Goal: Task Accomplishment & Management: Use online tool/utility

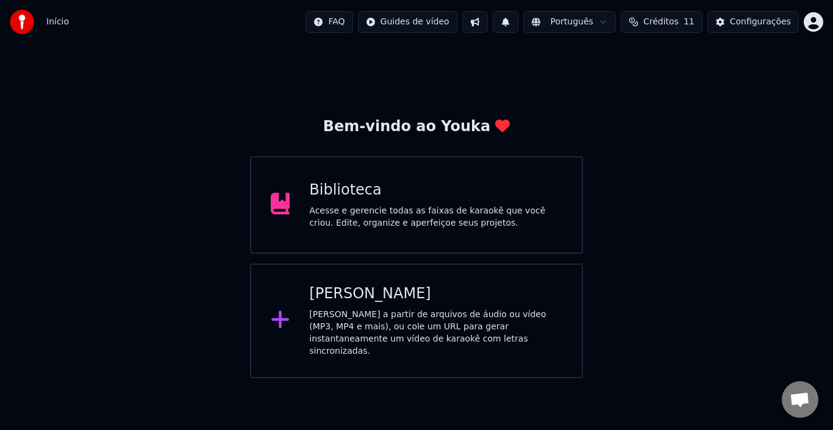
click at [343, 317] on div "[PERSON_NAME] a partir de arquivos de áudio ou vídeo (MP3, MP4 e mais), ou cole…" at bounding box center [435, 333] width 253 height 49
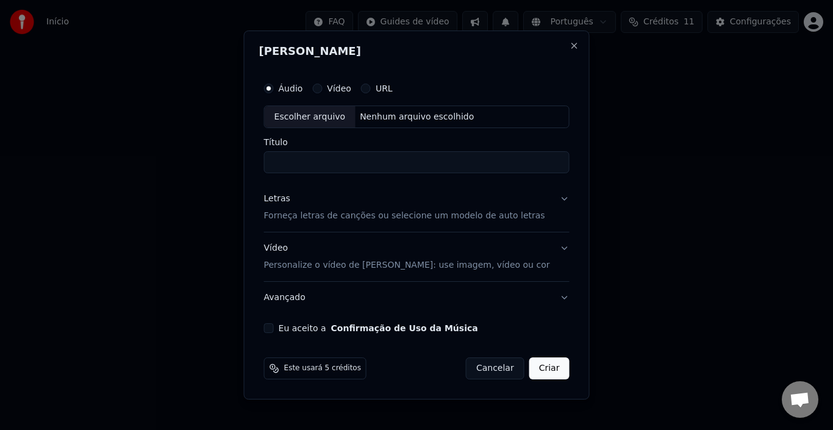
click at [330, 117] on div "Escolher arquivo" at bounding box center [310, 117] width 91 height 22
type input "**********"
click at [553, 200] on button "Letras Forneça letras de canções ou selecione um modelo de auto letras" at bounding box center [417, 208] width 306 height 49
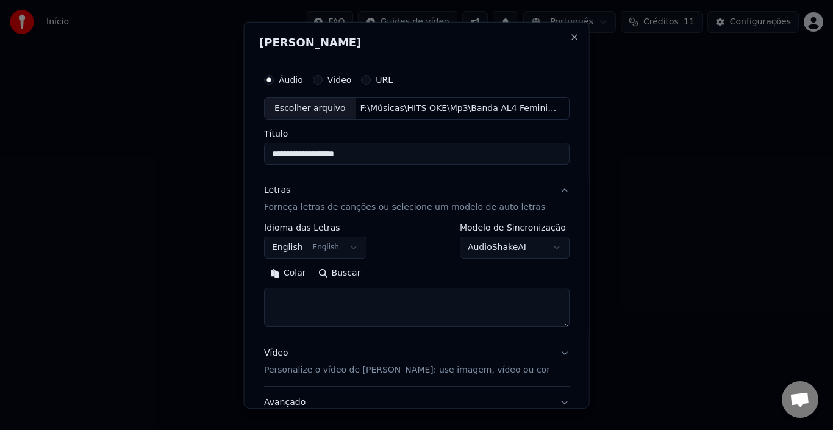
click at [349, 309] on textarea at bounding box center [417, 307] width 306 height 39
paste textarea "**********"
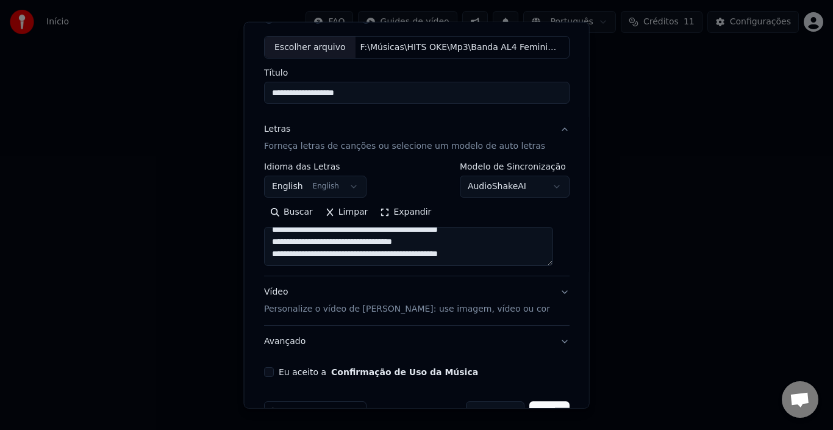
scroll to position [96, 0]
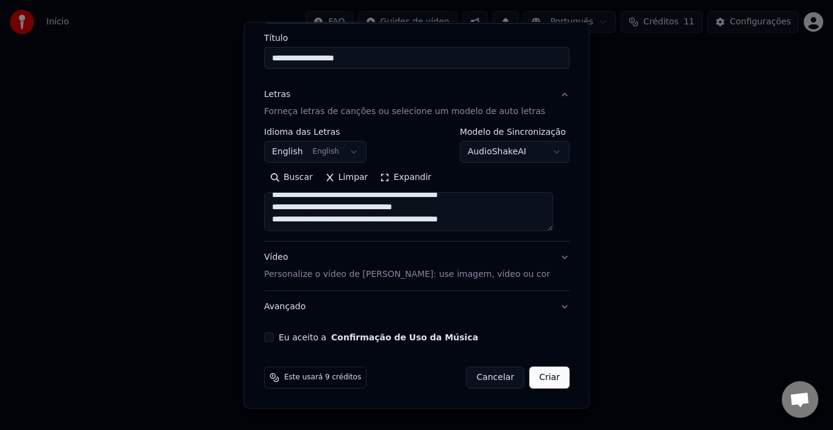
type textarea "**********"
click at [537, 259] on button "Vídeo Personalize o vídeo de karaokê: use imagem, vídeo ou cor" at bounding box center [417, 266] width 306 height 49
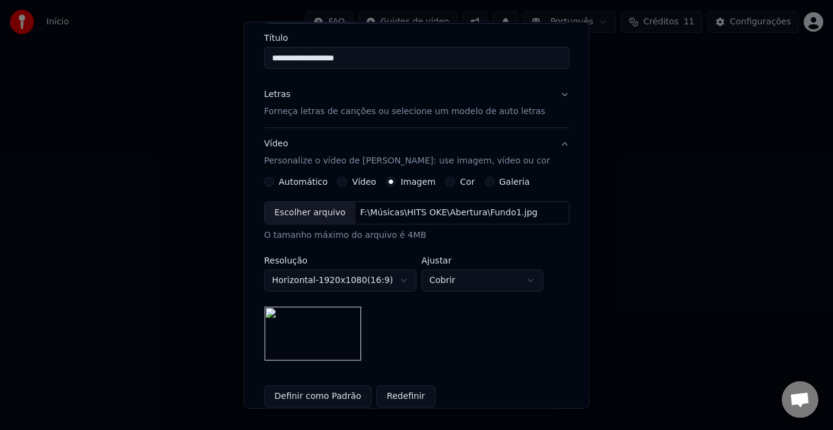
click at [344, 182] on button "Vídeo" at bounding box center [342, 182] width 10 height 10
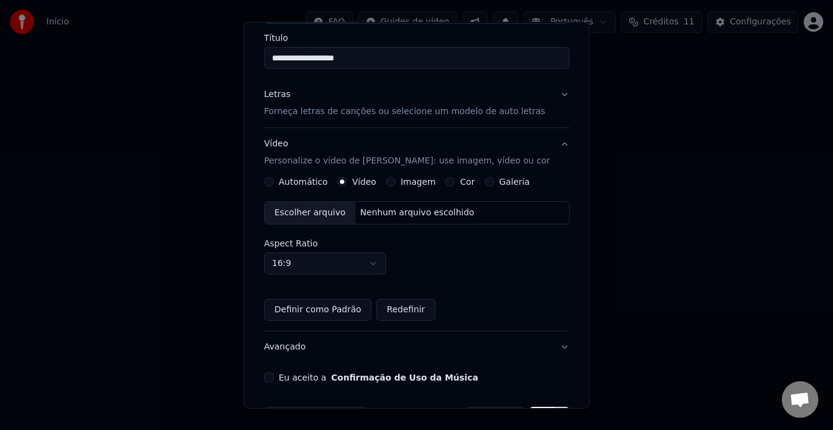
click at [328, 218] on div "Escolher arquivo" at bounding box center [310, 213] width 91 height 22
click at [284, 307] on button "Definir como Padrão" at bounding box center [317, 310] width 107 height 22
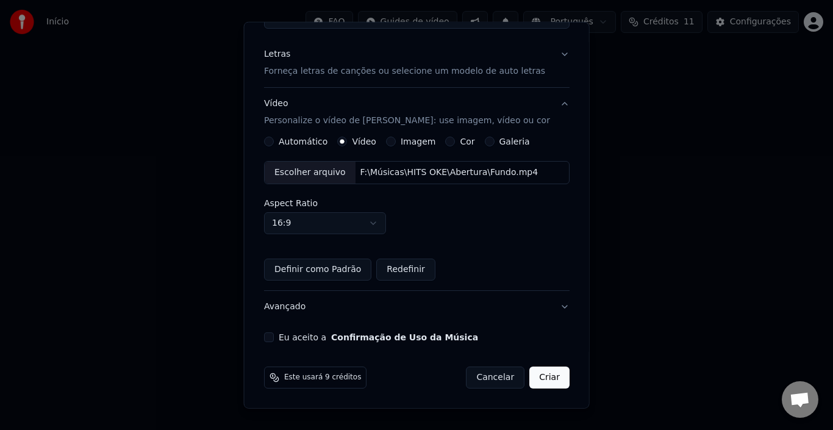
click at [274, 336] on button "Eu aceito a Confirmação de Uso da Música" at bounding box center [269, 338] width 10 height 10
click at [531, 378] on button "Criar" at bounding box center [550, 378] width 40 height 22
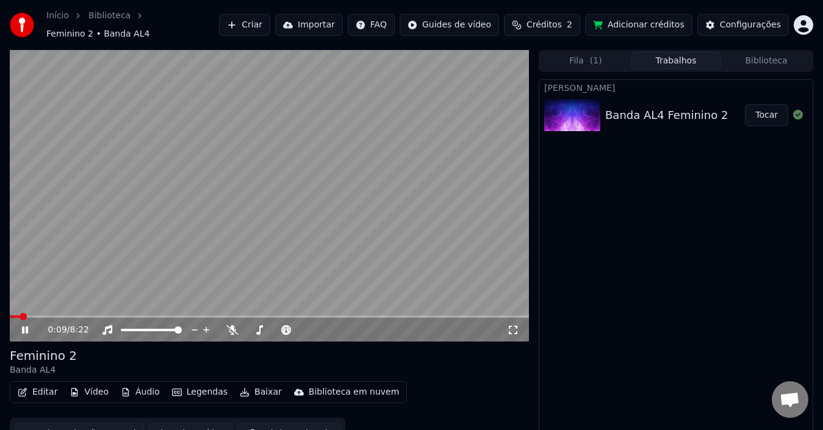
click at [25, 325] on icon at bounding box center [34, 330] width 28 height 10
click at [44, 385] on button "Editar" at bounding box center [37, 392] width 49 height 17
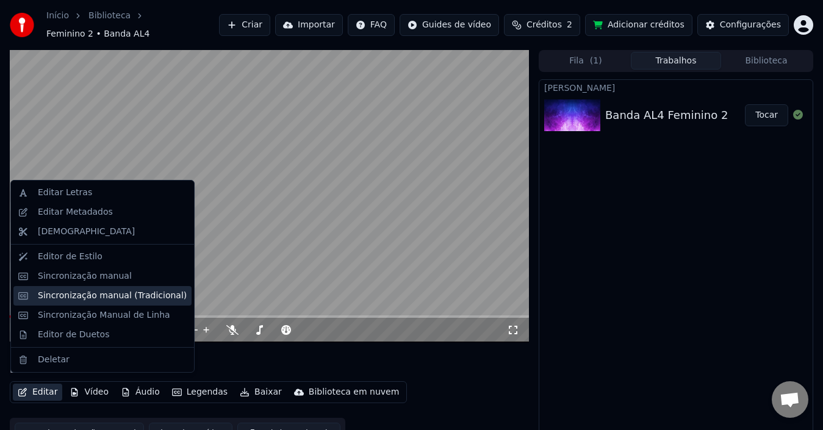
click at [118, 295] on div "Sincronização manual (Tradicional)" at bounding box center [112, 296] width 149 height 12
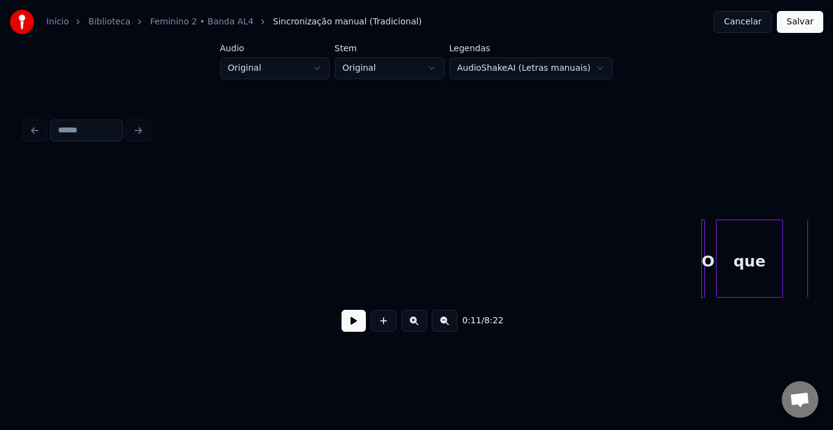
click at [357, 323] on button at bounding box center [354, 321] width 24 height 22
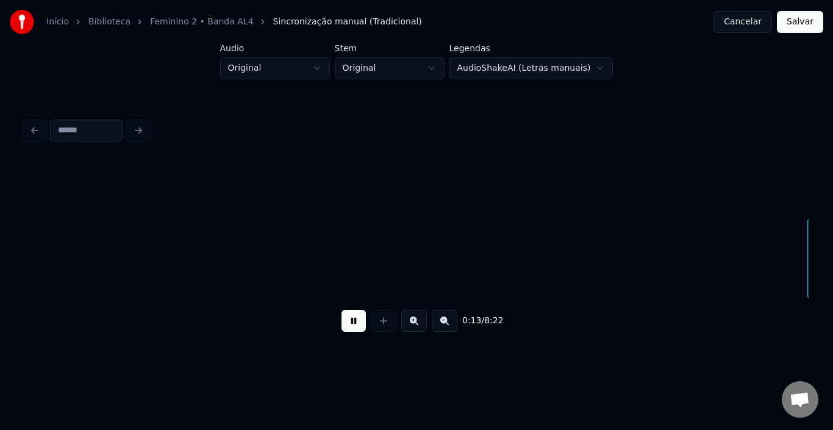
scroll to position [0, 785]
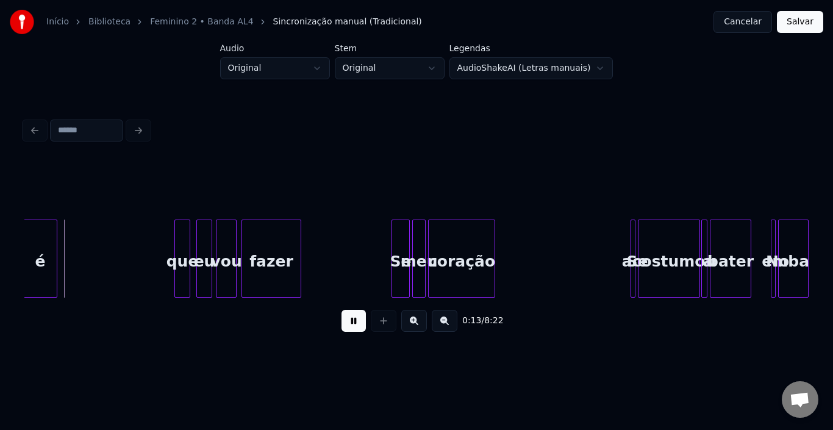
click at [354, 329] on button at bounding box center [354, 321] width 24 height 22
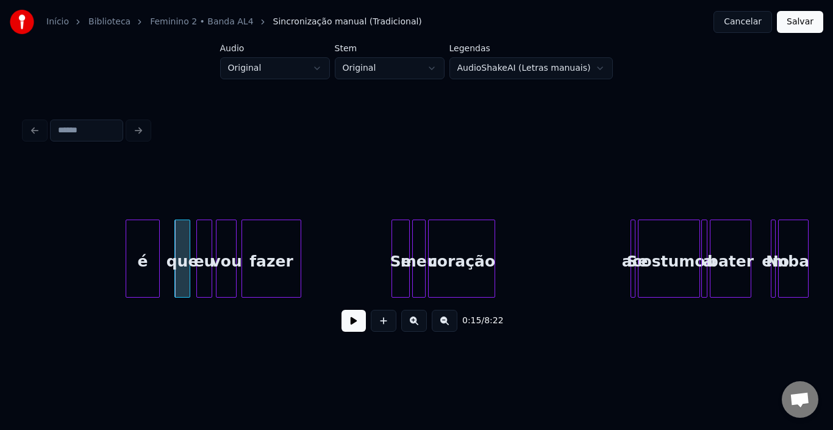
click at [142, 254] on div "é" at bounding box center [142, 261] width 33 height 83
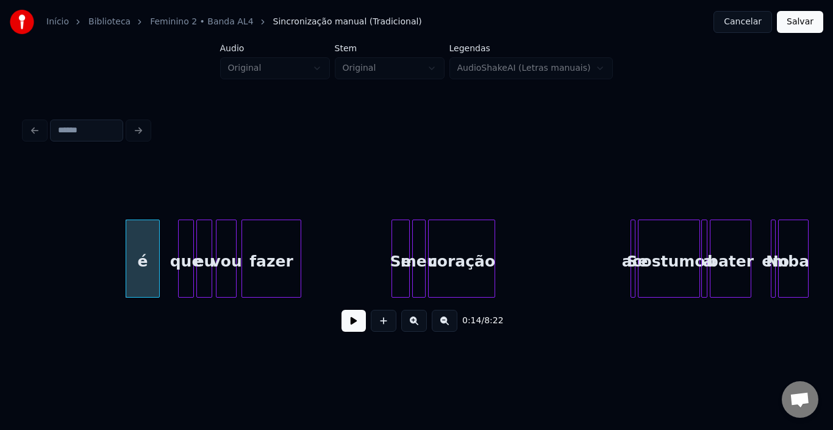
click at [186, 240] on div "que" at bounding box center [186, 261] width 15 height 83
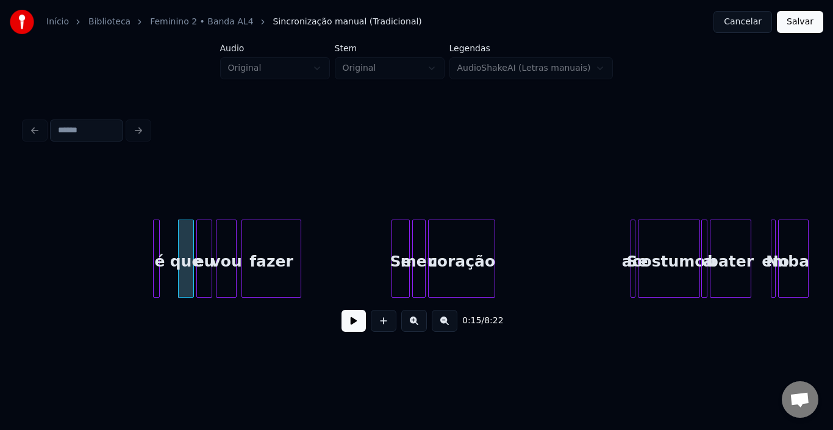
click at [154, 240] on div at bounding box center [156, 258] width 4 height 77
click at [175, 240] on div "é" at bounding box center [175, 261] width 12 height 83
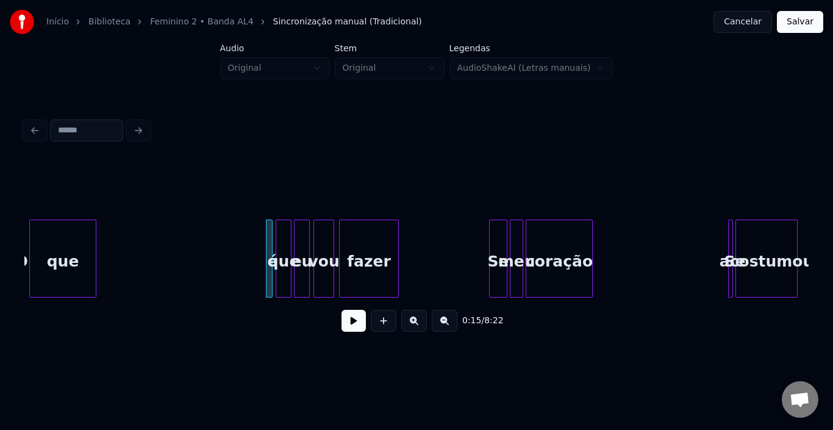
scroll to position [0, 638]
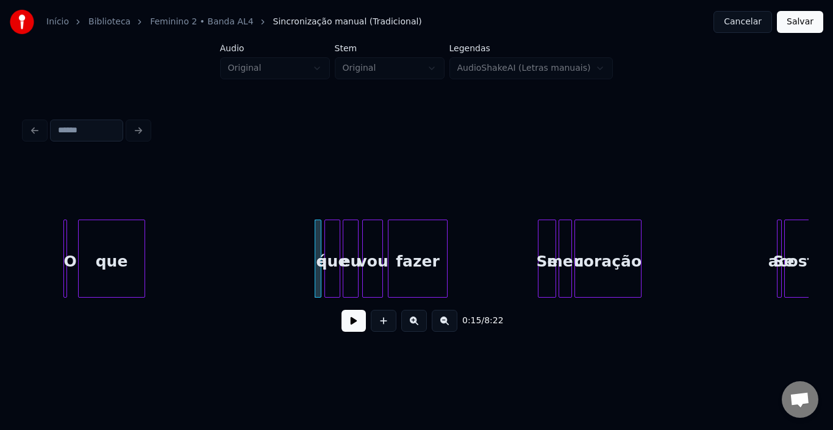
click at [361, 325] on button at bounding box center [354, 321] width 24 height 22
click at [357, 325] on button at bounding box center [354, 321] width 24 height 22
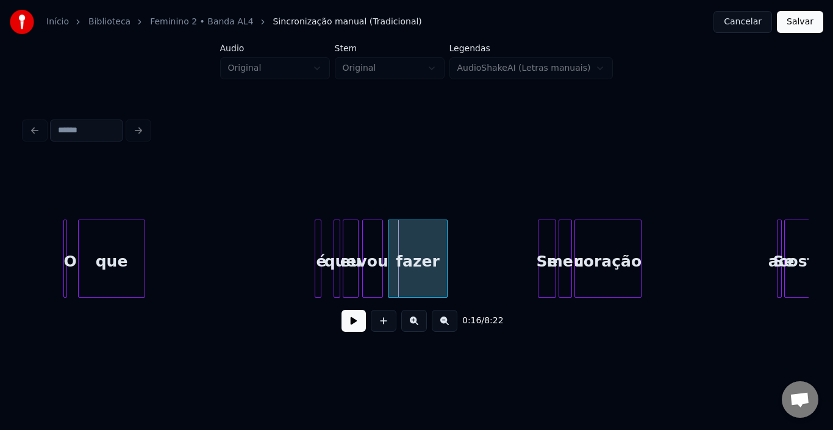
click at [336, 241] on div "que" at bounding box center [337, 259] width 7 height 78
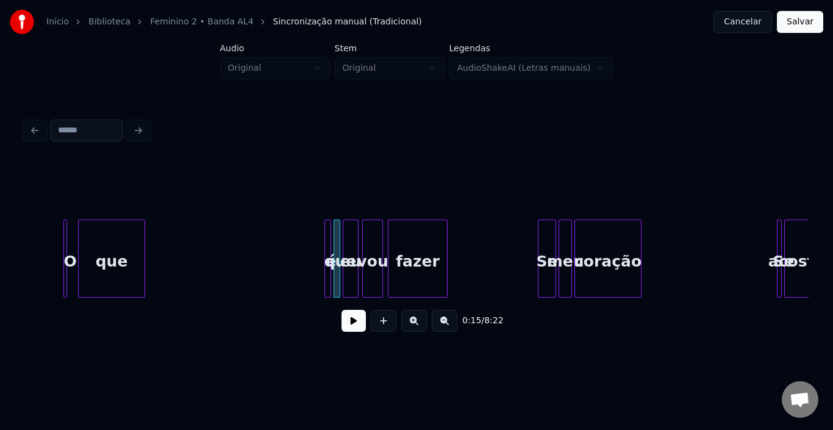
click at [85, 241] on div "que" at bounding box center [112, 261] width 66 height 83
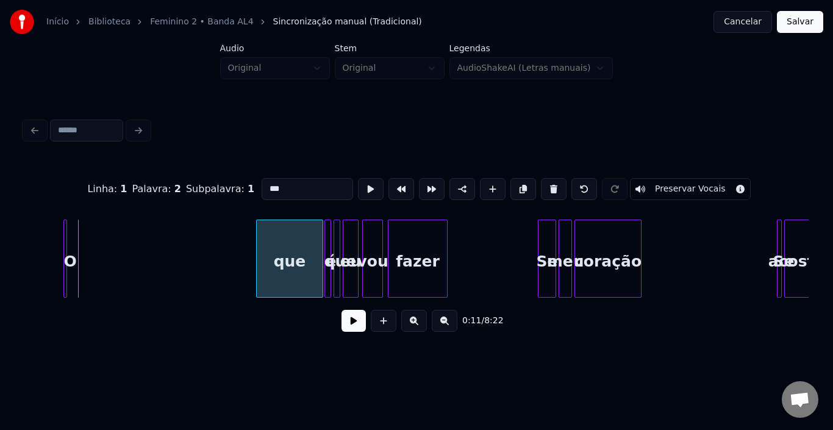
click at [301, 238] on div "que" at bounding box center [290, 261] width 66 height 83
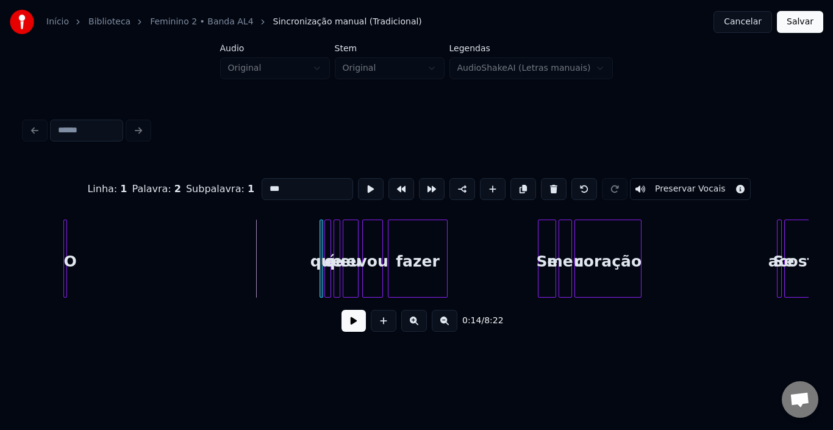
click at [322, 238] on div "que" at bounding box center [322, 259] width 4 height 78
click at [67, 240] on div "O" at bounding box center [63, 259] width 9 height 78
click at [350, 325] on button at bounding box center [354, 321] width 24 height 22
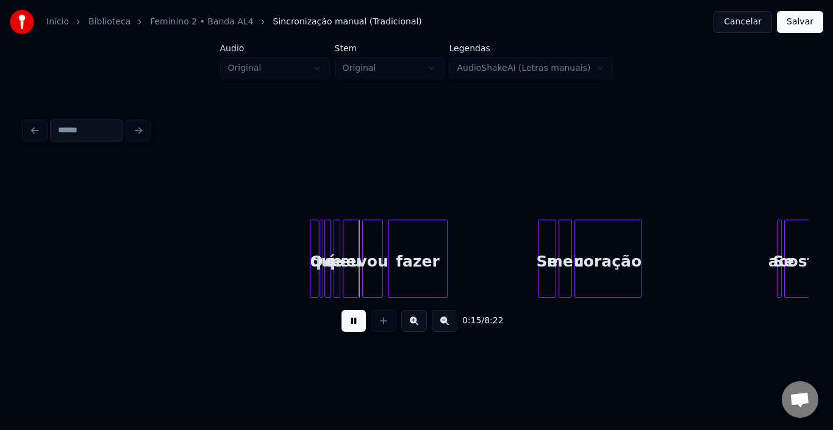
click at [350, 325] on button at bounding box center [354, 321] width 24 height 22
click at [350, 241] on div at bounding box center [352, 258] width 4 height 77
click at [347, 237] on div "que" at bounding box center [346, 261] width 12 height 83
click at [337, 234] on div "é" at bounding box center [337, 261] width 12 height 83
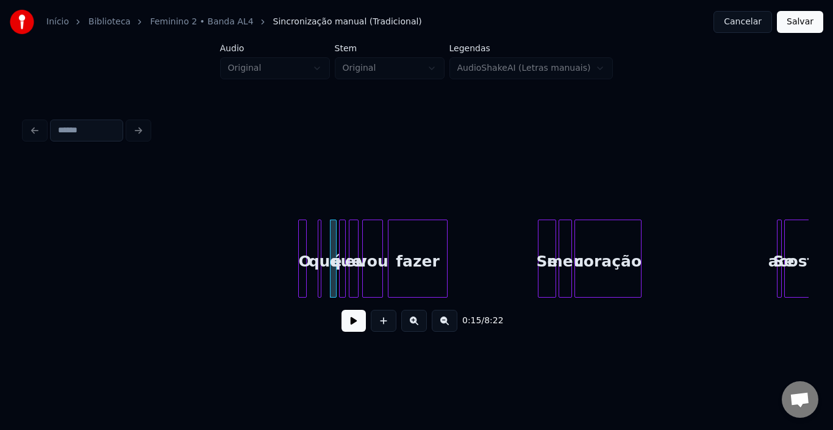
click at [311, 234] on div "O" at bounding box center [305, 261] width 12 height 83
click at [321, 234] on div at bounding box center [320, 258] width 4 height 77
click at [329, 232] on div "que" at bounding box center [329, 261] width 12 height 83
click at [322, 237] on div "O" at bounding box center [318, 261] width 12 height 83
click at [352, 322] on button at bounding box center [354, 321] width 24 height 22
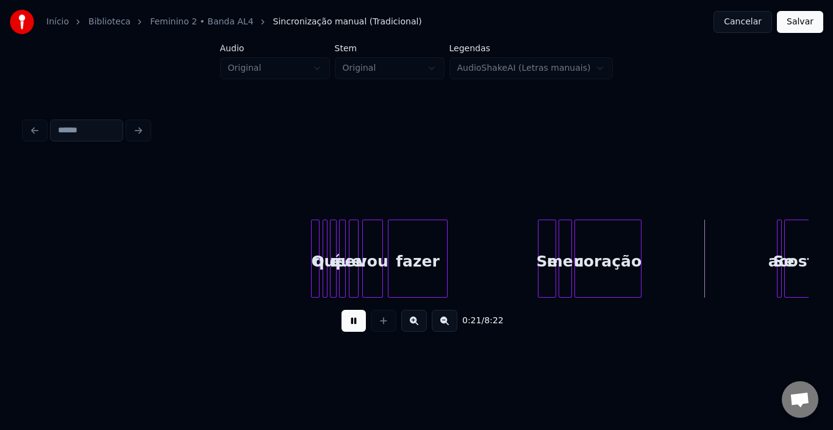
click at [352, 322] on button at bounding box center [354, 321] width 24 height 22
click at [355, 326] on button at bounding box center [354, 321] width 24 height 22
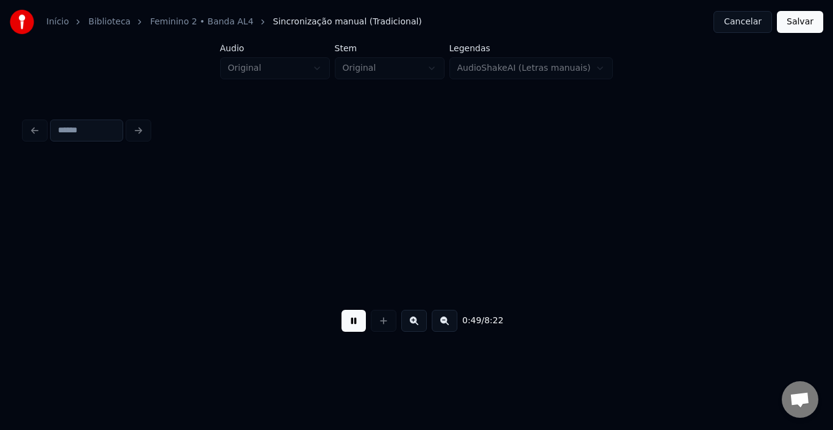
scroll to position [0, 2994]
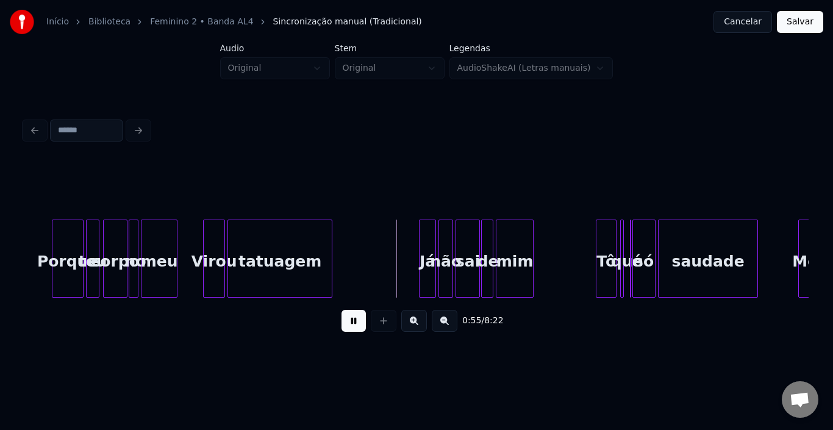
click at [353, 323] on button at bounding box center [354, 321] width 24 height 22
click at [360, 324] on button at bounding box center [354, 321] width 24 height 22
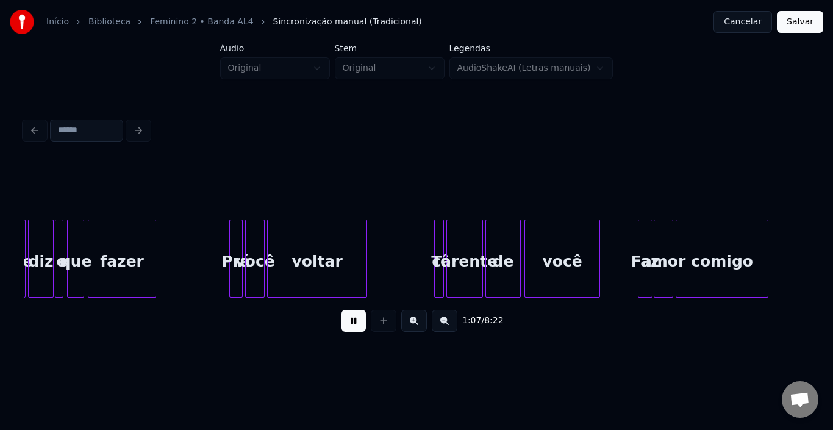
click at [360, 324] on button at bounding box center [354, 321] width 24 height 22
click at [358, 329] on button at bounding box center [354, 321] width 24 height 22
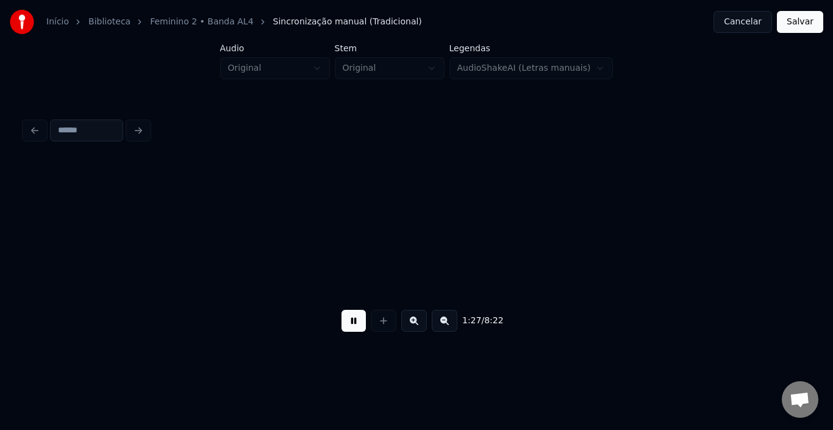
scroll to position [0, 5350]
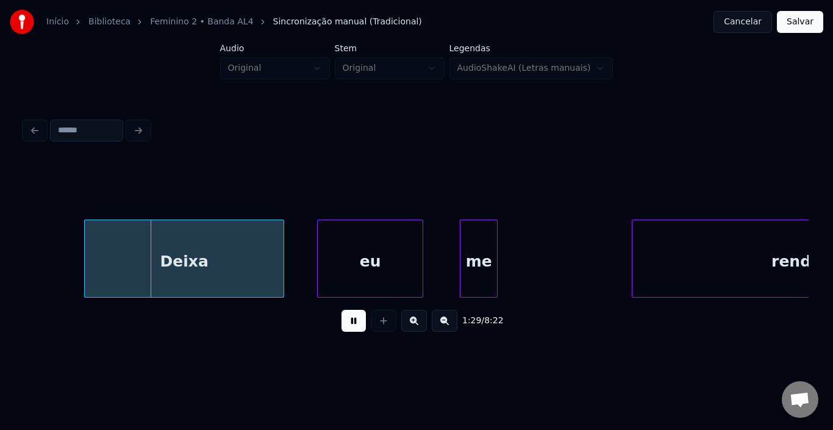
click at [353, 326] on button at bounding box center [354, 321] width 24 height 22
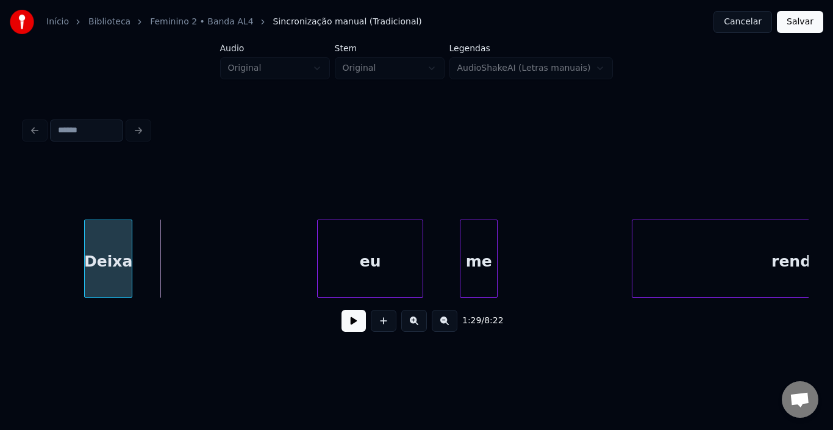
click at [131, 243] on div at bounding box center [130, 258] width 4 height 77
click at [348, 326] on button at bounding box center [354, 321] width 24 height 22
click at [102, 229] on div at bounding box center [103, 258] width 4 height 77
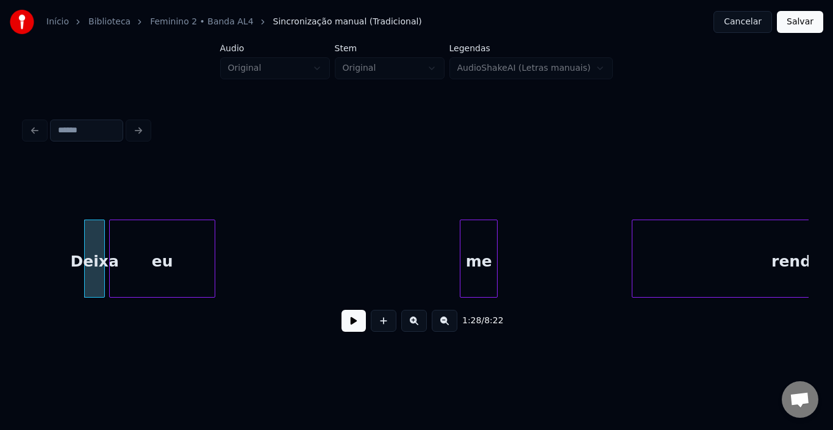
click at [173, 253] on div "eu" at bounding box center [162, 261] width 105 height 83
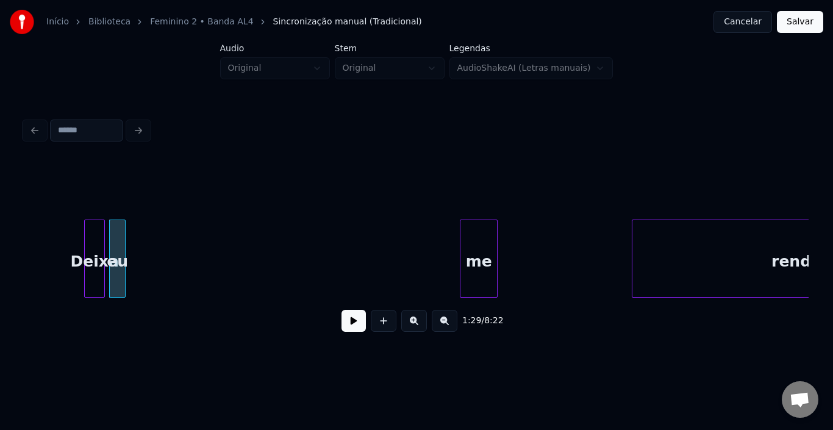
click at [125, 248] on div at bounding box center [123, 258] width 4 height 77
click at [351, 323] on button at bounding box center [354, 321] width 24 height 22
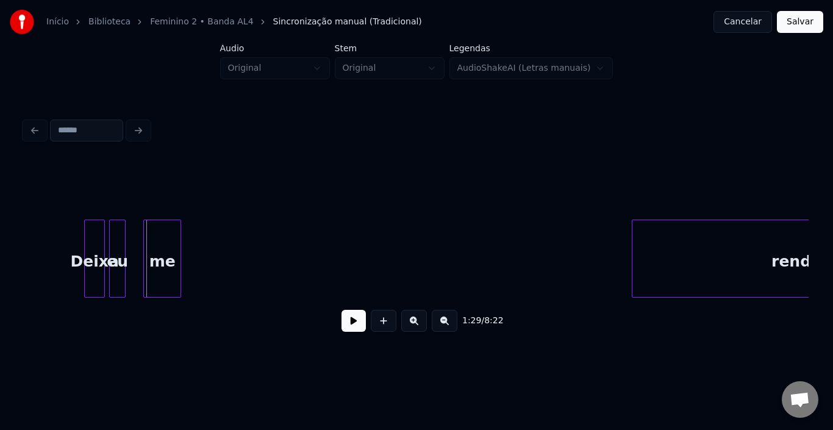
click at [146, 246] on div "me" at bounding box center [162, 261] width 37 height 83
click at [120, 240] on div at bounding box center [118, 258] width 4 height 77
click at [145, 244] on div at bounding box center [144, 258] width 4 height 77
click at [126, 243] on div "me" at bounding box center [128, 261] width 12 height 83
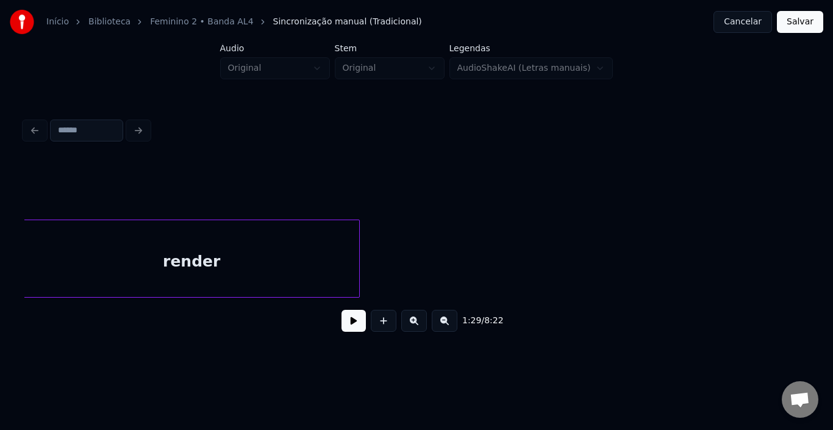
scroll to position [0, 5470]
click at [266, 263] on div "render" at bounding box center [193, 261] width 336 height 83
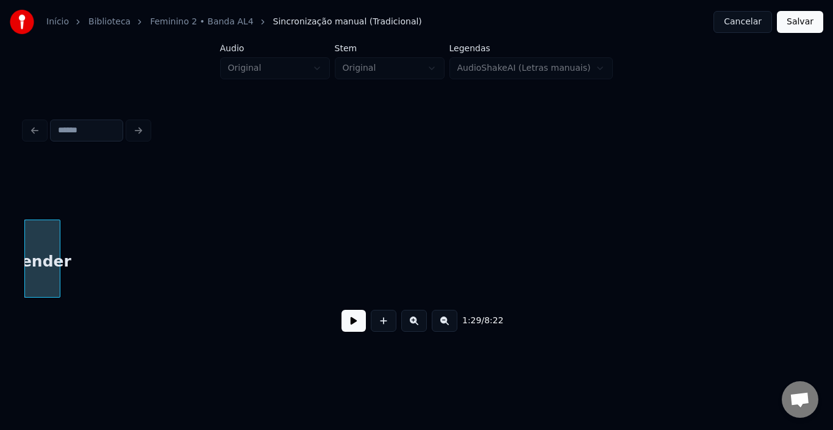
click at [57, 257] on div at bounding box center [58, 258] width 4 height 77
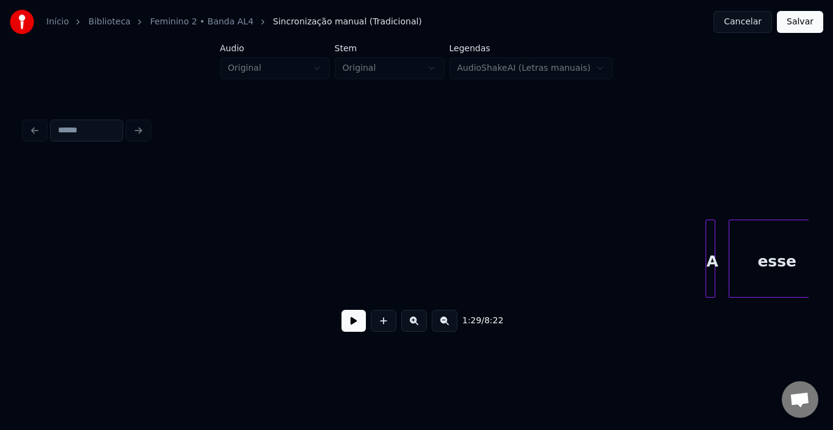
scroll to position [0, 5665]
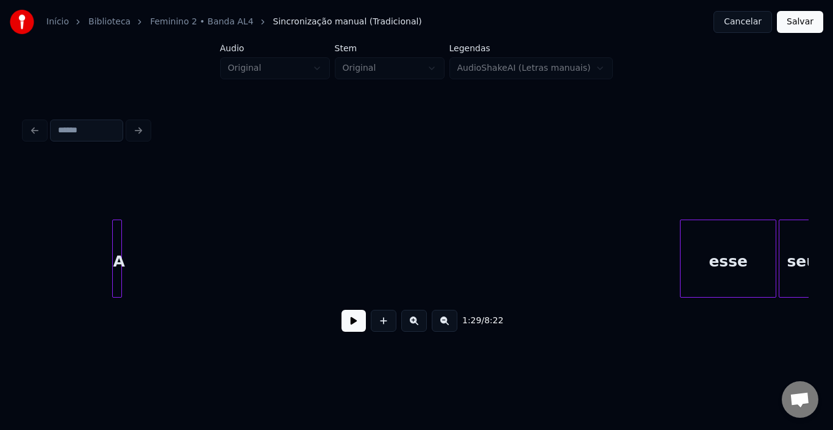
click at [112, 250] on div "A" at bounding box center [117, 259] width 10 height 78
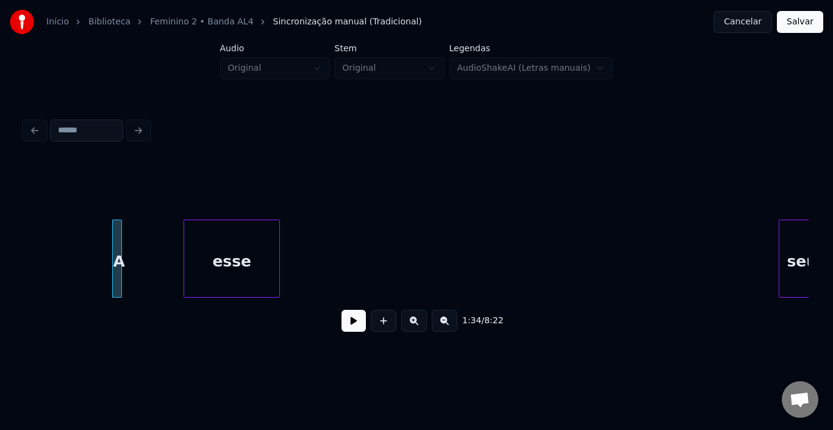
click at [215, 237] on div "esse" at bounding box center [231, 261] width 95 height 83
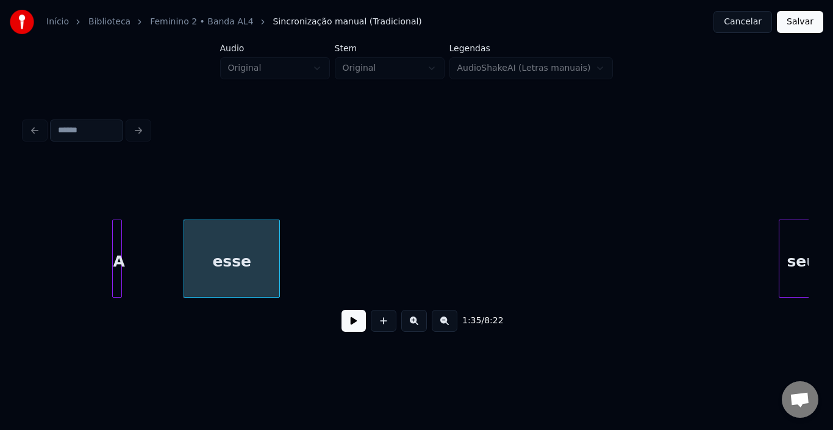
scroll to position [0, 5674]
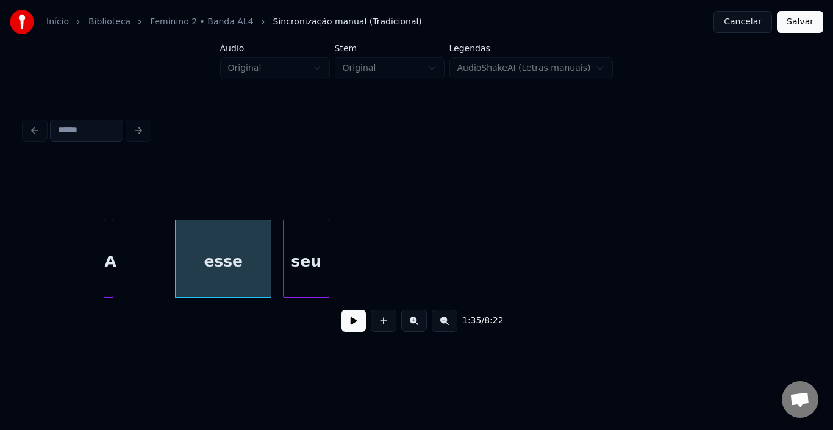
click at [304, 241] on div "seu" at bounding box center [306, 261] width 45 height 83
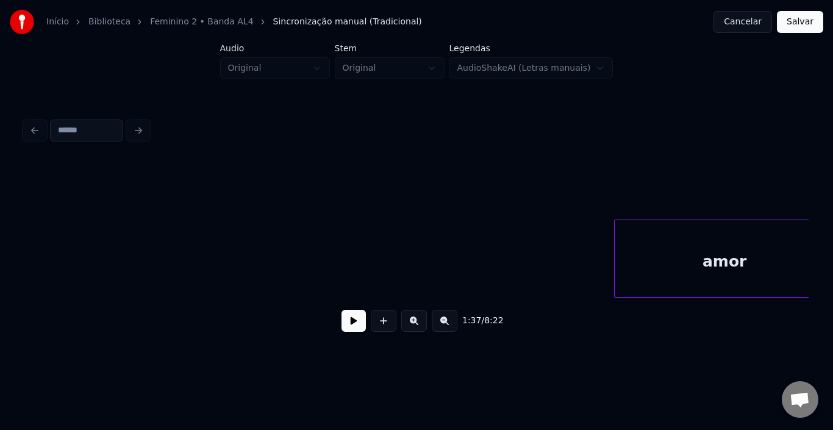
scroll to position [0, 6284]
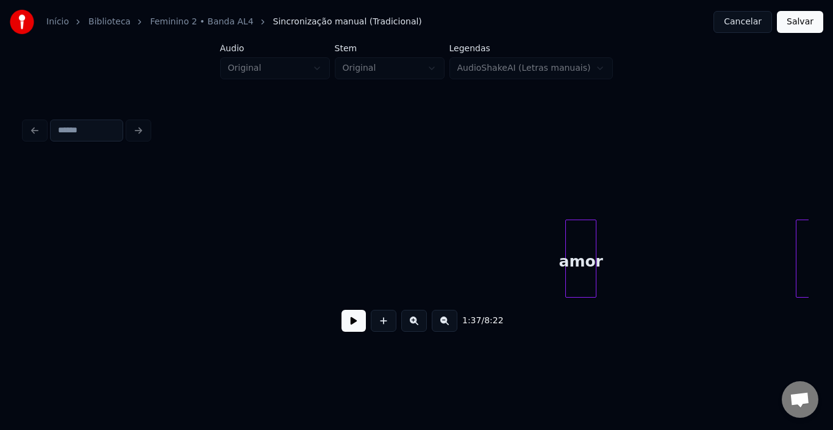
click at [595, 245] on div at bounding box center [594, 258] width 4 height 77
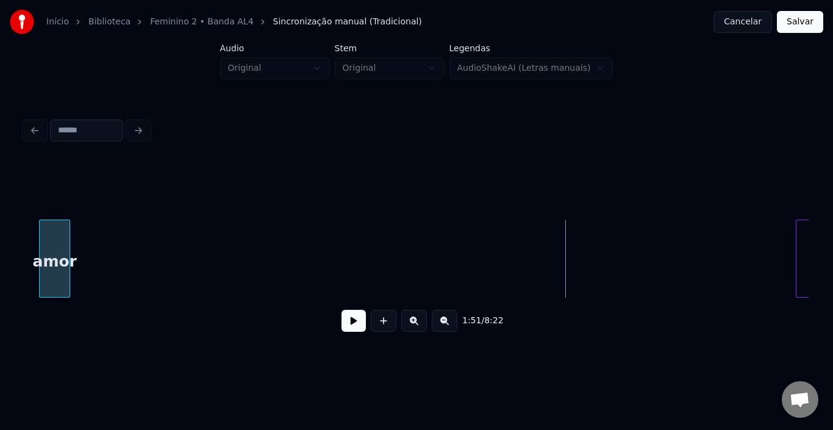
click at [47, 221] on div "amor" at bounding box center [55, 261] width 30 height 83
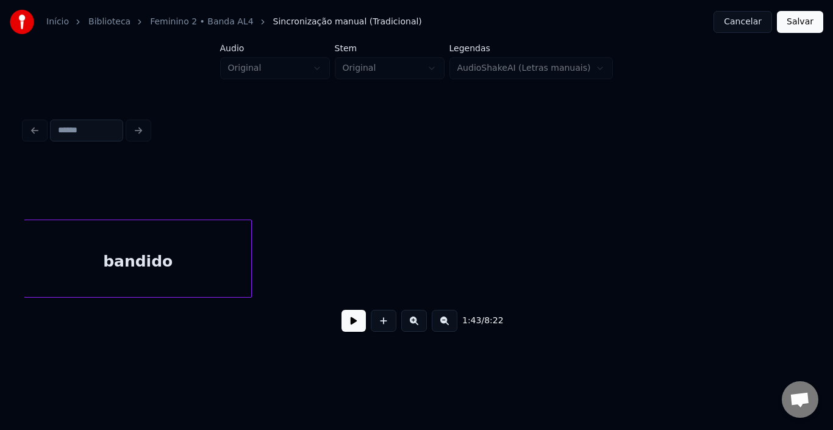
scroll to position [0, 6486]
click at [231, 248] on div "bandido" at bounding box center [141, 261] width 227 height 83
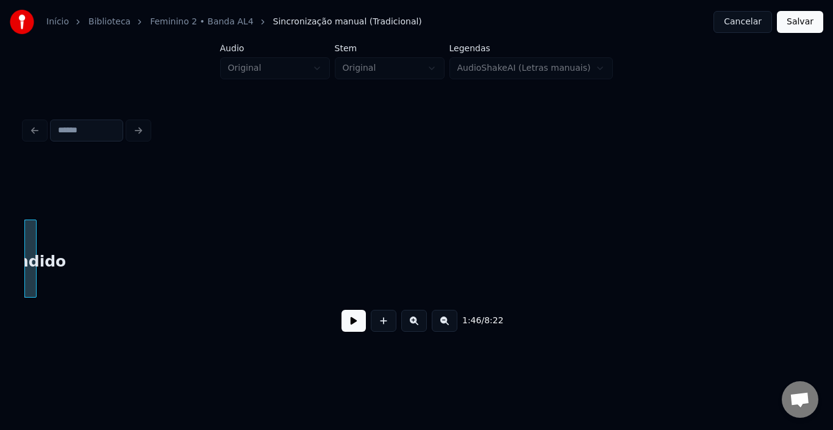
click at [36, 246] on div at bounding box center [34, 258] width 4 height 77
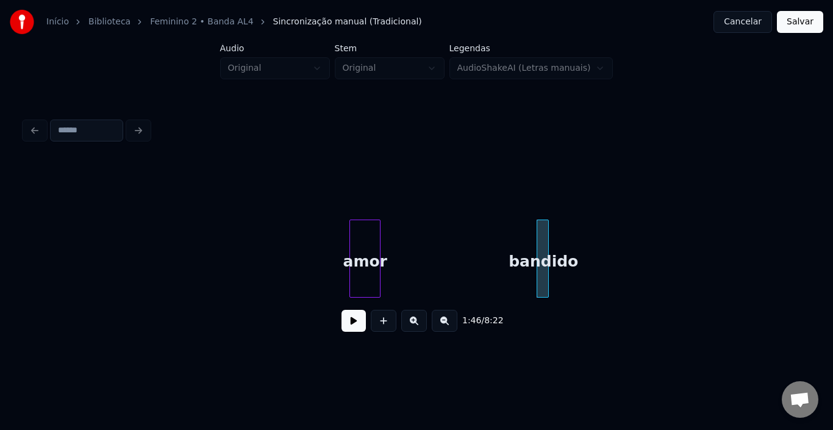
scroll to position [0, 5924]
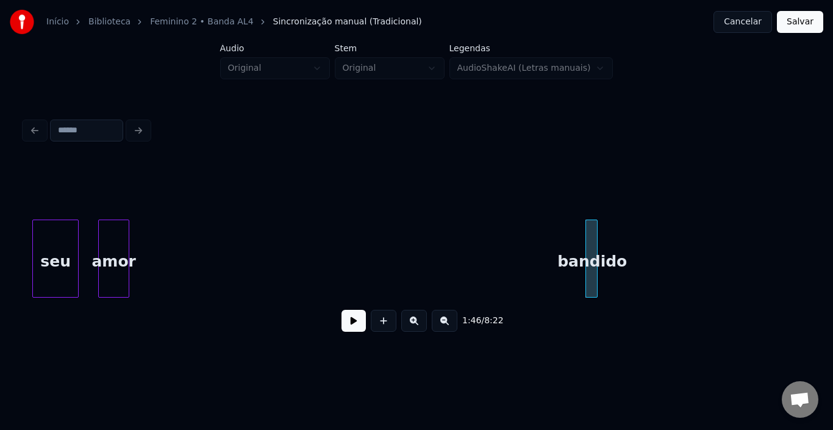
click at [99, 237] on div "amor" at bounding box center [114, 261] width 30 height 83
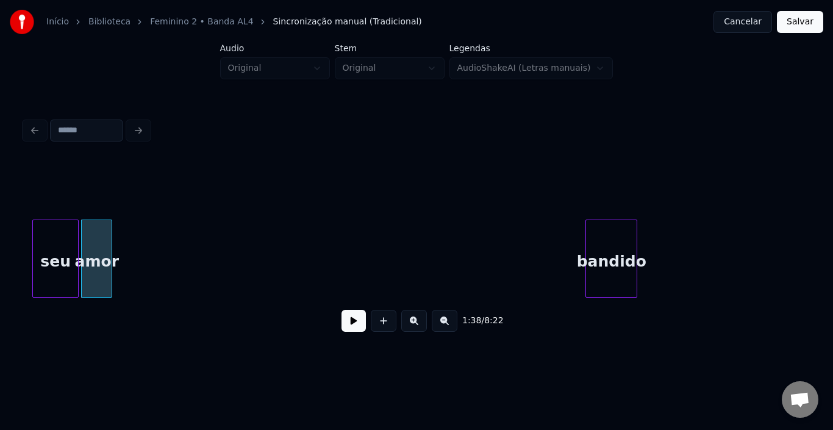
click at [637, 249] on div at bounding box center [635, 258] width 4 height 77
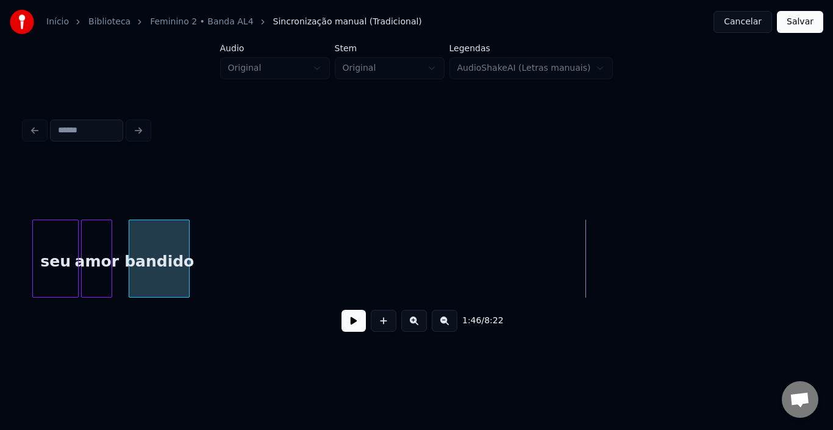
click at [159, 240] on div "bandido" at bounding box center [159, 261] width 60 height 83
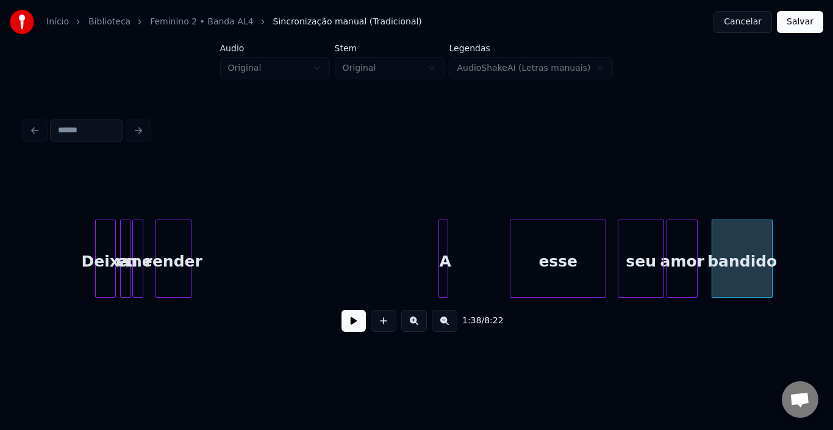
scroll to position [0, 5265]
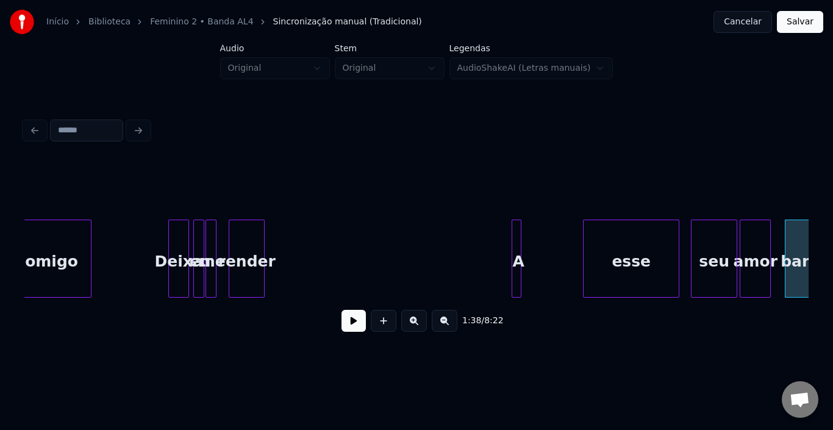
click at [353, 325] on button at bounding box center [354, 321] width 24 height 22
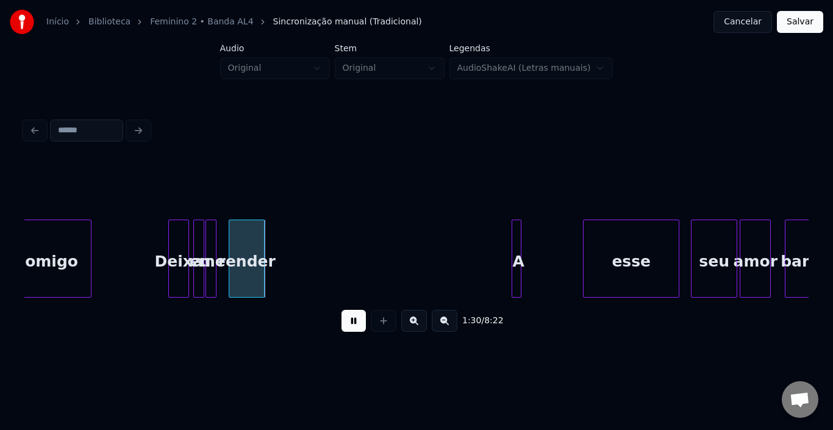
click at [353, 325] on button at bounding box center [354, 321] width 24 height 22
click at [229, 234] on div "render" at bounding box center [238, 261] width 35 height 83
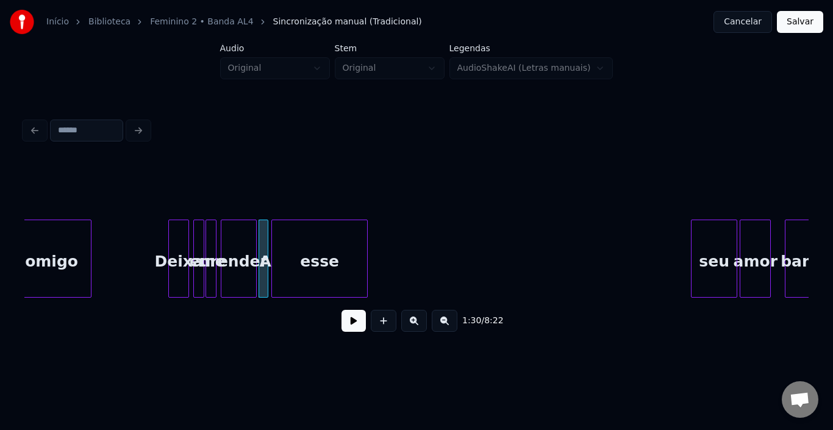
click at [320, 262] on div "esse" at bounding box center [319, 261] width 95 height 83
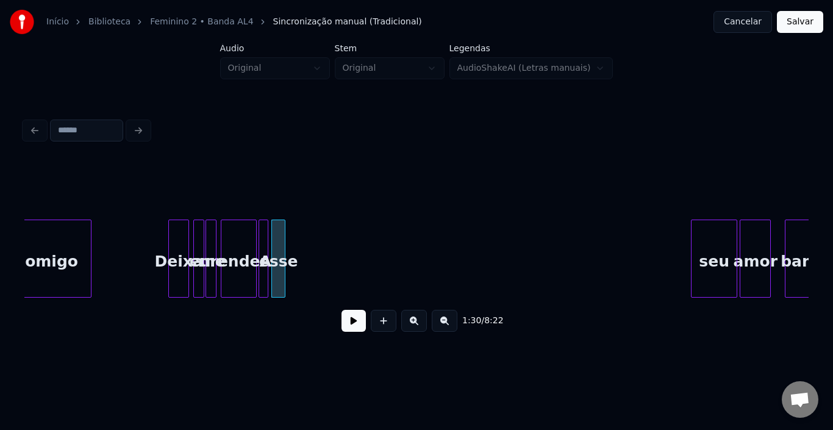
click at [281, 254] on div at bounding box center [283, 258] width 4 height 77
click at [348, 327] on button at bounding box center [354, 321] width 24 height 22
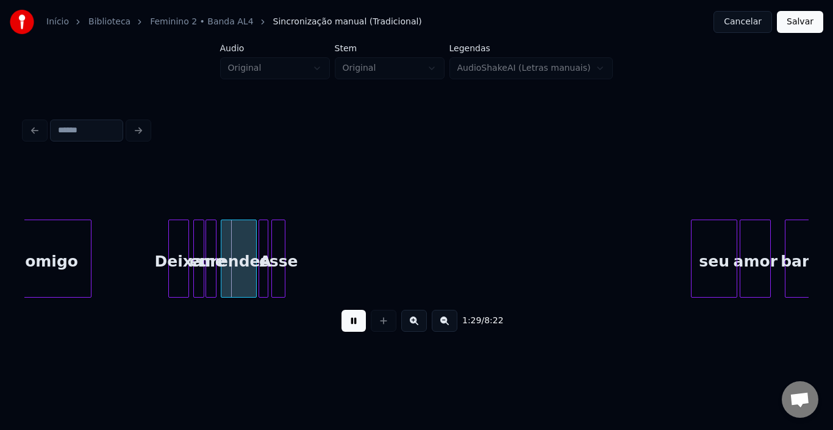
click at [348, 327] on button at bounding box center [354, 321] width 24 height 22
click at [243, 241] on div at bounding box center [245, 258] width 4 height 77
click at [264, 239] on div at bounding box center [266, 258] width 4 height 77
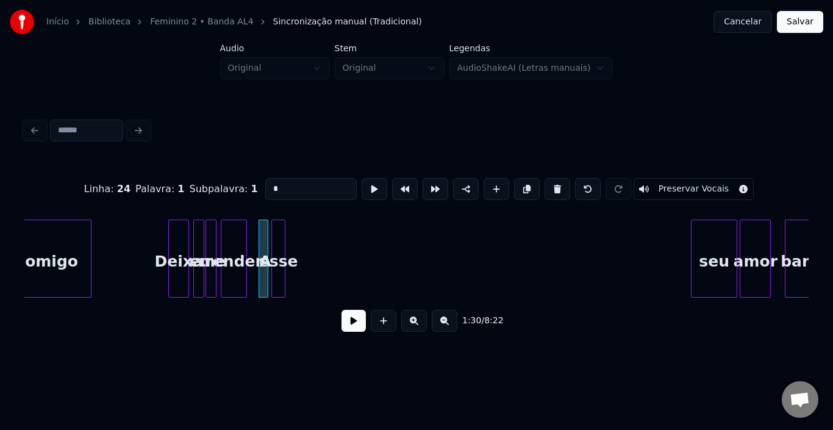
click at [420, 328] on button at bounding box center [414, 321] width 26 height 22
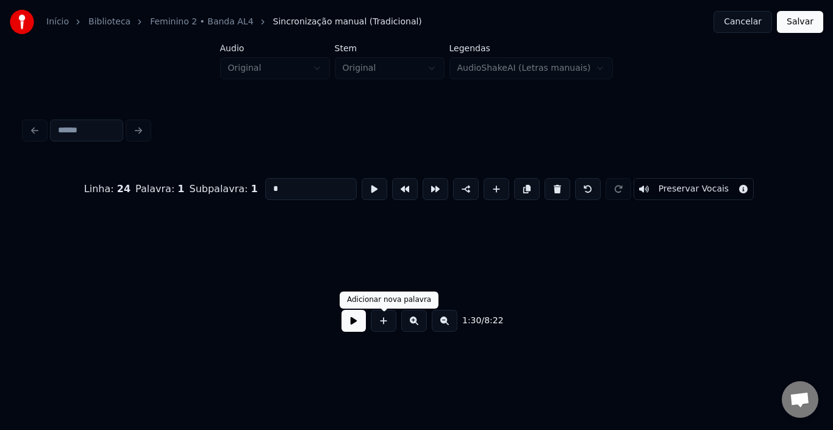
scroll to position [0, 8015]
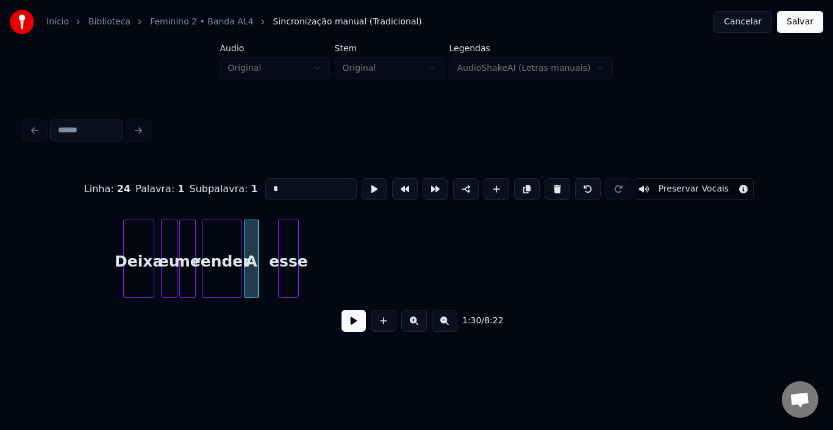
click at [251, 241] on div "A" at bounding box center [251, 261] width 13 height 83
click at [271, 228] on div "esse" at bounding box center [275, 261] width 20 height 83
drag, startPoint x: 107, startPoint y: 244, endPoint x: 165, endPoint y: 277, distance: 67.2
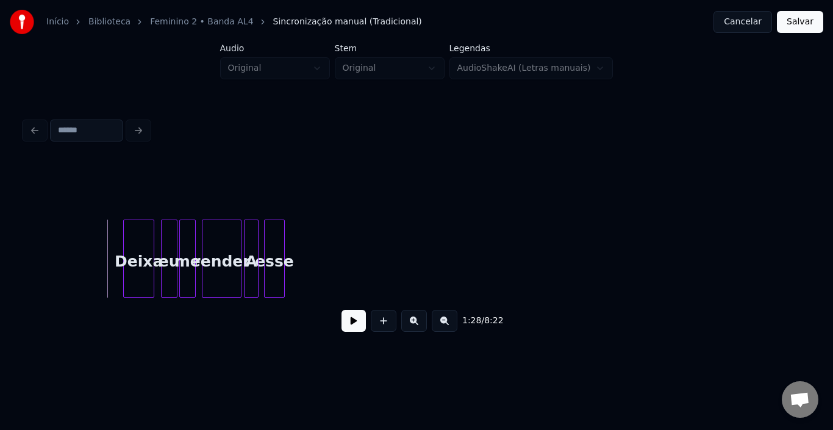
click at [350, 328] on button at bounding box center [354, 321] width 24 height 22
click at [148, 244] on div at bounding box center [147, 258] width 4 height 77
click at [166, 237] on div "eu" at bounding box center [164, 261] width 15 height 83
click at [184, 237] on div "me" at bounding box center [184, 261] width 15 height 83
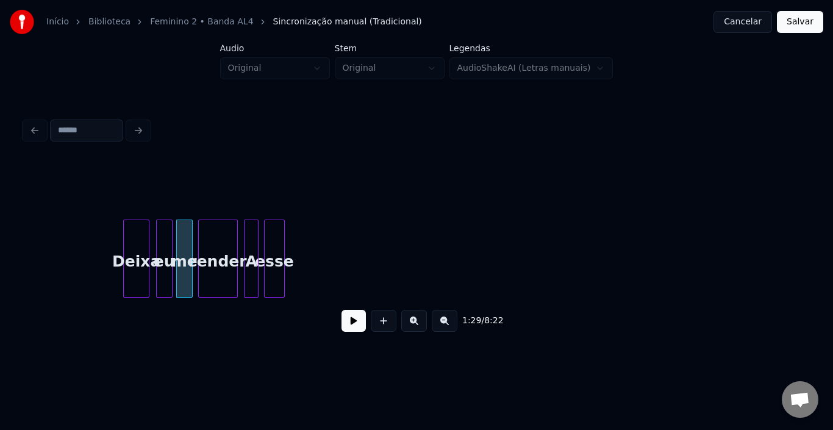
click at [216, 240] on div "render" at bounding box center [218, 261] width 38 height 83
click at [352, 324] on button at bounding box center [354, 321] width 24 height 22
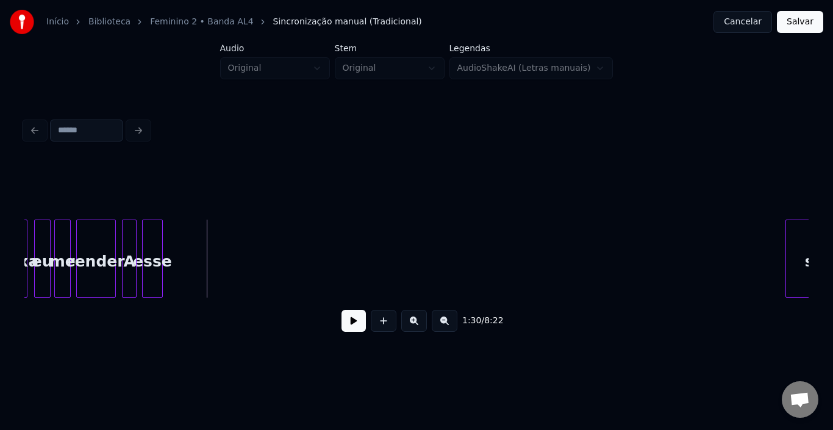
scroll to position [0, 8170]
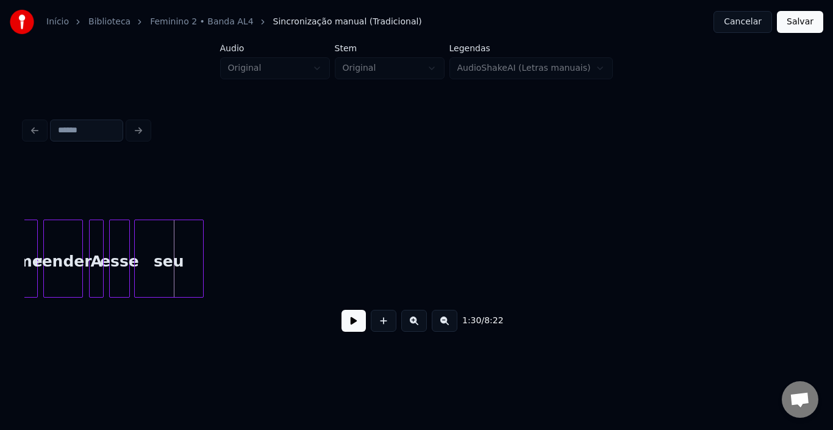
click at [178, 247] on div "seu" at bounding box center [169, 261] width 68 height 83
click at [150, 243] on div at bounding box center [152, 258] width 4 height 77
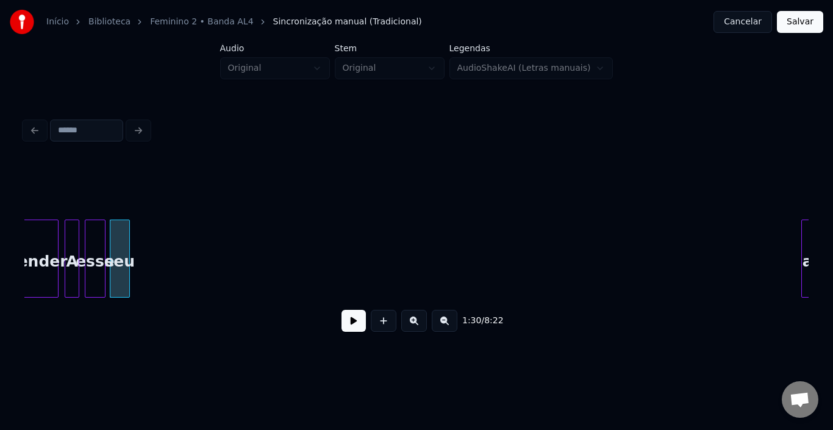
scroll to position [0, 8268]
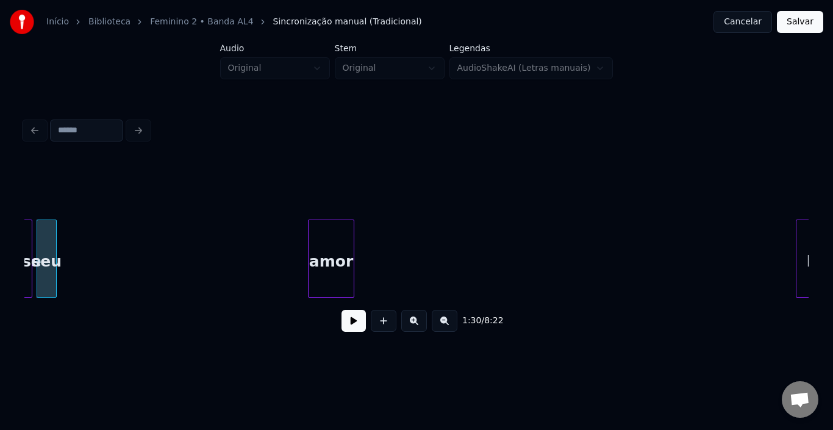
click at [309, 244] on div "amor" at bounding box center [331, 261] width 45 height 83
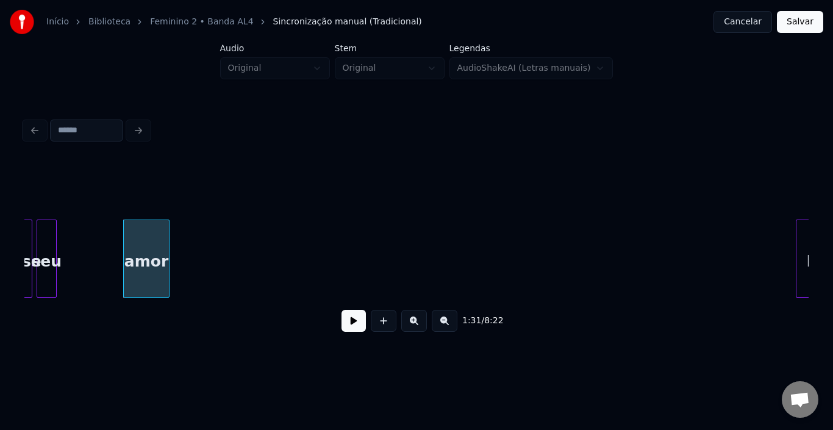
scroll to position [0, 8341]
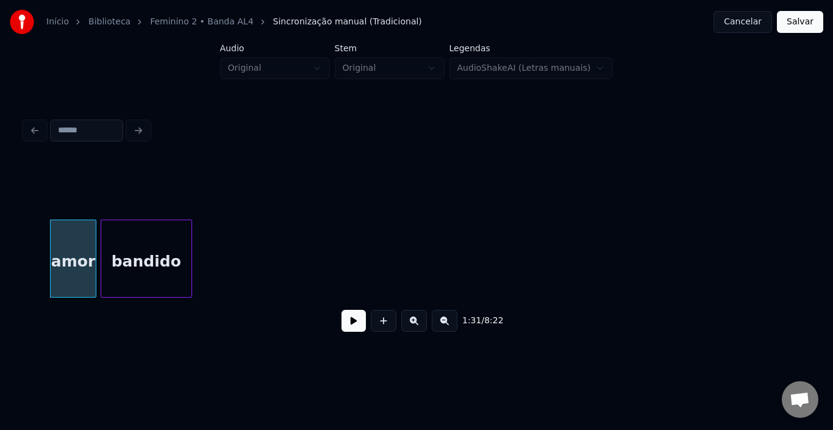
click at [186, 259] on div "bandido" at bounding box center [146, 261] width 90 height 83
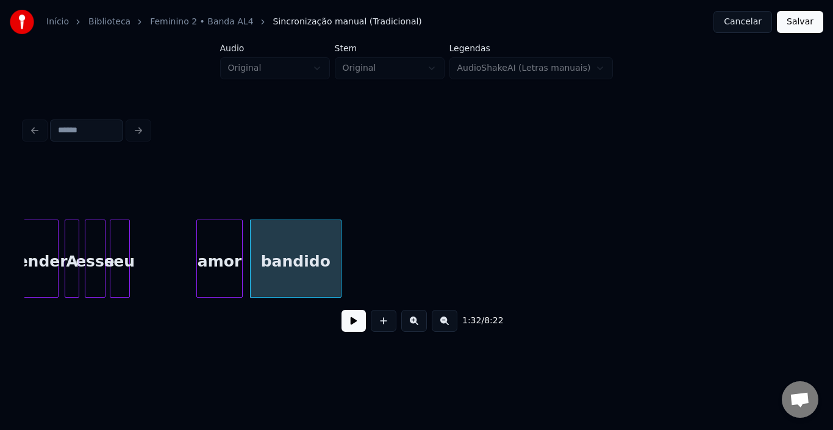
scroll to position [0, 8073]
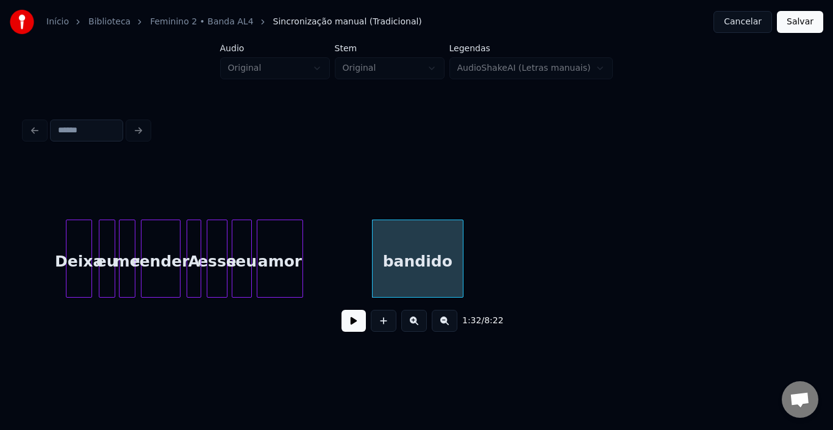
click at [272, 239] on div "amor" at bounding box center [280, 261] width 46 height 83
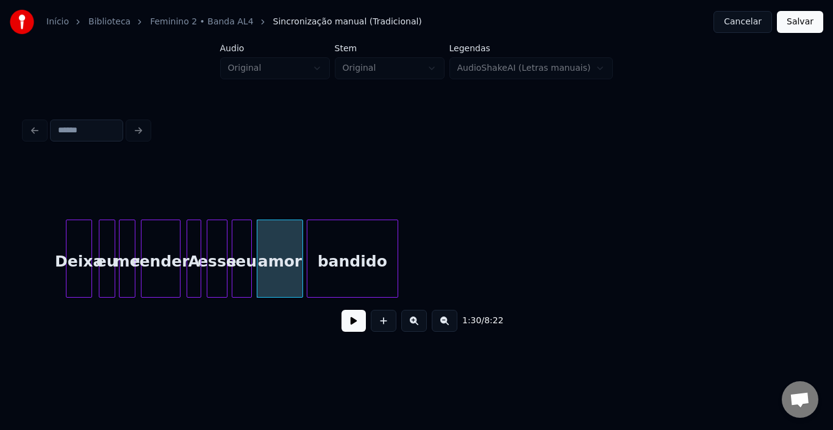
click at [332, 245] on div "bandido" at bounding box center [353, 261] width 90 height 83
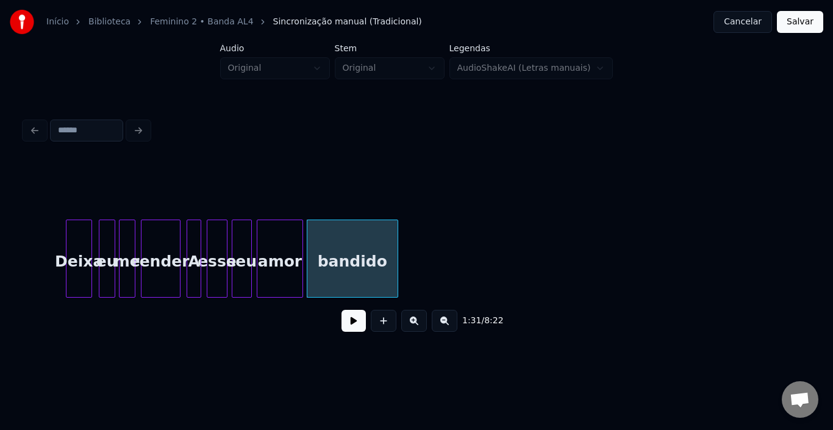
click at [284, 257] on div "amor" at bounding box center [280, 261] width 46 height 83
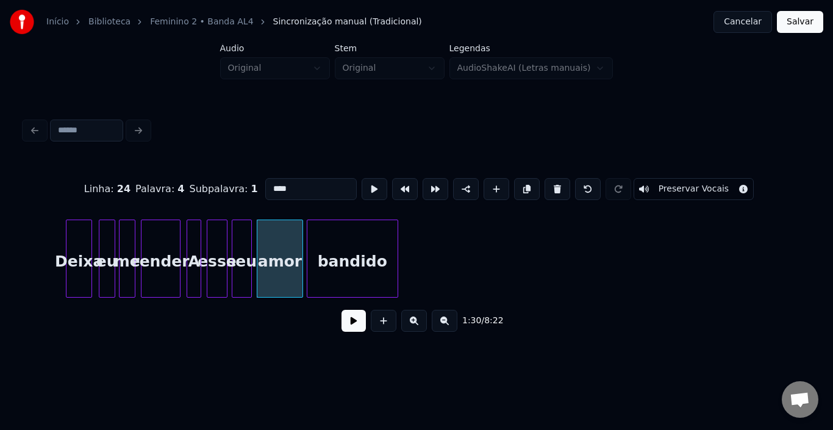
click at [362, 325] on button at bounding box center [354, 321] width 24 height 22
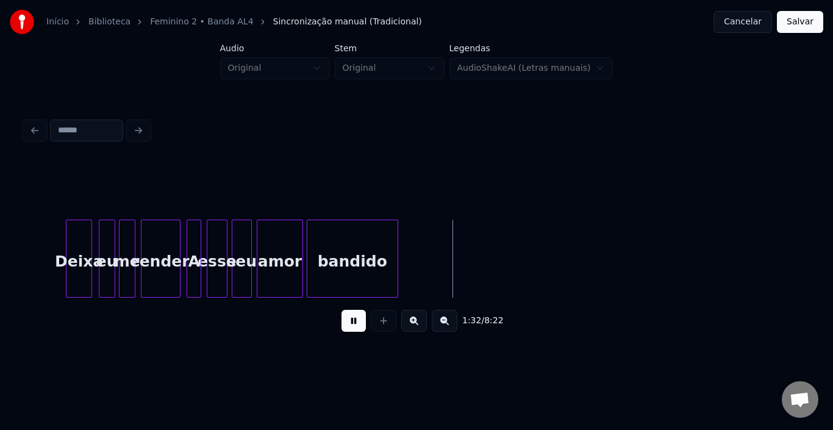
click at [362, 325] on button at bounding box center [354, 321] width 24 height 22
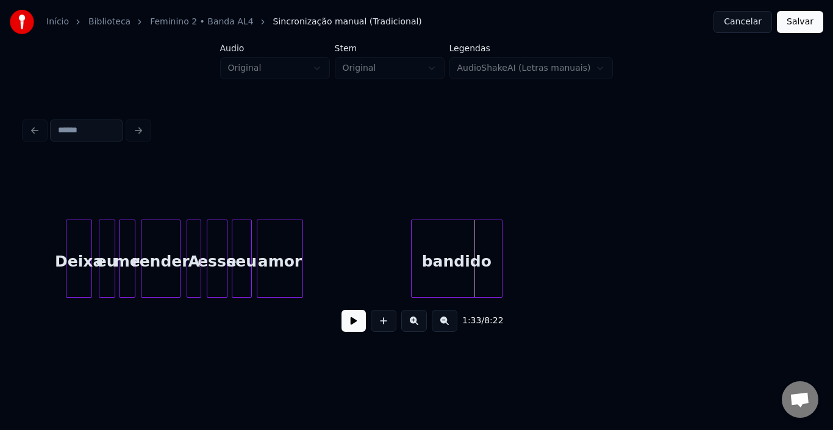
click at [445, 244] on div "bandido" at bounding box center [457, 261] width 90 height 83
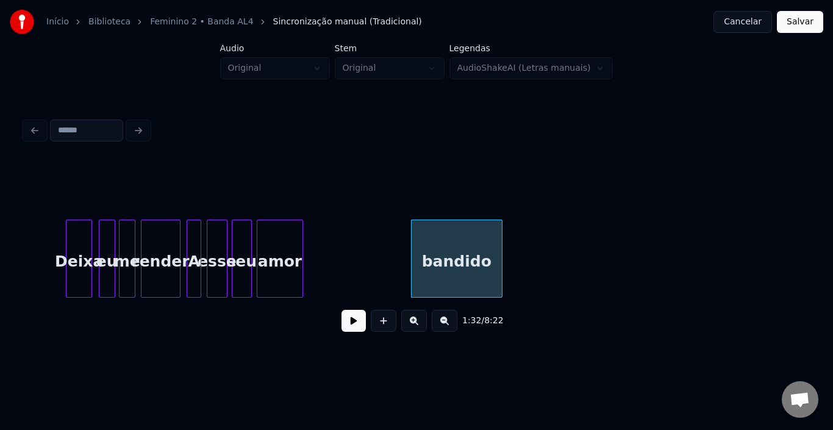
click at [257, 244] on div at bounding box center [259, 258] width 4 height 77
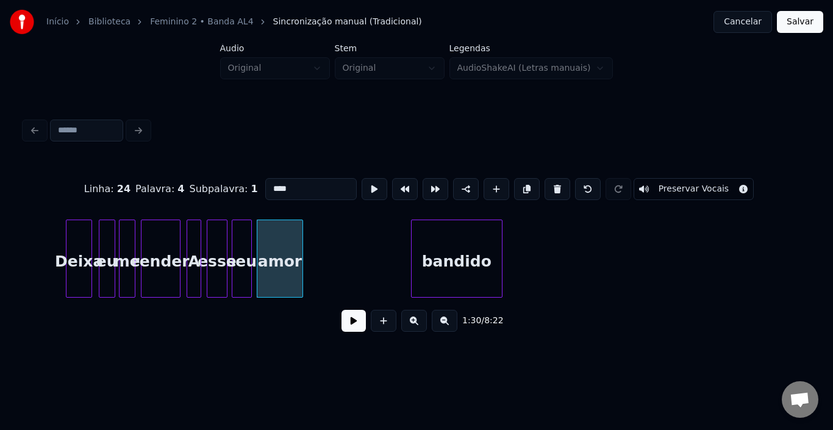
click at [352, 324] on button at bounding box center [354, 321] width 24 height 22
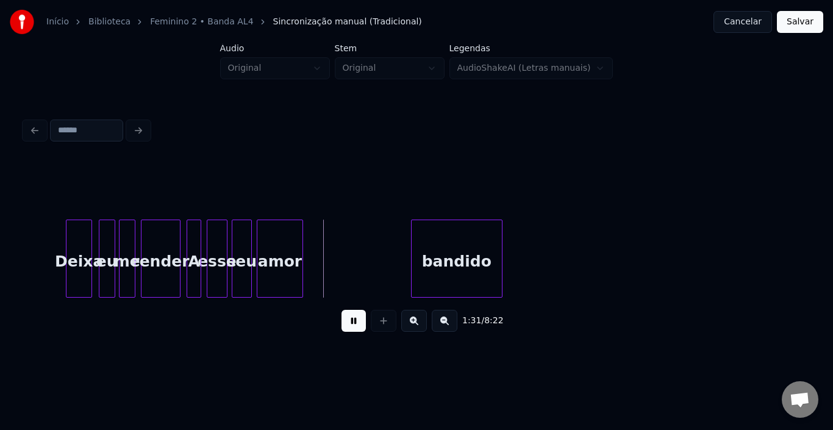
click at [352, 324] on button at bounding box center [354, 321] width 24 height 22
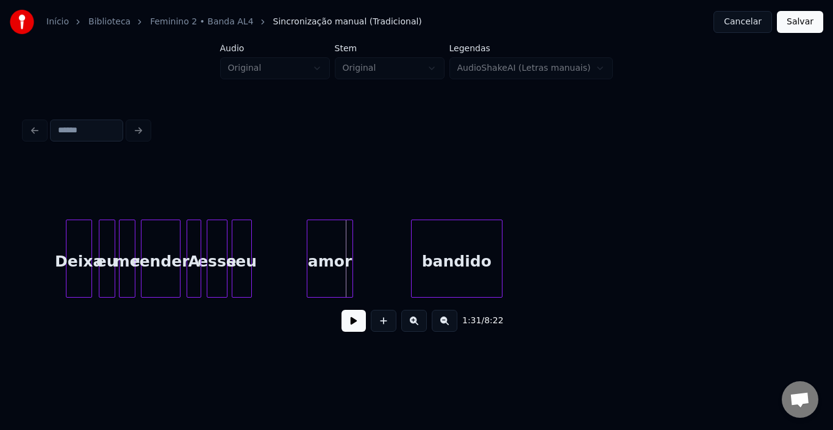
click at [323, 242] on div "amor" at bounding box center [330, 261] width 45 height 83
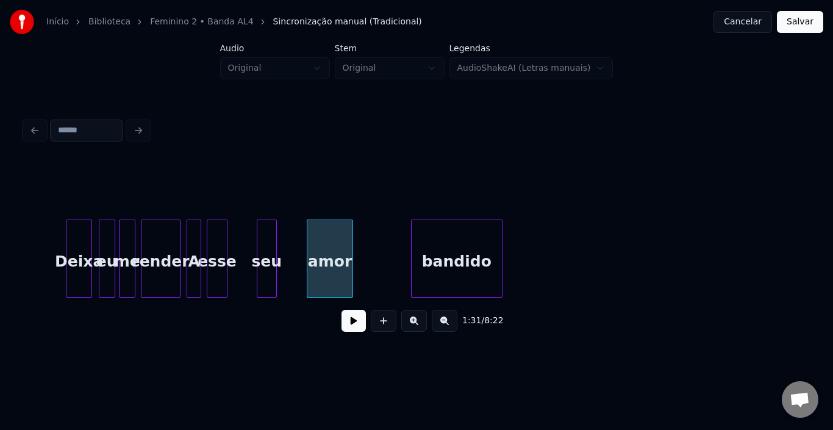
click at [264, 243] on div "seu" at bounding box center [266, 261] width 19 height 83
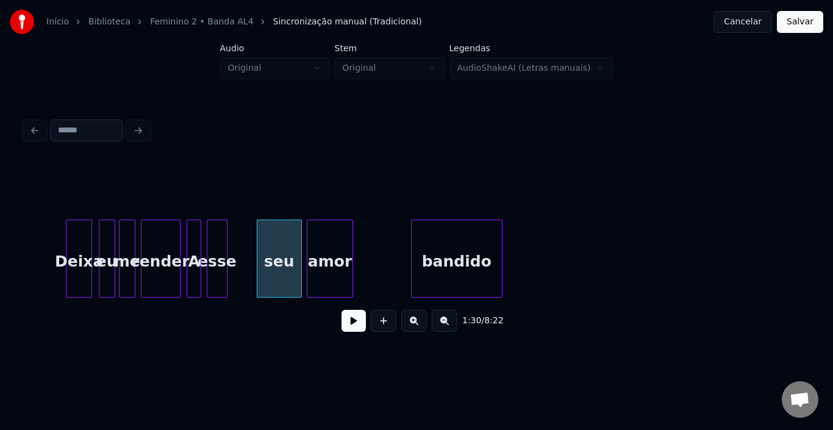
click at [298, 245] on div at bounding box center [300, 258] width 4 height 77
click at [354, 331] on button at bounding box center [354, 321] width 24 height 22
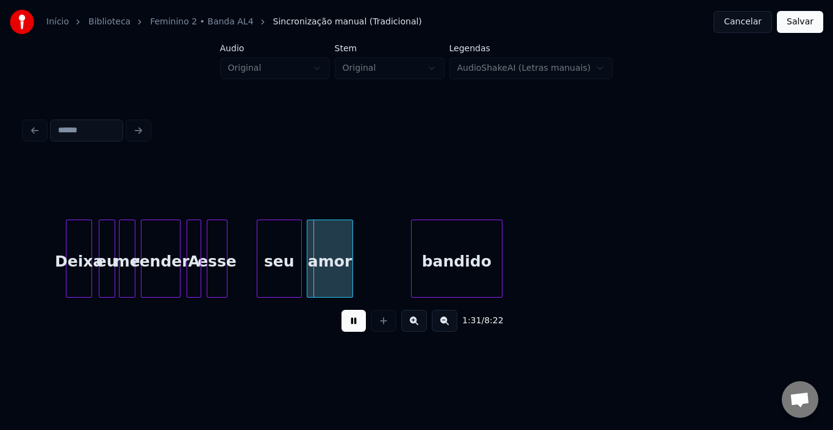
click at [354, 331] on button at bounding box center [354, 321] width 24 height 22
click at [292, 243] on div at bounding box center [291, 258] width 4 height 77
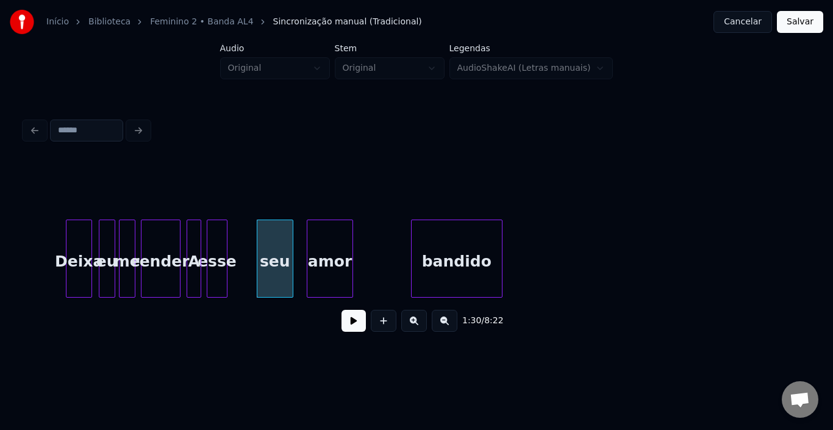
click at [350, 322] on button at bounding box center [354, 321] width 24 height 22
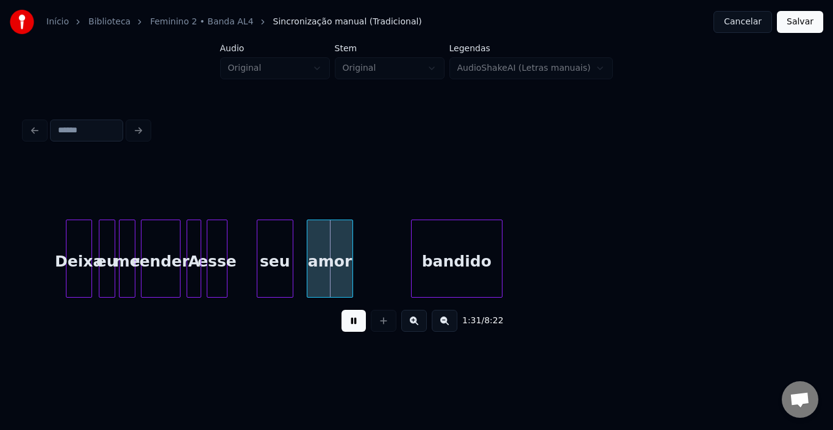
click at [350, 322] on button at bounding box center [354, 321] width 24 height 22
click at [300, 233] on div at bounding box center [301, 258] width 4 height 77
click at [211, 243] on div "esse" at bounding box center [217, 261] width 20 height 83
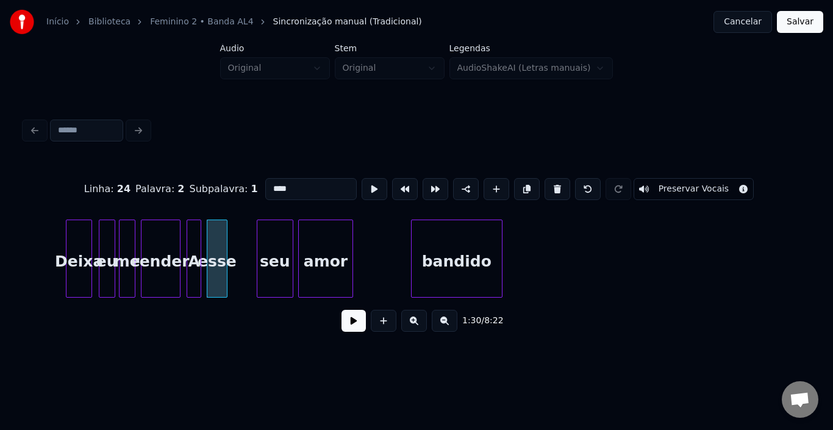
click at [343, 322] on button at bounding box center [354, 321] width 24 height 22
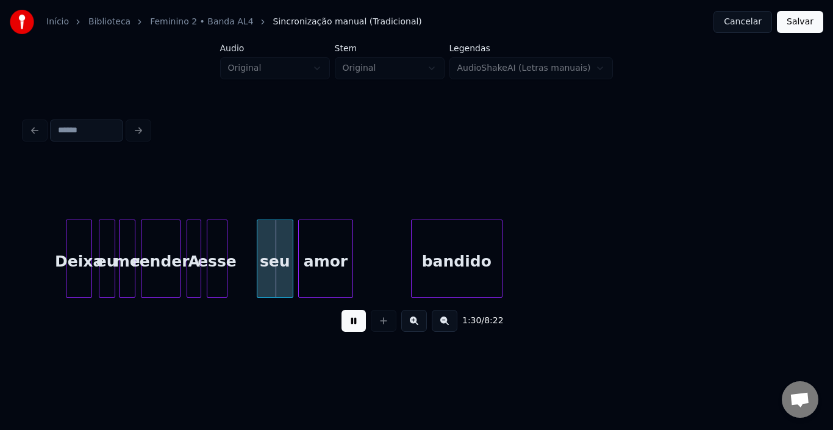
click at [343, 322] on button at bounding box center [354, 321] width 24 height 22
click at [232, 240] on div at bounding box center [234, 258] width 4 height 77
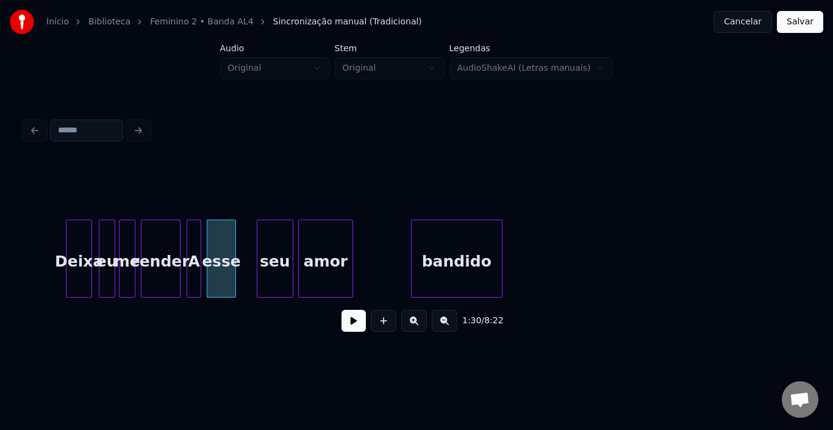
click at [350, 330] on button at bounding box center [354, 321] width 24 height 22
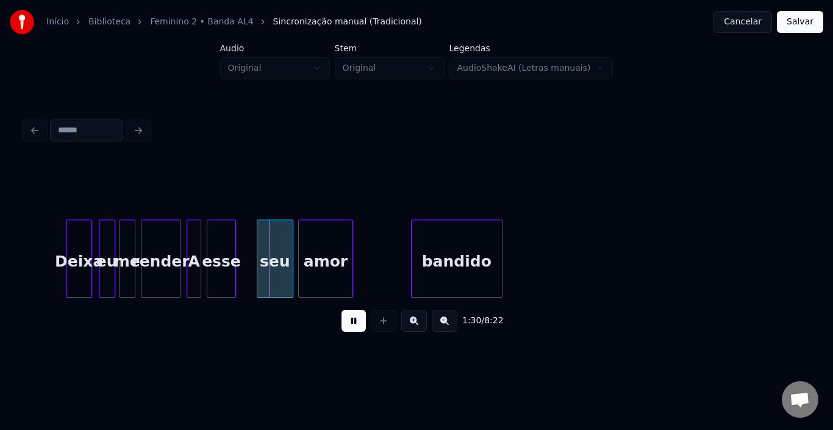
click at [350, 330] on button at bounding box center [354, 321] width 24 height 22
click at [254, 234] on div "seu" at bounding box center [259, 261] width 35 height 83
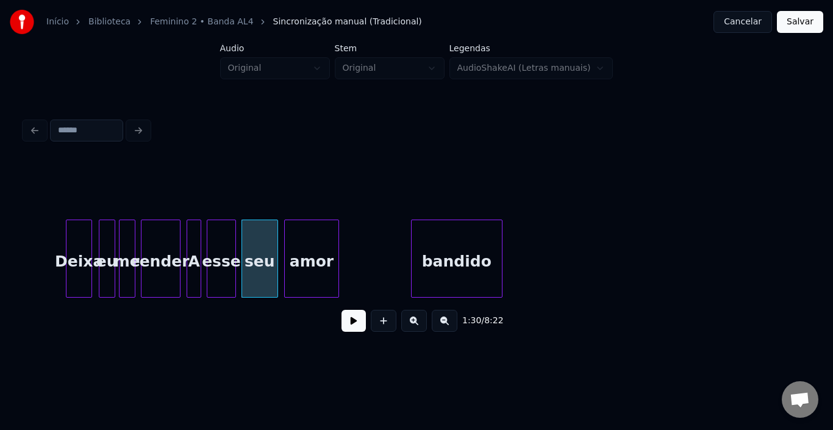
click at [307, 252] on div "amor" at bounding box center [312, 261] width 54 height 83
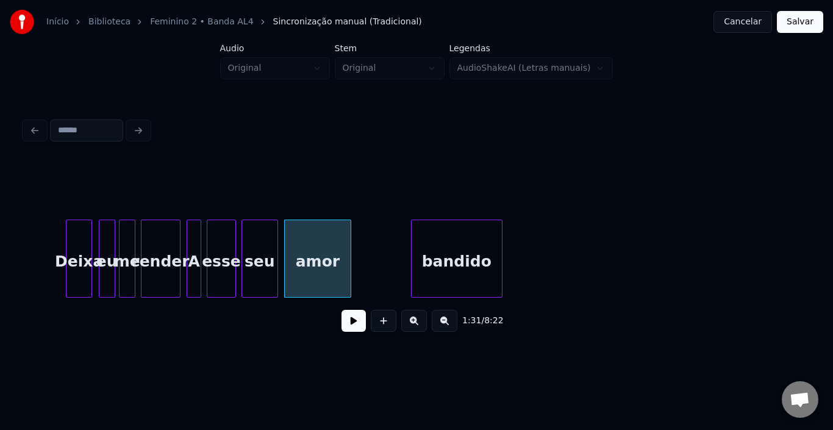
click at [350, 251] on div at bounding box center [349, 258] width 4 height 77
click at [354, 332] on button at bounding box center [354, 321] width 24 height 22
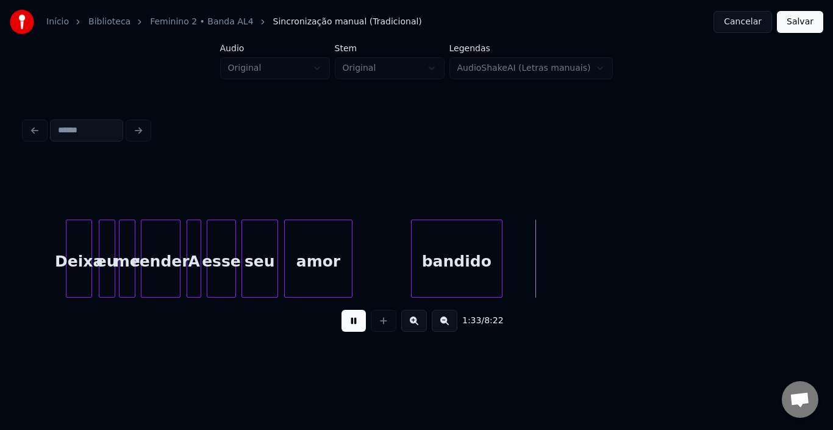
click at [354, 332] on button at bounding box center [354, 321] width 24 height 22
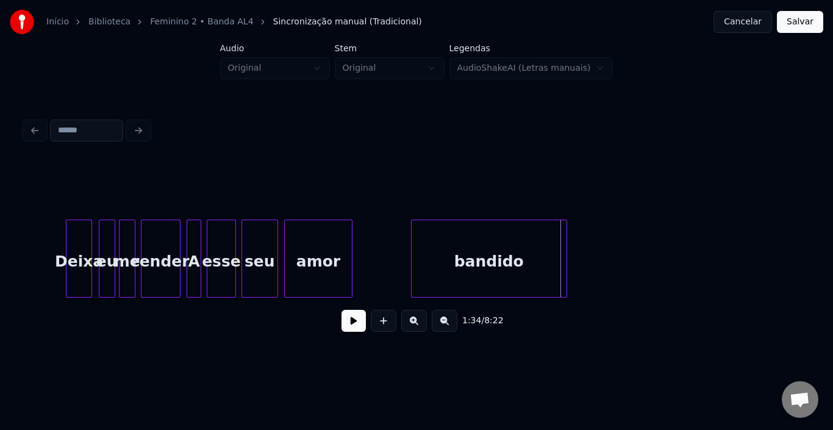
click at [565, 255] on div at bounding box center [565, 258] width 4 height 77
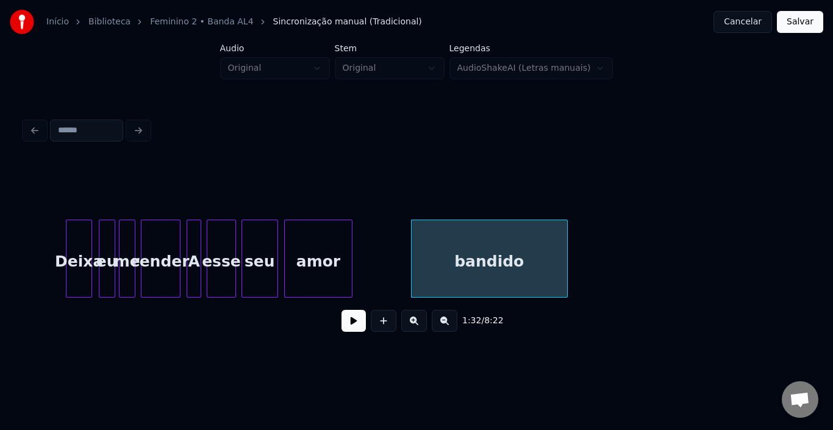
click at [352, 330] on button at bounding box center [354, 321] width 24 height 22
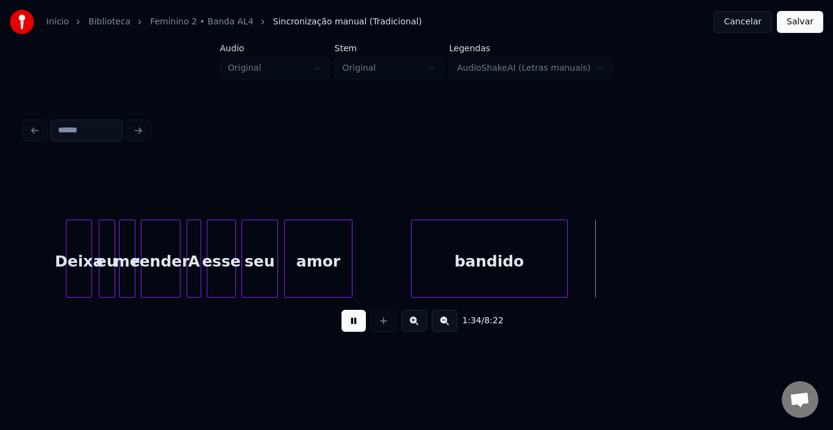
click at [445, 327] on button at bounding box center [445, 321] width 26 height 22
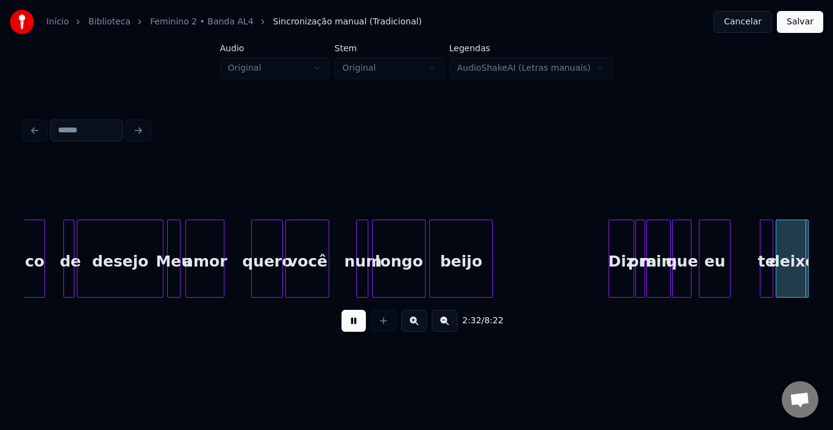
scroll to position [0, 9323]
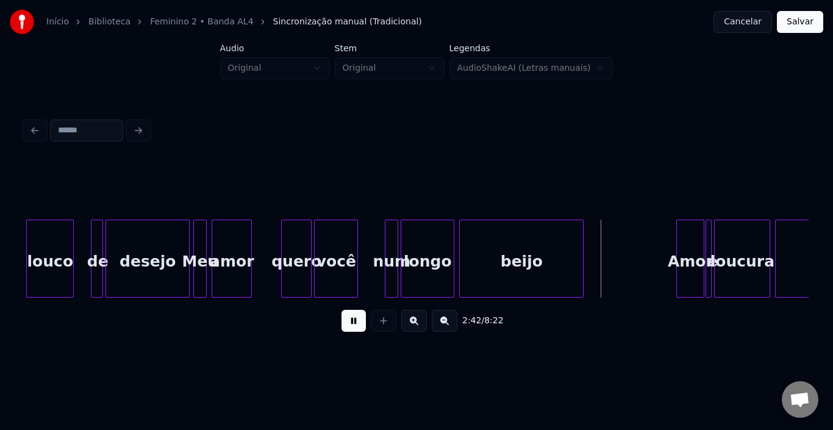
click at [353, 329] on button at bounding box center [354, 321] width 24 height 22
click at [520, 247] on div at bounding box center [521, 258] width 4 height 77
click at [353, 318] on button at bounding box center [354, 321] width 24 height 22
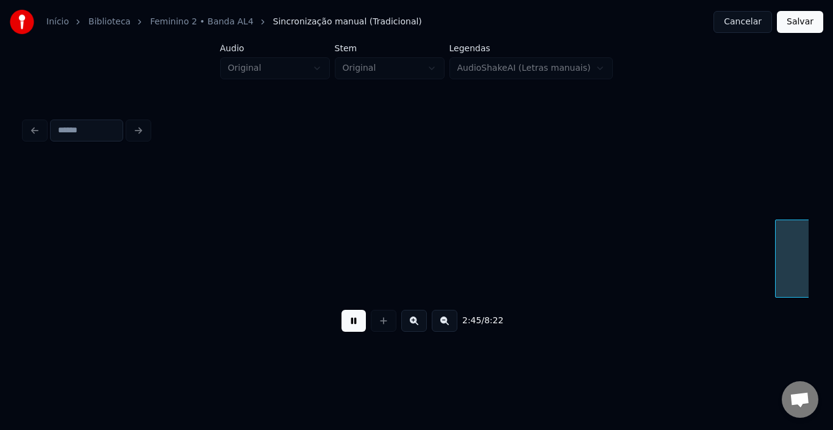
scroll to position [0, 10108]
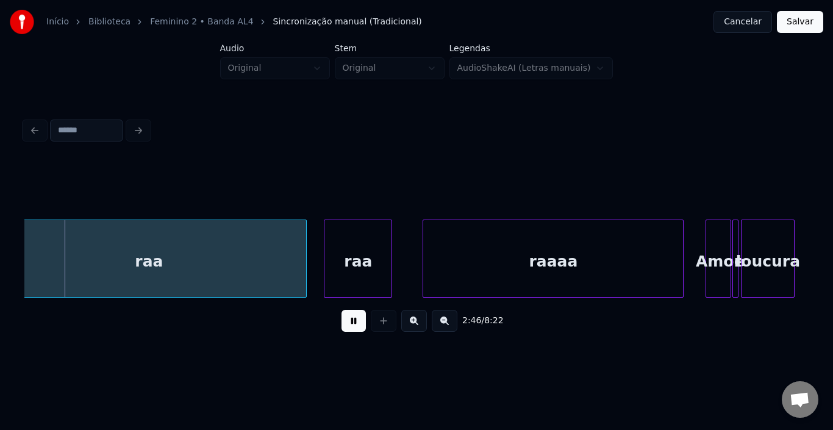
click at [364, 318] on button at bounding box center [354, 321] width 24 height 22
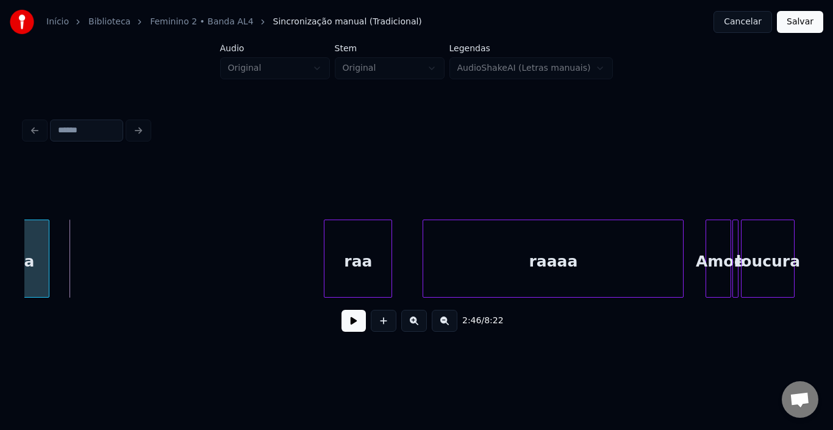
click at [48, 248] on div at bounding box center [47, 258] width 4 height 77
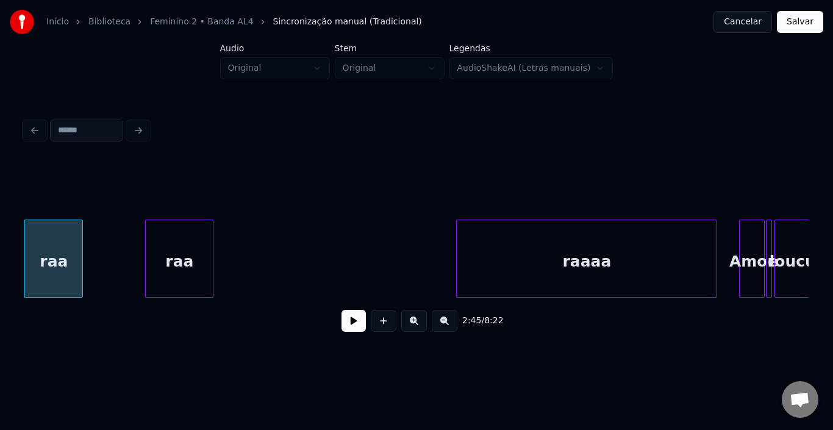
click at [174, 253] on div "raa" at bounding box center [179, 261] width 67 height 83
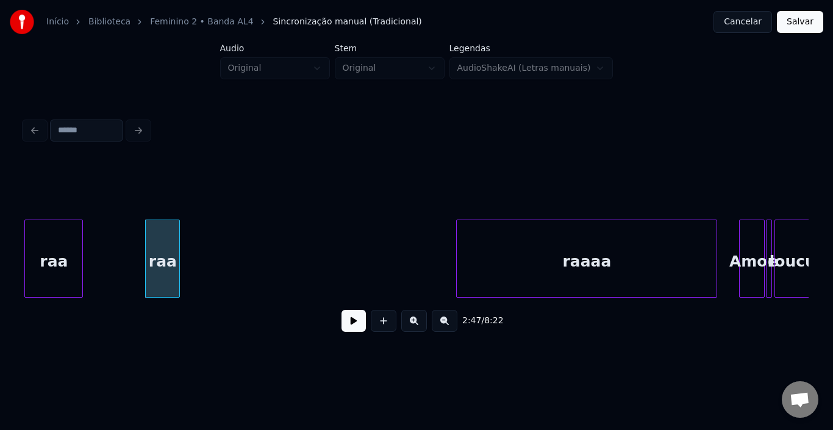
click at [179, 254] on div at bounding box center [178, 258] width 4 height 77
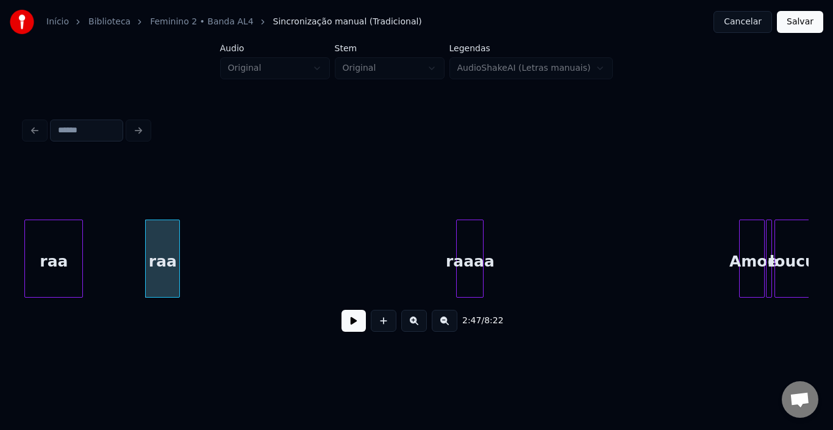
click at [482, 261] on div at bounding box center [482, 258] width 4 height 77
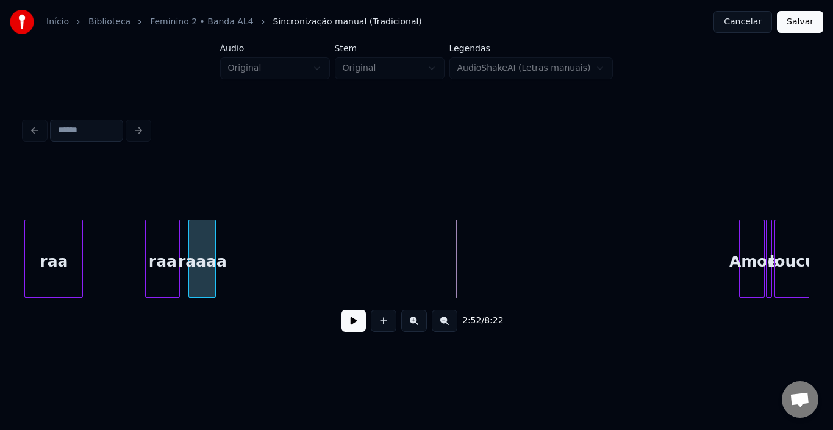
click at [197, 244] on div "raaaa" at bounding box center [202, 261] width 26 height 83
click at [56, 246] on div "raa" at bounding box center [53, 261] width 57 height 83
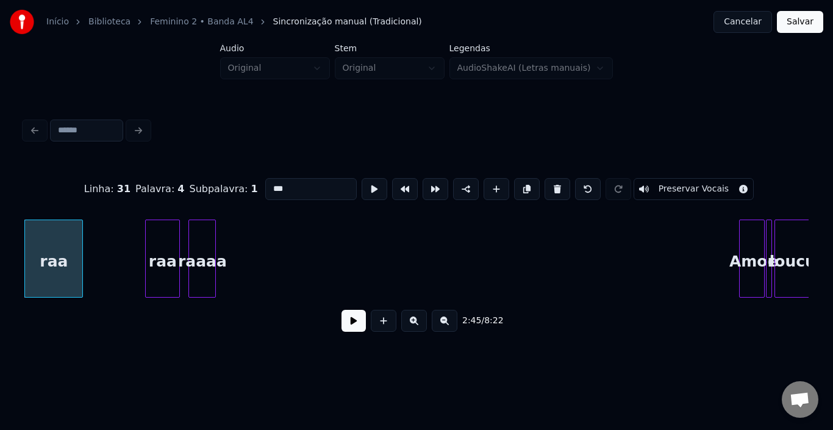
click at [348, 323] on button at bounding box center [354, 321] width 24 height 22
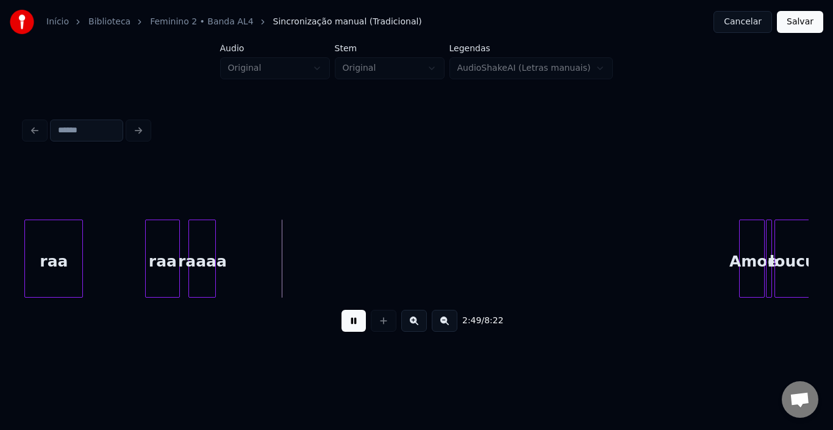
click at [348, 323] on button at bounding box center [354, 321] width 24 height 22
click at [341, 236] on div "Amor" at bounding box center [341, 261] width 24 height 83
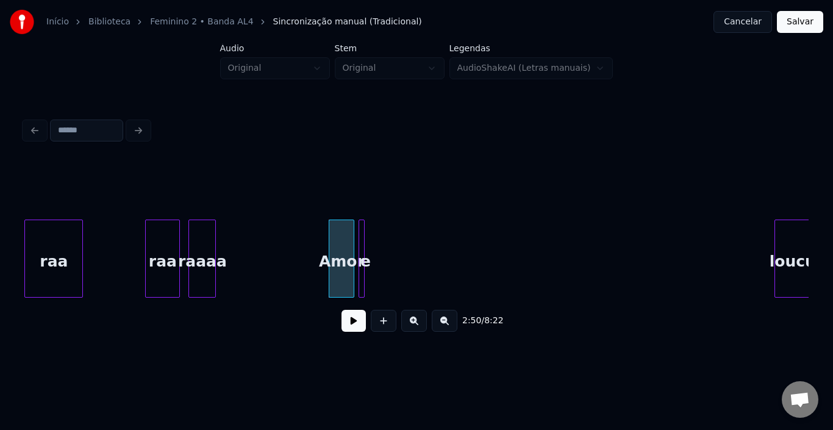
click at [365, 240] on div "e" at bounding box center [365, 261] width 12 height 83
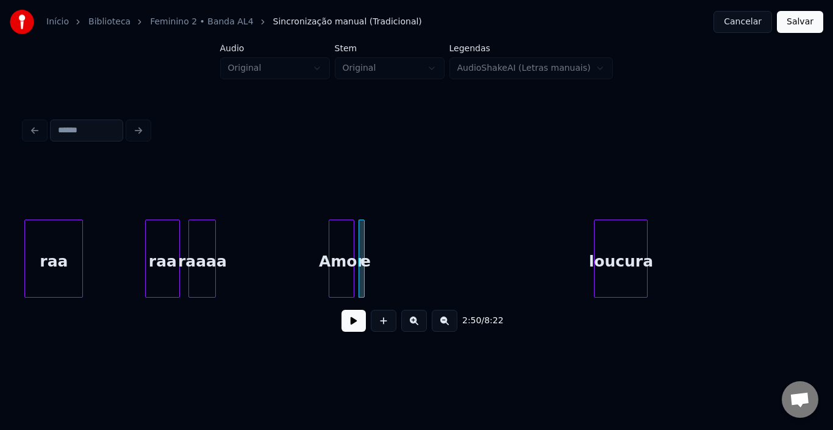
scroll to position [0, 10090]
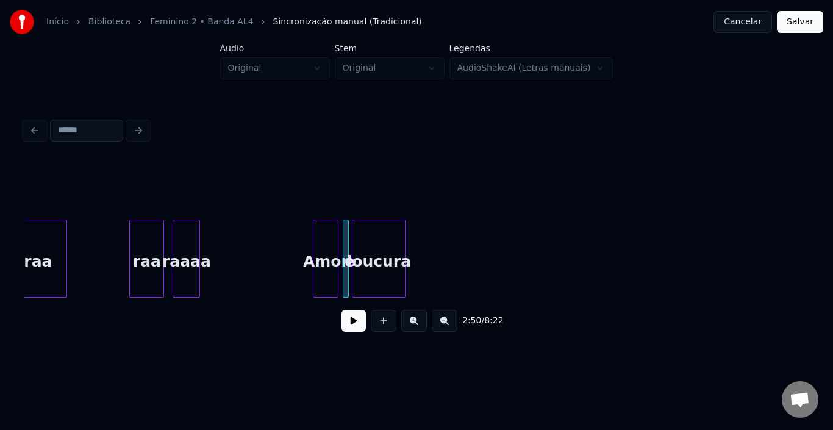
click at [384, 260] on div "loucura" at bounding box center [379, 261] width 52 height 83
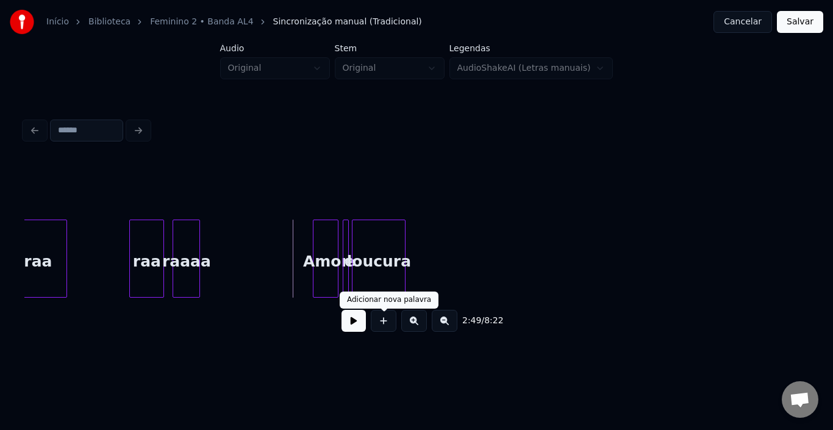
click at [364, 328] on button at bounding box center [354, 321] width 24 height 22
click at [361, 328] on button at bounding box center [354, 321] width 24 height 22
click at [809, 299] on div "2:52 / 8:22" at bounding box center [417, 228] width 794 height 242
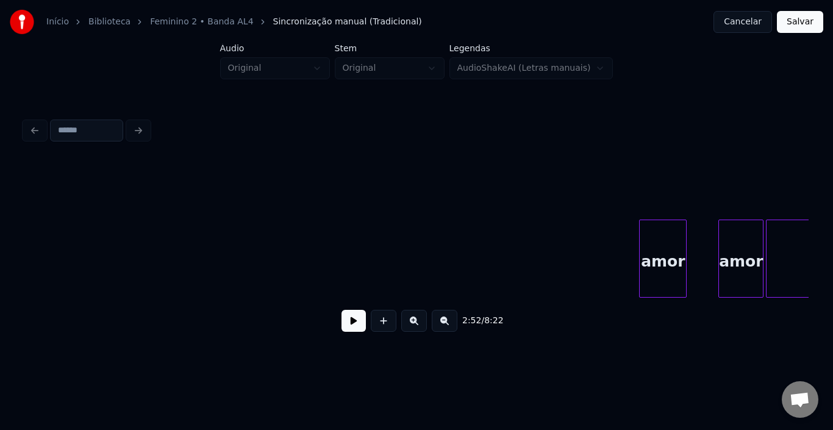
scroll to position [0, 10603]
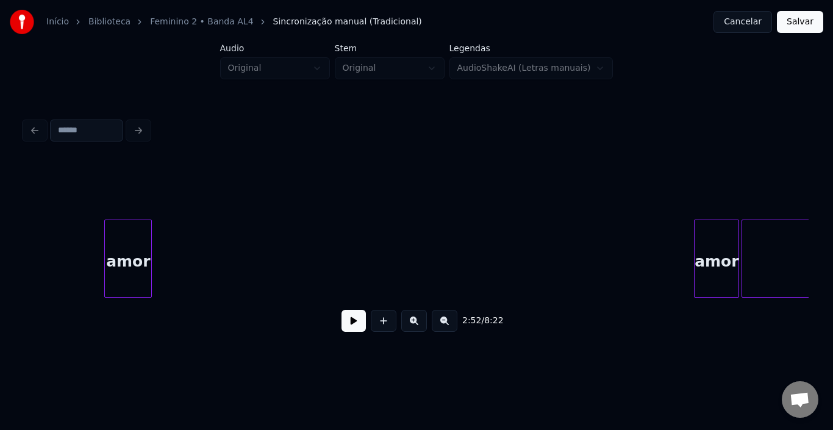
click at [118, 244] on div "amor" at bounding box center [128, 261] width 46 height 83
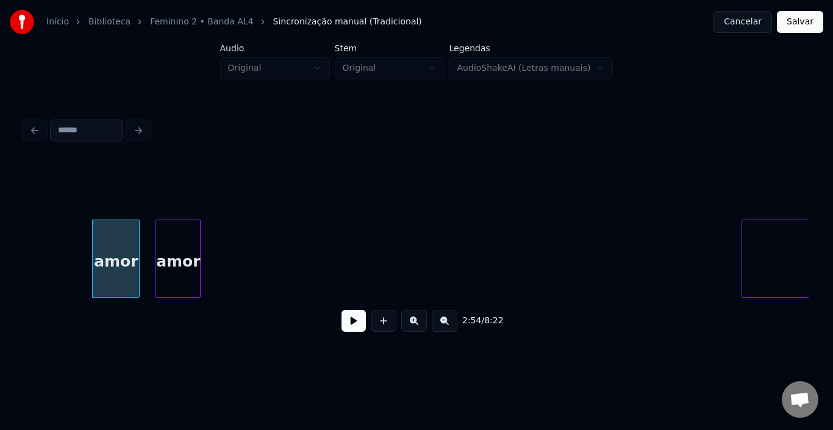
click at [182, 238] on div "amor" at bounding box center [178, 261] width 44 height 83
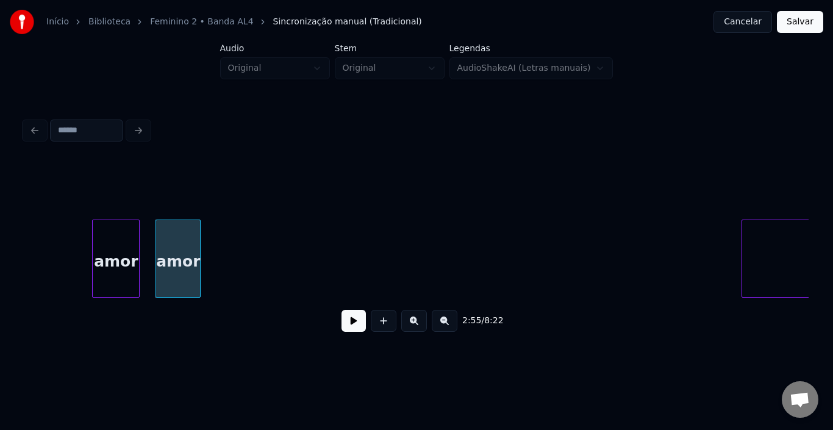
scroll to position [0, 10747]
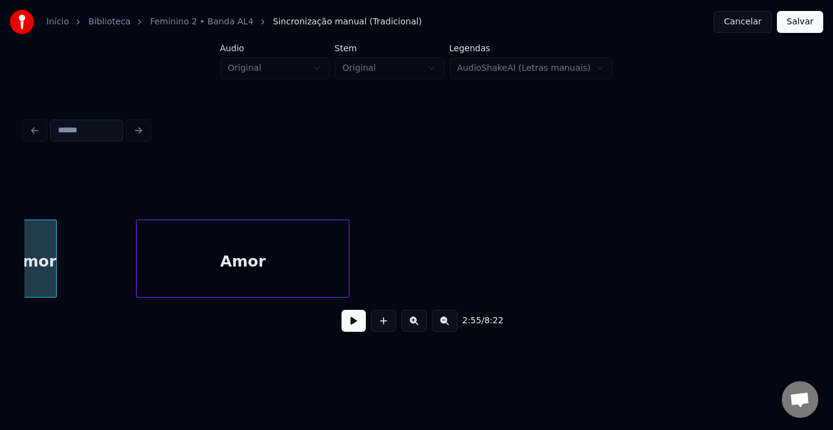
click at [293, 242] on div "Amor" at bounding box center [243, 261] width 212 height 83
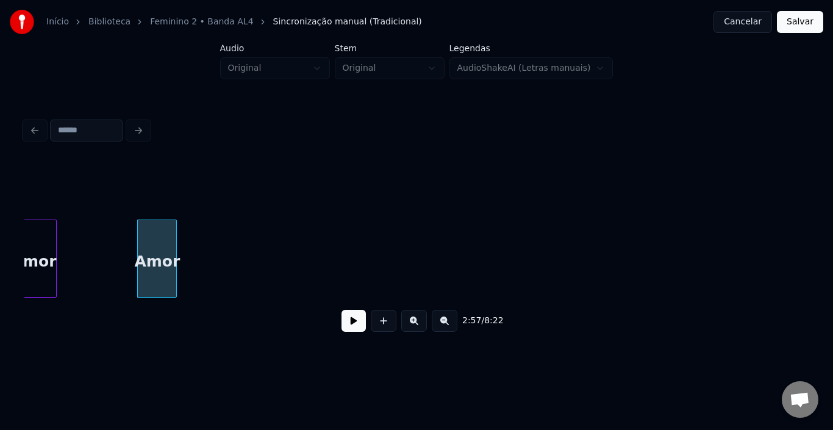
click at [173, 251] on div at bounding box center [175, 258] width 4 height 77
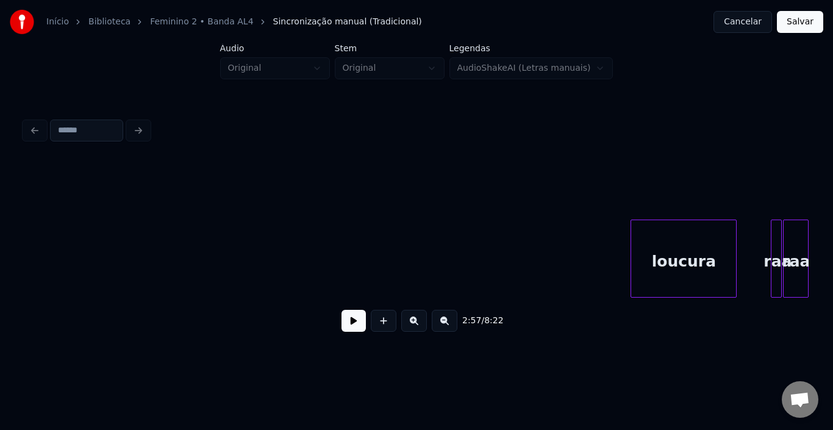
scroll to position [0, 11015]
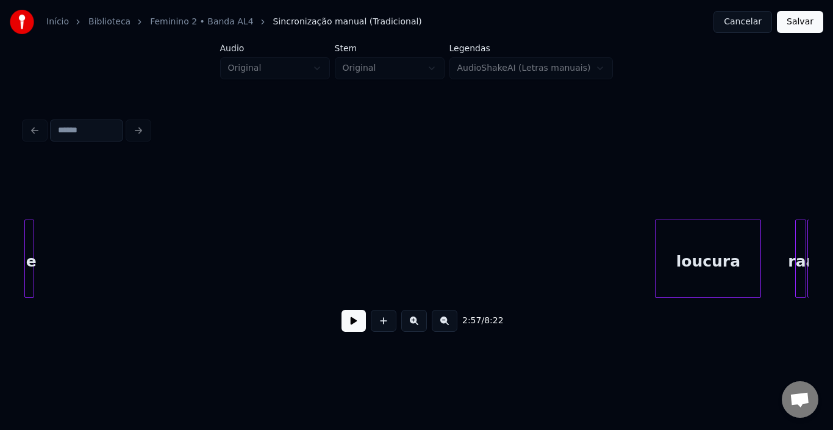
click at [0, 239] on div "Início Biblioteca Feminino 2 • Banda AL4 Sincronização manual (Tradicional) Can…" at bounding box center [416, 178] width 833 height 357
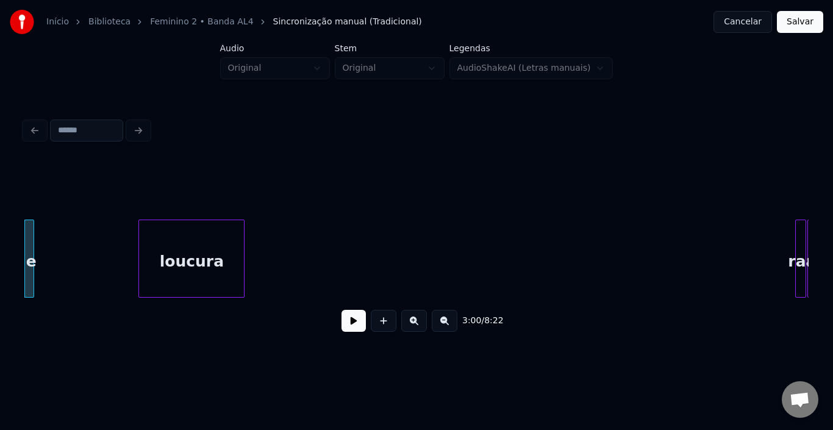
click at [139, 248] on div "loucura" at bounding box center [191, 261] width 105 height 83
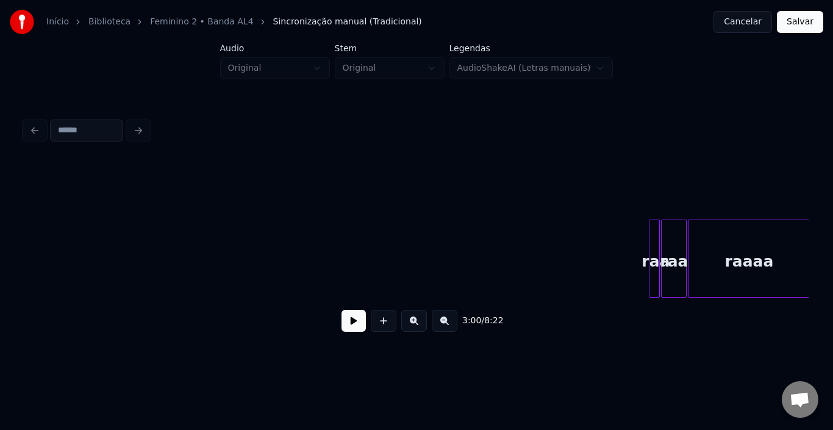
scroll to position [0, 11186]
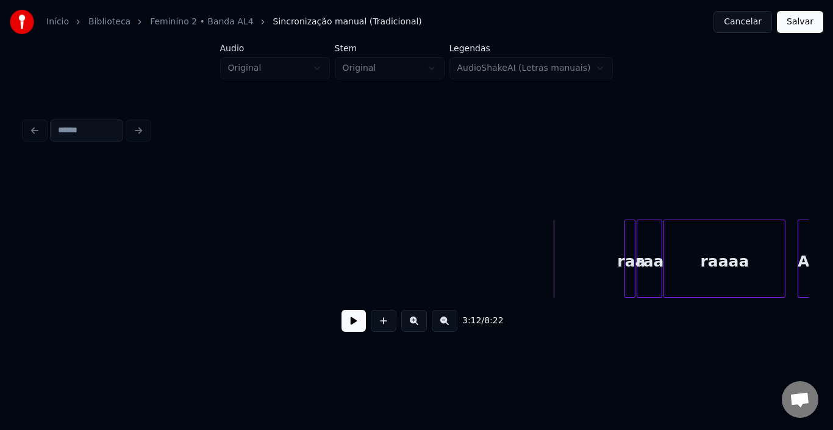
click at [346, 322] on button at bounding box center [354, 321] width 24 height 22
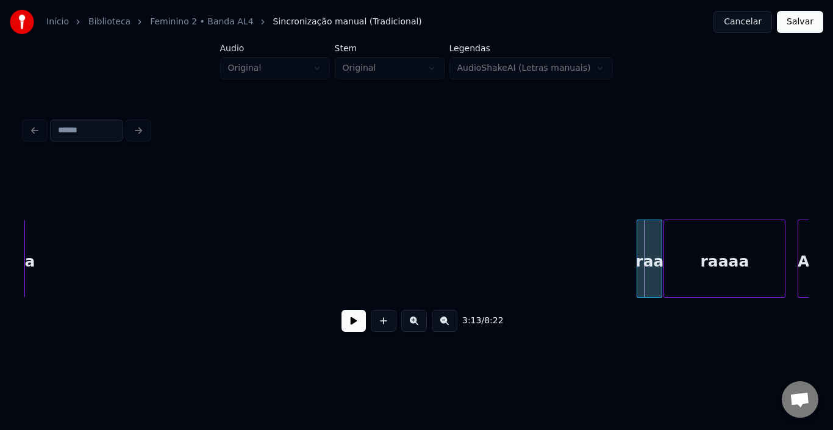
scroll to position [0, 11176]
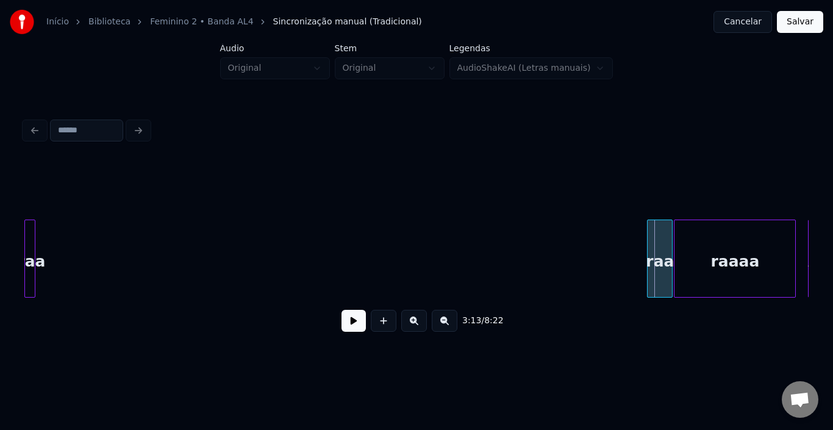
click at [12, 248] on div "Início Biblioteca Feminino 2 • Banda AL4 Sincronização manual (Tradicional) Can…" at bounding box center [416, 178] width 833 height 357
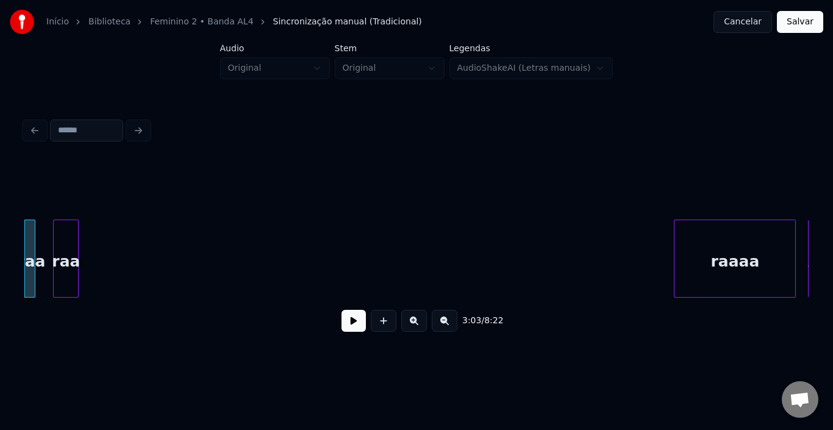
click at [63, 225] on div "raa" at bounding box center [66, 261] width 24 height 83
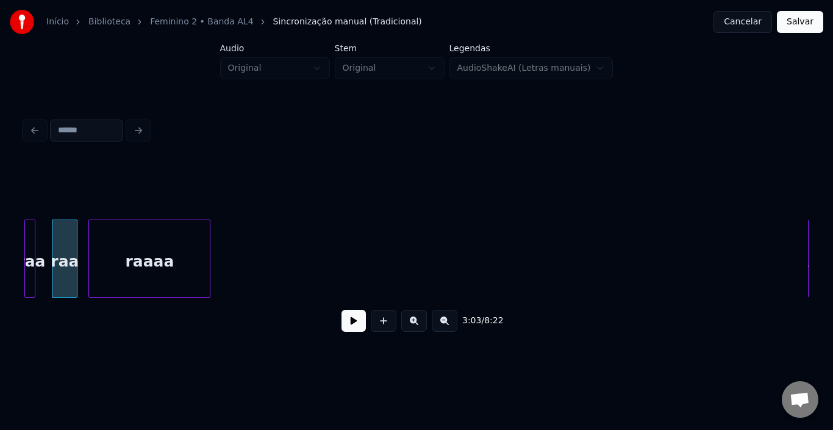
click at [134, 228] on div "raaaa" at bounding box center [149, 261] width 121 height 83
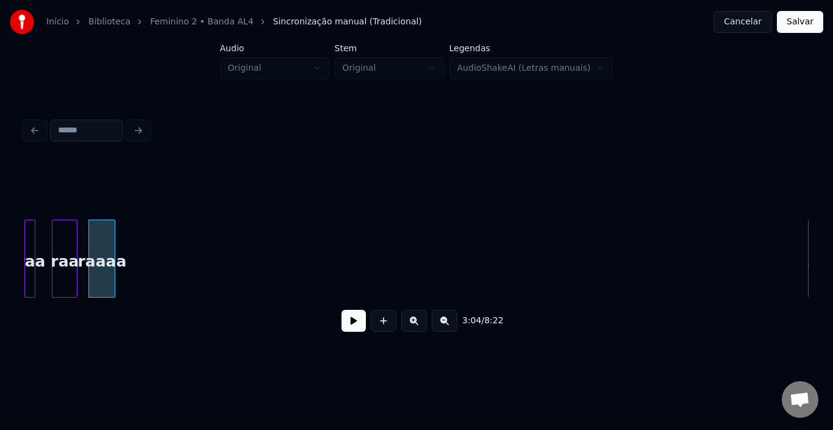
click at [113, 246] on div at bounding box center [113, 258] width 4 height 77
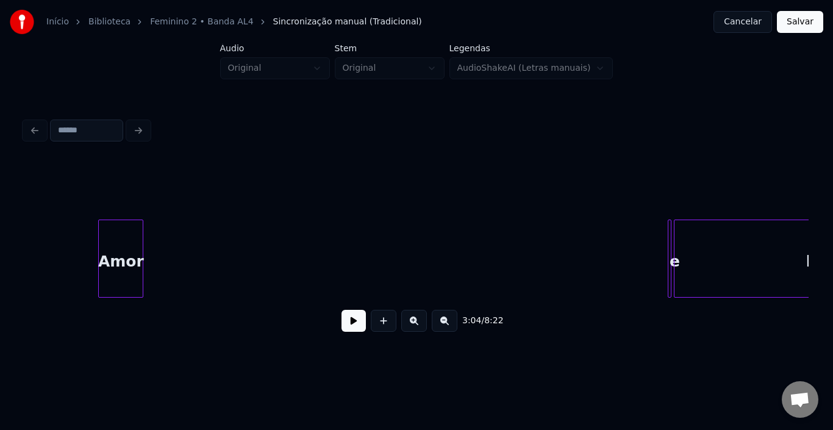
scroll to position [0, 11846]
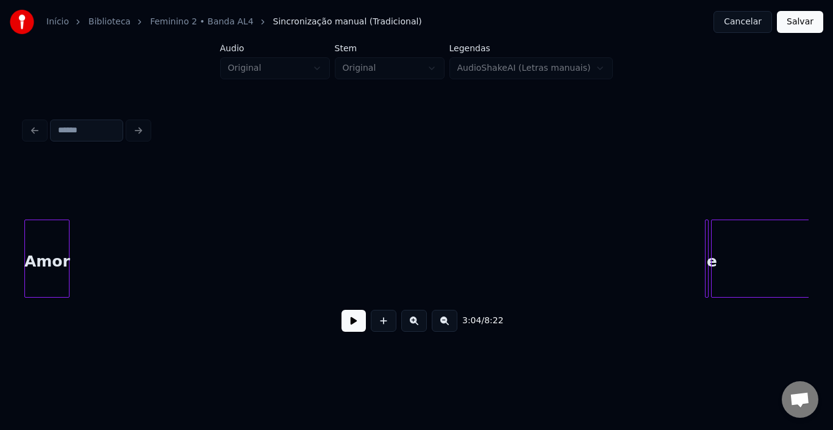
click at [21, 234] on div "3:04 / 8:22" at bounding box center [417, 228] width 794 height 242
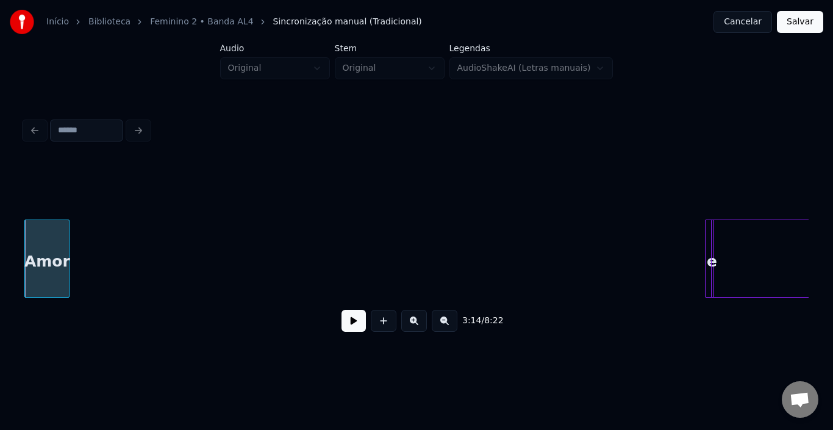
click at [711, 232] on div at bounding box center [712, 258] width 4 height 77
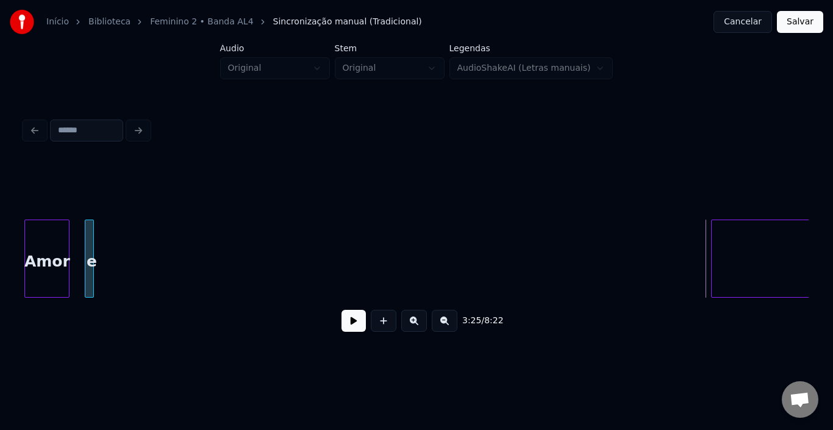
click at [85, 235] on div "e" at bounding box center [89, 259] width 9 height 78
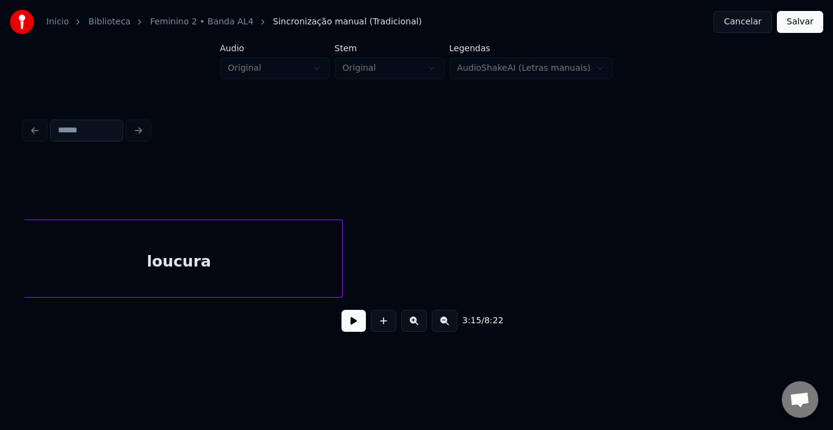
scroll to position [0, 11998]
click at [205, 228] on div "loucura" at bounding box center [188, 261] width 327 height 83
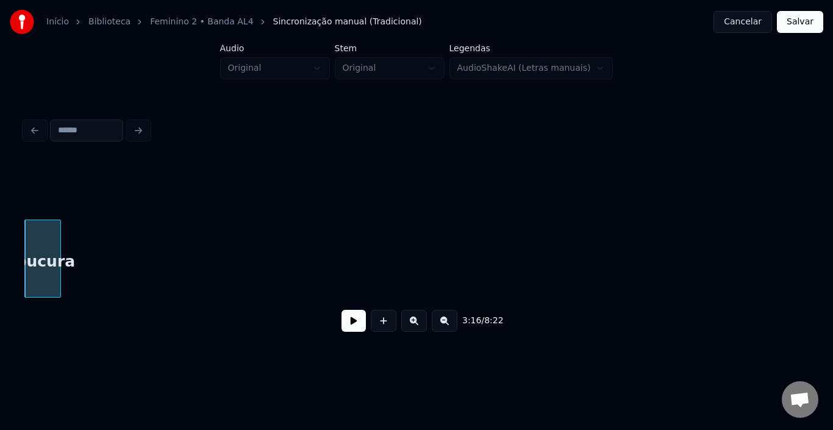
click at [59, 247] on div at bounding box center [59, 258] width 4 height 77
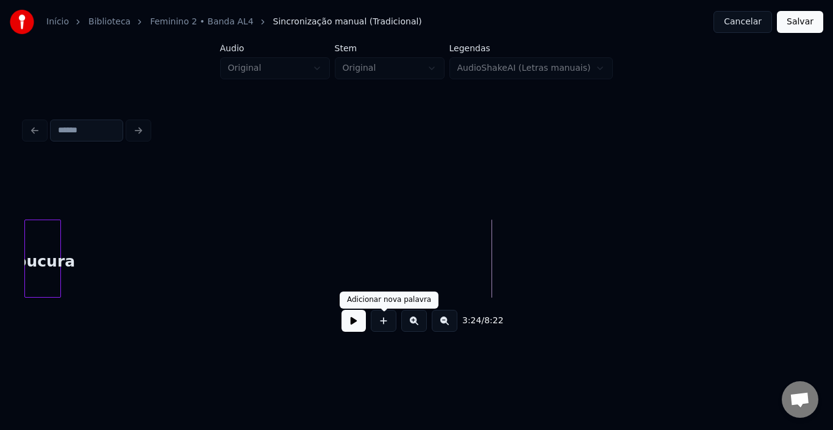
click at [333, 318] on div "3:24 / 8:22" at bounding box center [416, 321] width 765 height 27
click at [351, 326] on button at bounding box center [354, 321] width 24 height 22
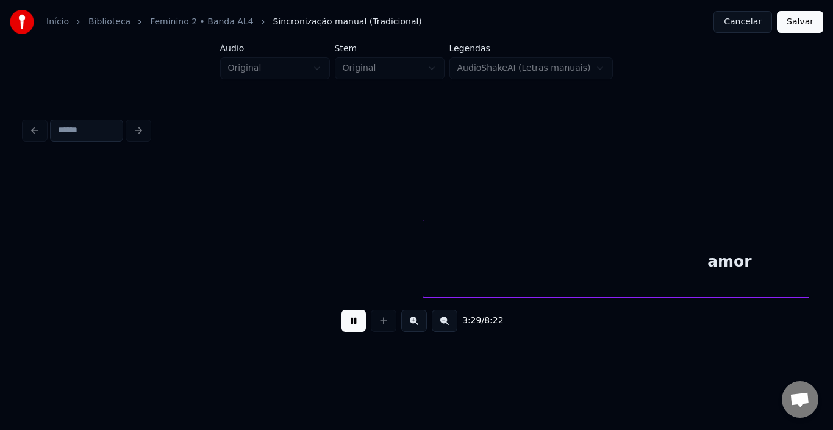
scroll to position [0, 12776]
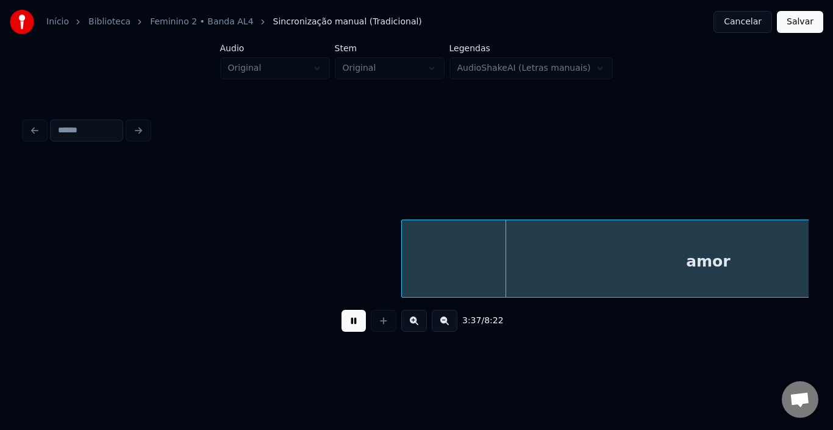
click at [347, 331] on button at bounding box center [354, 321] width 24 height 22
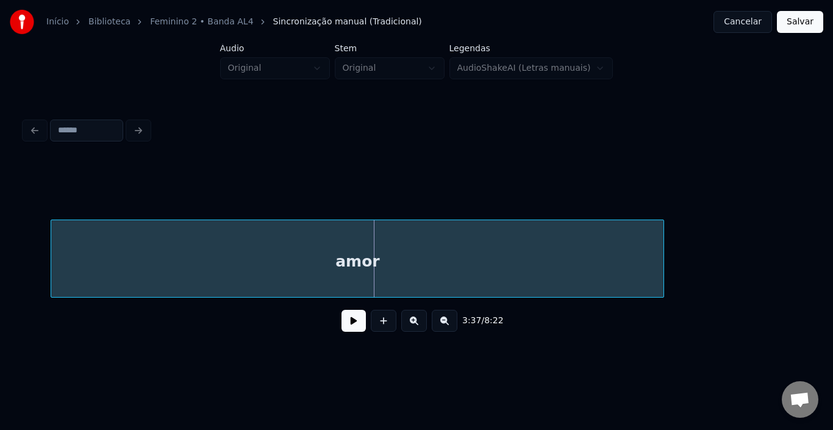
scroll to position [0, 12909]
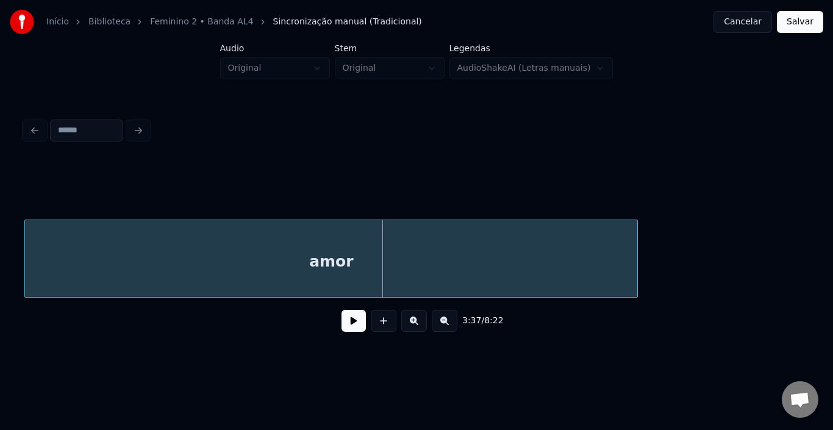
click at [289, 226] on div "amor" at bounding box center [331, 261] width 613 height 83
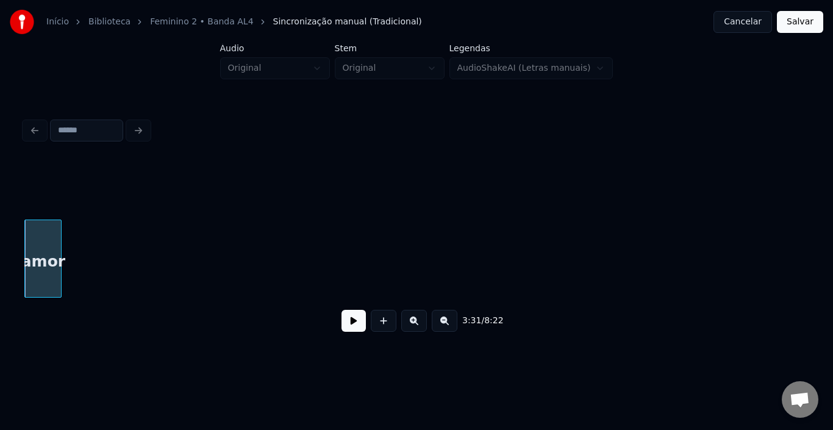
click at [59, 251] on div at bounding box center [59, 258] width 4 height 77
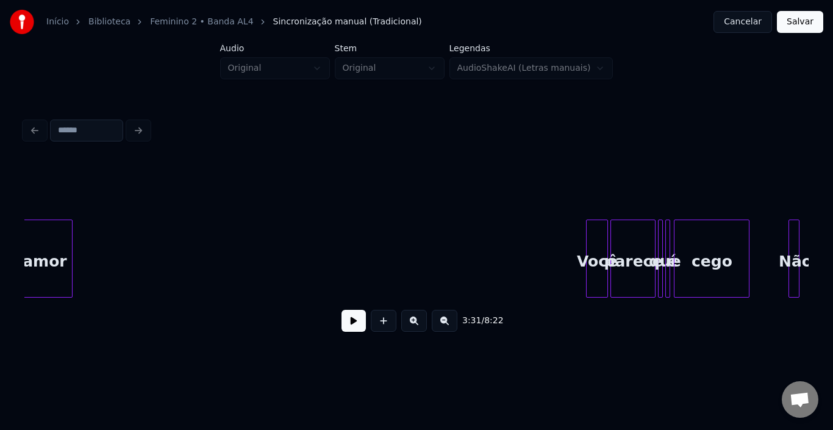
scroll to position [0, 13320]
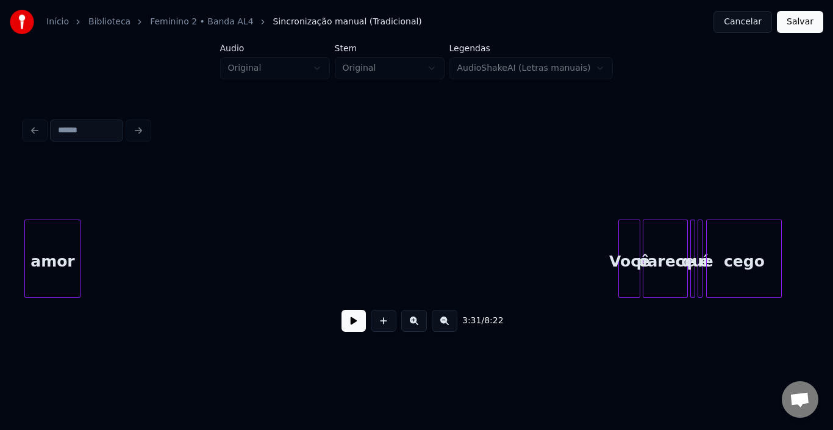
click at [0, 241] on div "Início Biblioteca Feminino 2 • Banda AL4 Sincronização manual (Tradicional) Can…" at bounding box center [416, 178] width 833 height 357
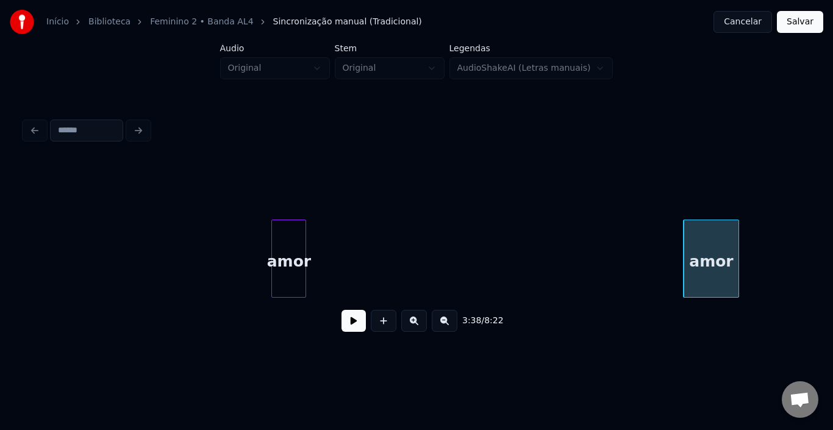
scroll to position [0, 12613]
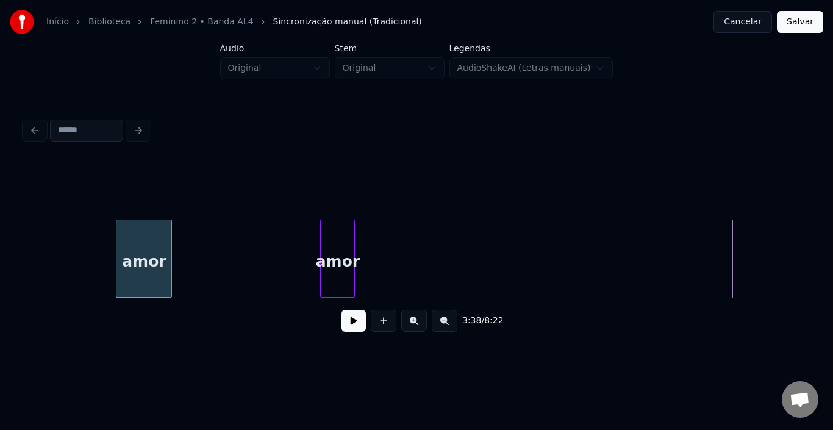
click at [153, 244] on div "amor" at bounding box center [144, 261] width 55 height 83
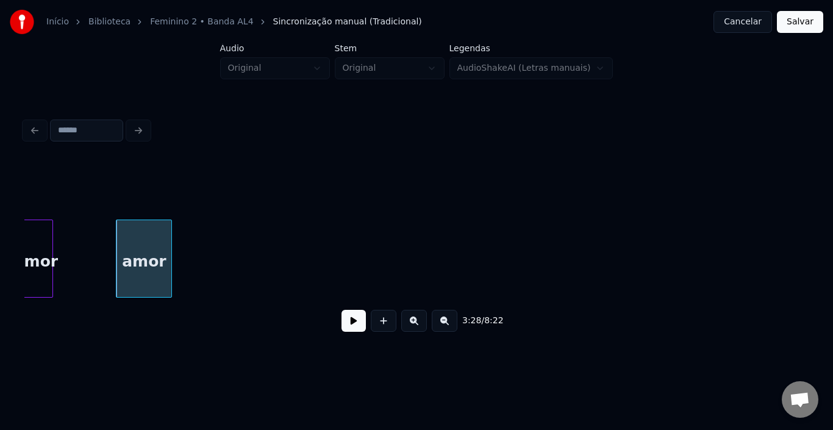
scroll to position [0, 12588]
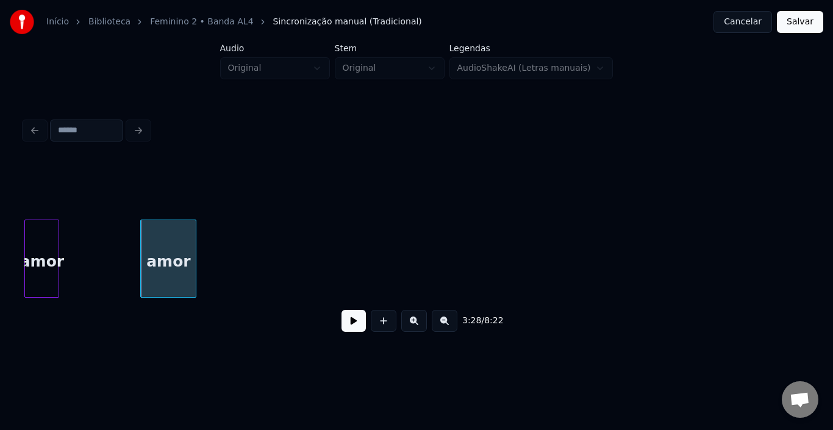
click at [20, 237] on div "3:28 / 8:22" at bounding box center [417, 228] width 794 height 242
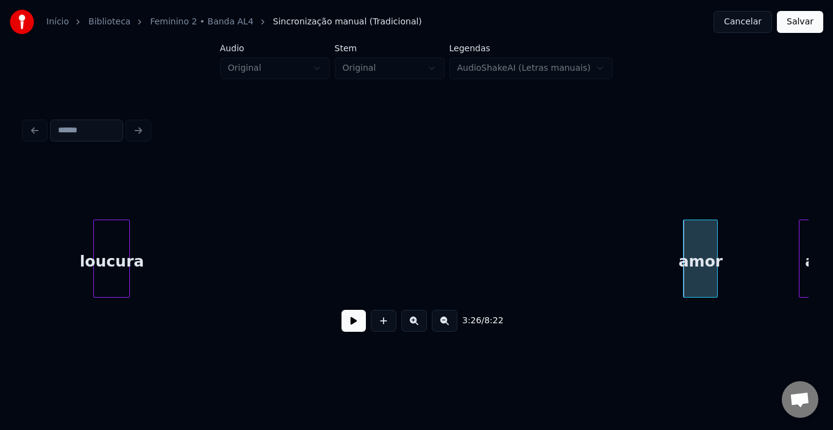
scroll to position [0, 11978]
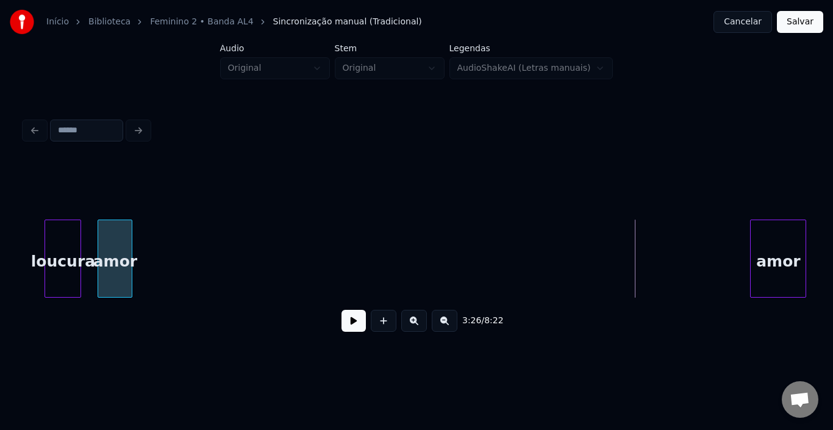
click at [113, 234] on div "amor" at bounding box center [115, 261] width 34 height 83
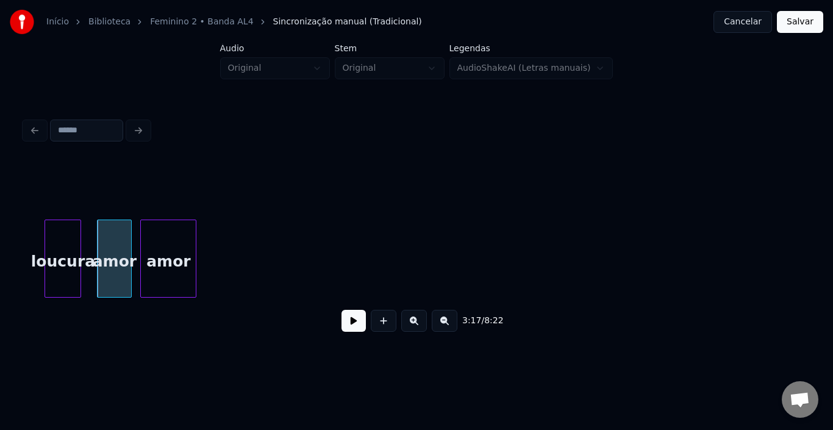
click at [164, 245] on div "amor" at bounding box center [168, 261] width 55 height 83
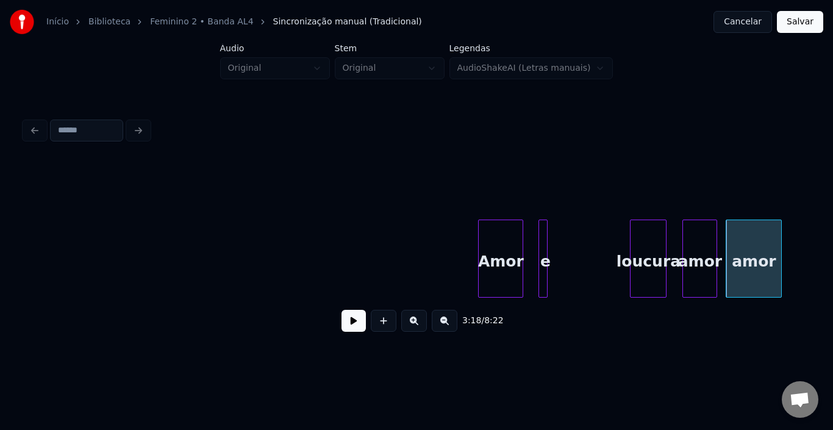
scroll to position [0, 11368]
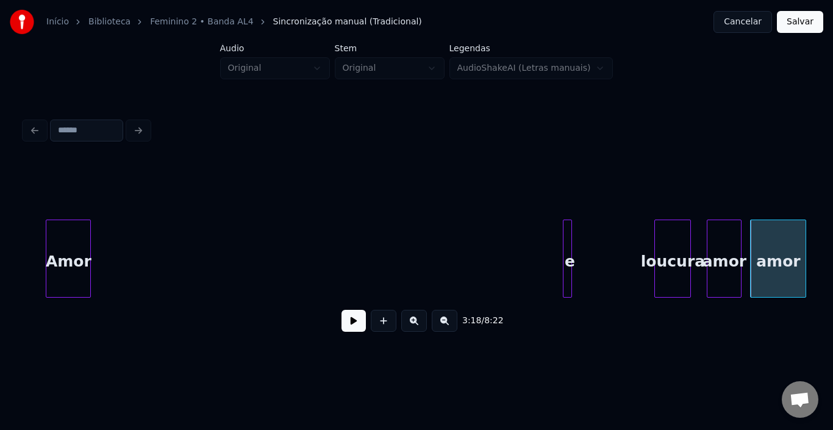
click at [68, 239] on div "Amor" at bounding box center [68, 261] width 44 height 83
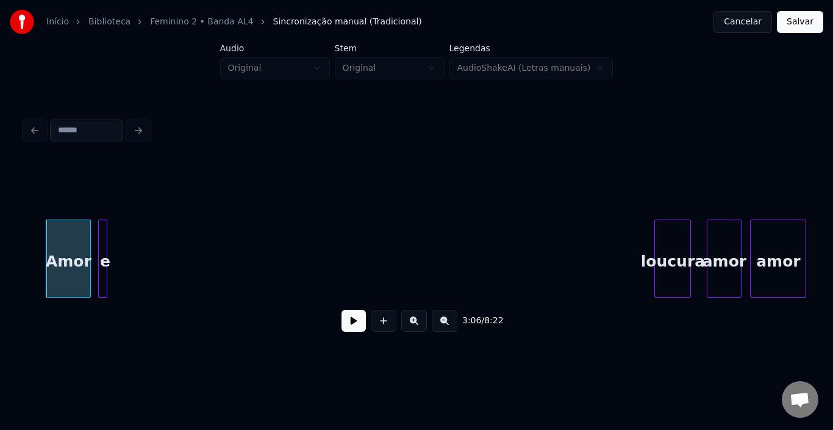
click at [110, 236] on div "e" at bounding box center [105, 261] width 12 height 83
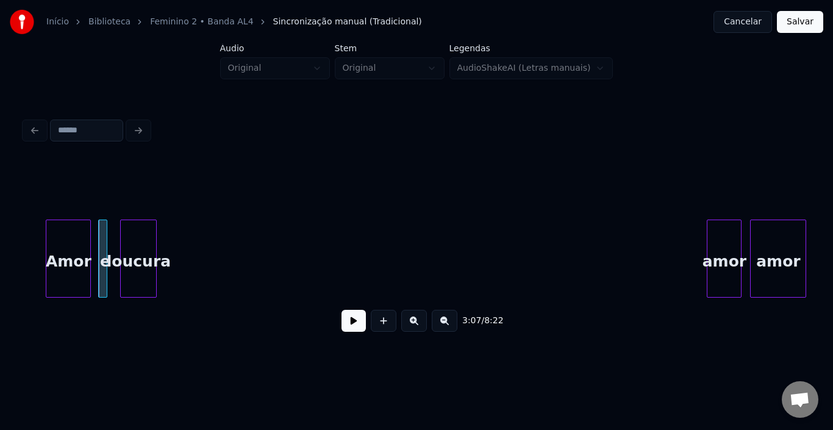
click at [149, 245] on div "loucura" at bounding box center [138, 261] width 35 height 83
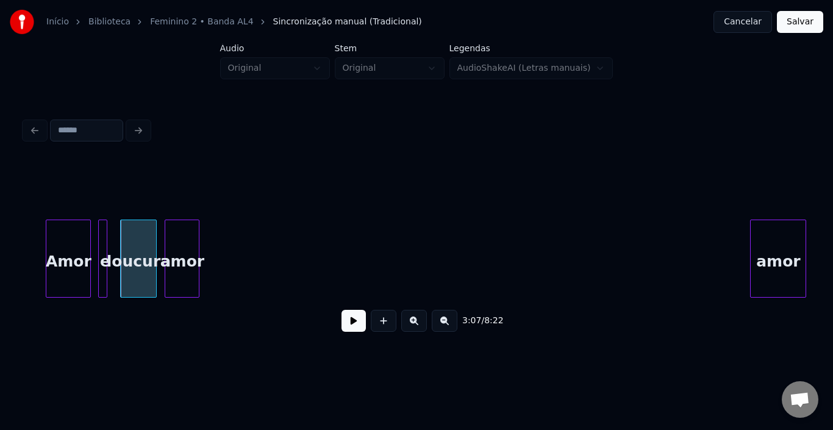
click at [190, 245] on div "amor" at bounding box center [182, 261] width 34 height 83
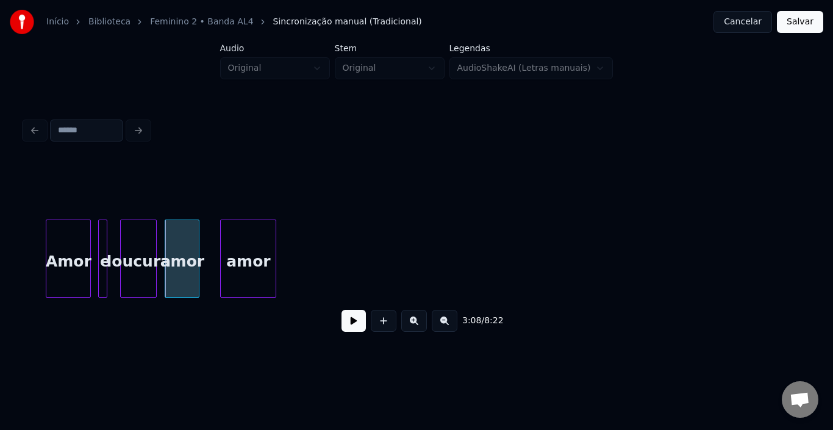
click at [251, 246] on div "amor" at bounding box center [248, 261] width 55 height 83
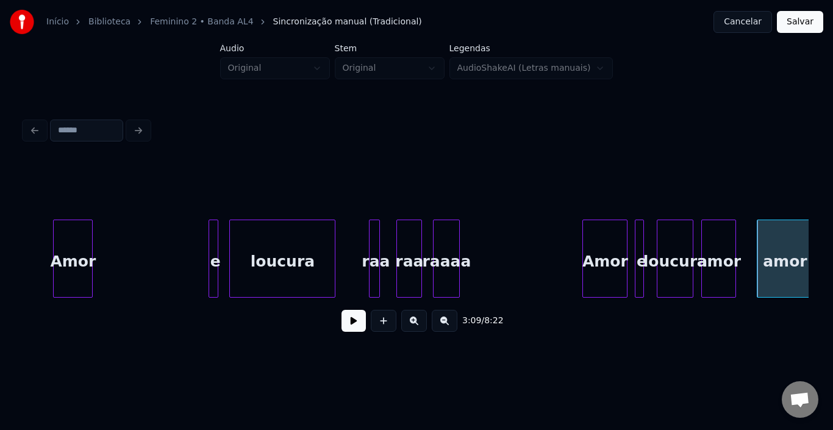
scroll to position [0, 10807]
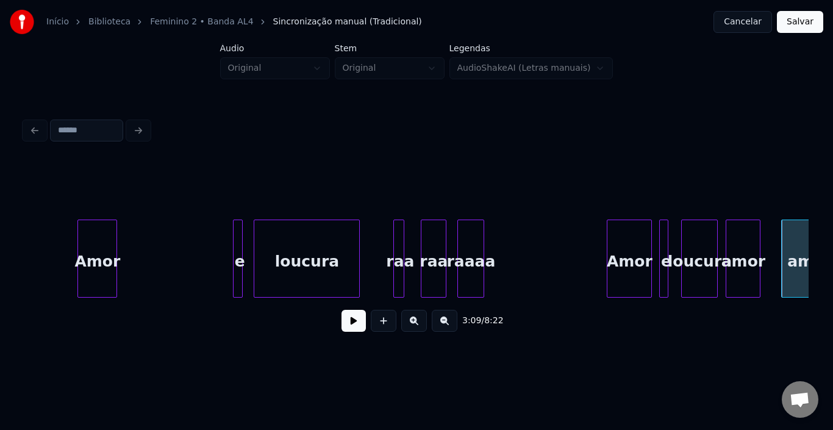
click at [22, 298] on div "2:57 / 8:22" at bounding box center [417, 228] width 794 height 242
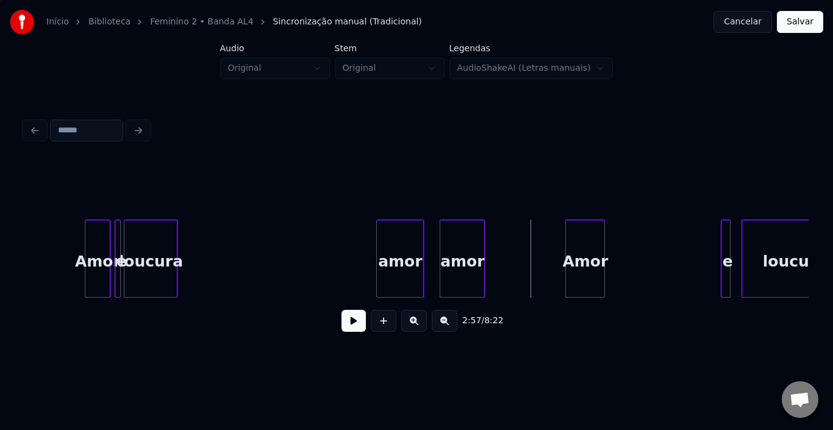
scroll to position [0, 10270]
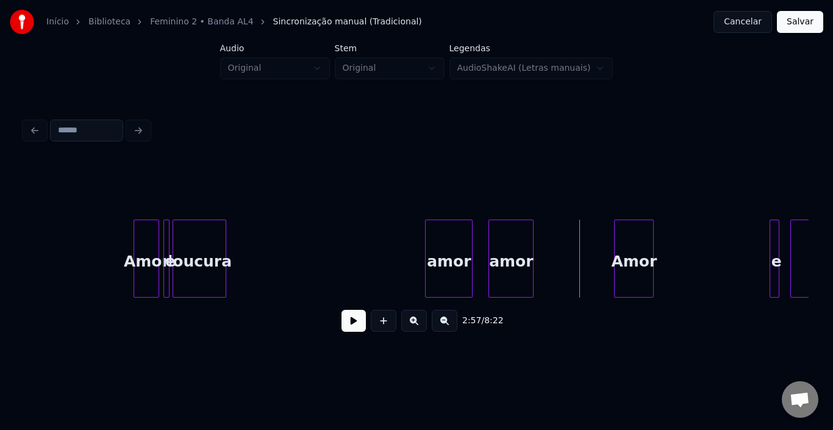
click at [349, 332] on button at bounding box center [354, 321] width 24 height 22
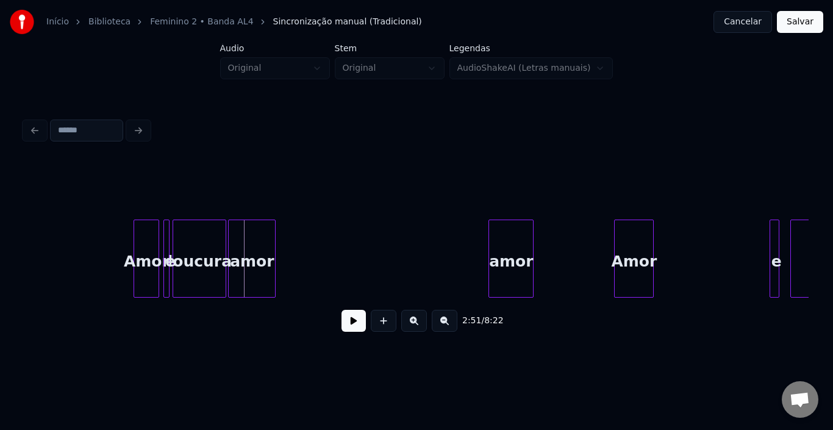
click at [256, 237] on div "amor" at bounding box center [252, 261] width 46 height 83
click at [243, 242] on div at bounding box center [245, 258] width 4 height 77
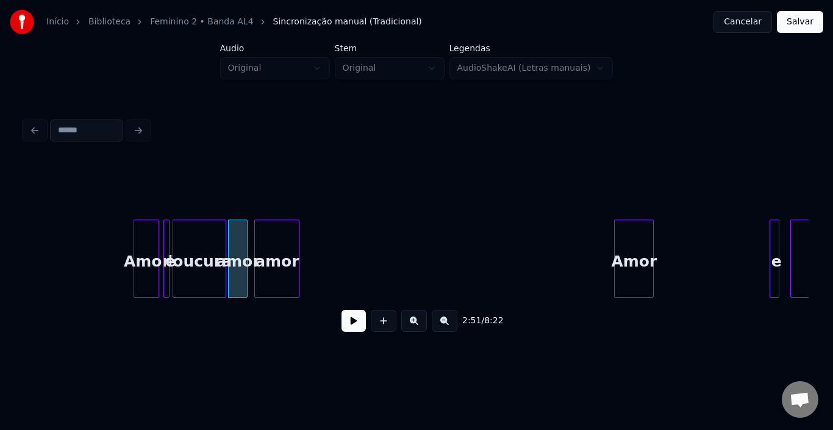
click at [282, 246] on div "amor" at bounding box center [277, 261] width 44 height 83
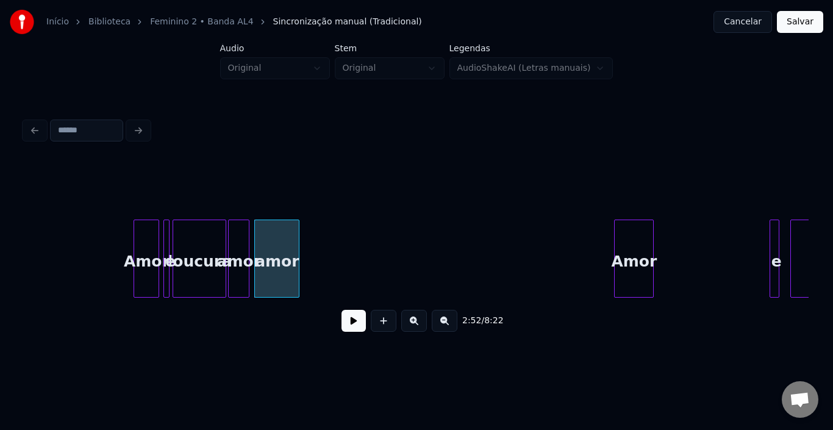
click at [245, 245] on div at bounding box center [247, 258] width 4 height 77
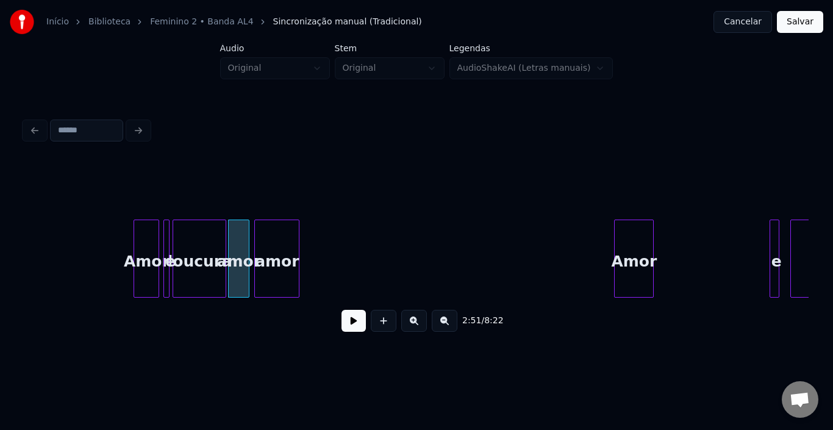
click at [351, 323] on button at bounding box center [354, 321] width 24 height 22
click at [352, 323] on button at bounding box center [354, 321] width 24 height 22
click at [320, 246] on div at bounding box center [319, 258] width 4 height 77
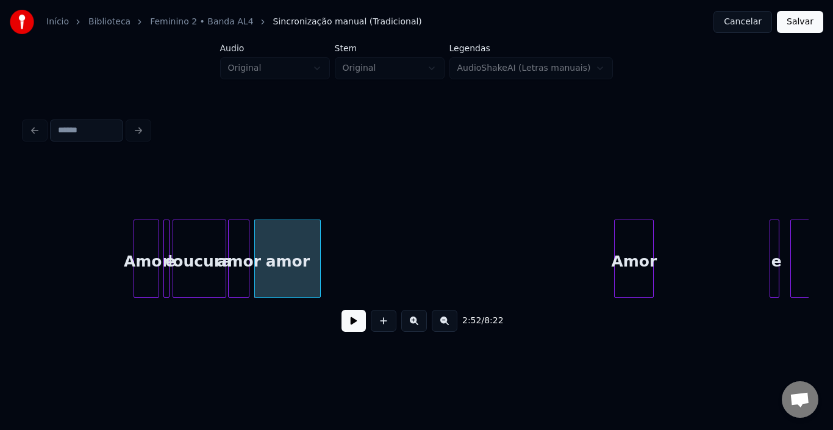
click at [345, 326] on button at bounding box center [354, 321] width 24 height 22
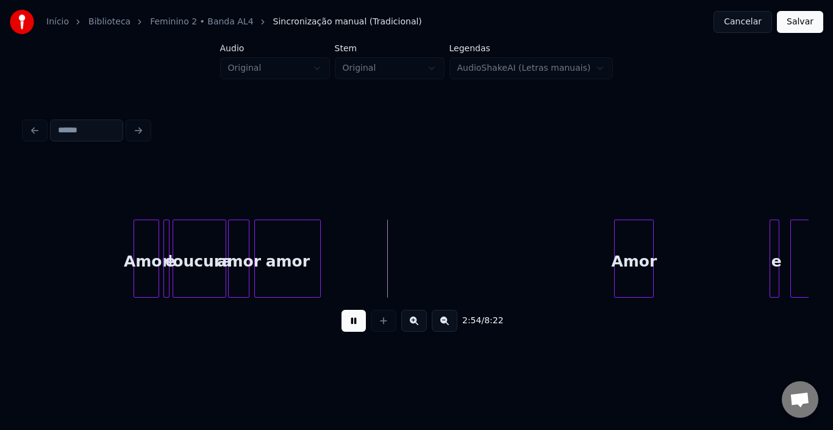
click at [356, 322] on button at bounding box center [354, 321] width 24 height 22
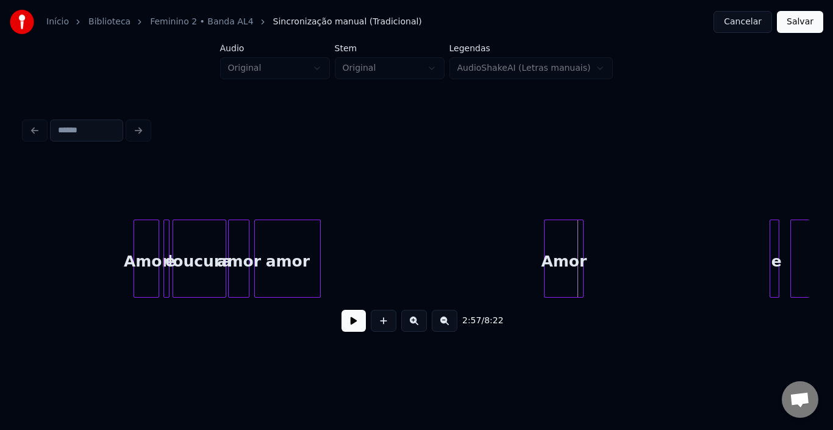
click at [560, 239] on div "Amor" at bounding box center [564, 261] width 38 height 83
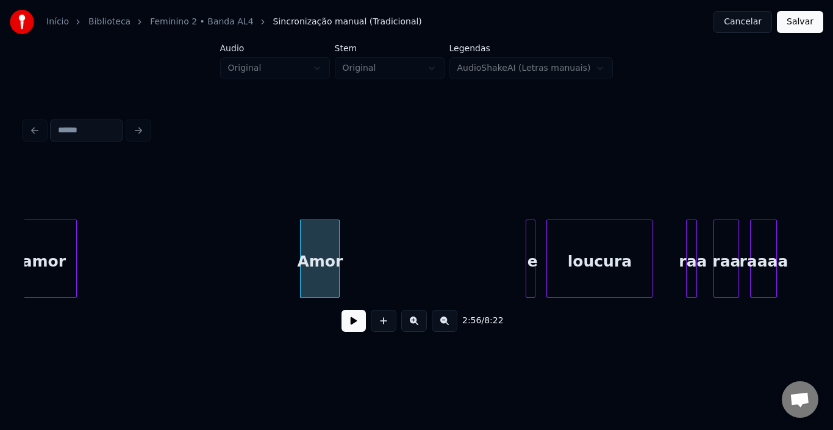
scroll to position [0, 10587]
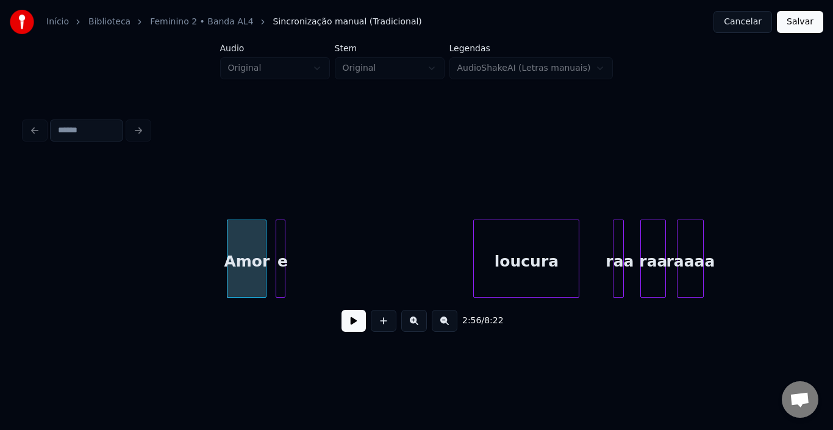
click at [276, 242] on div "e" at bounding box center [281, 259] width 10 height 78
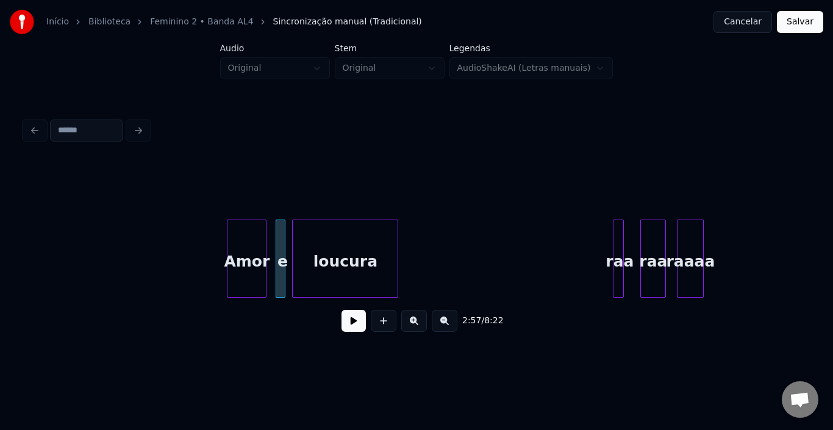
click at [358, 240] on div "loucura" at bounding box center [345, 261] width 105 height 83
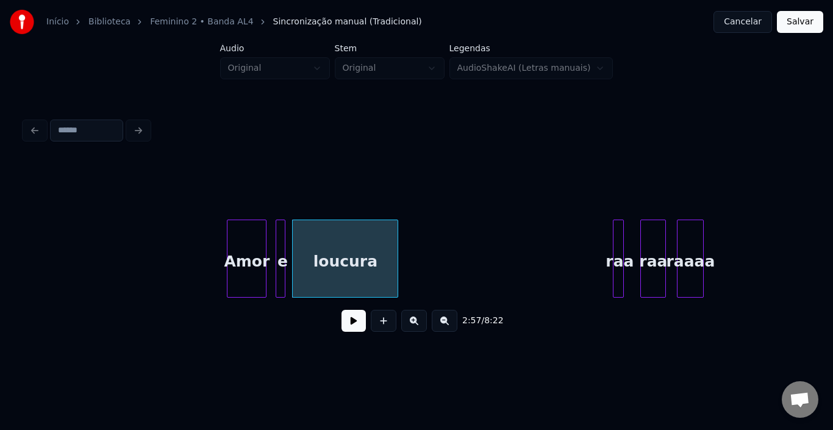
click at [242, 245] on div "Amor" at bounding box center [247, 261] width 38 height 83
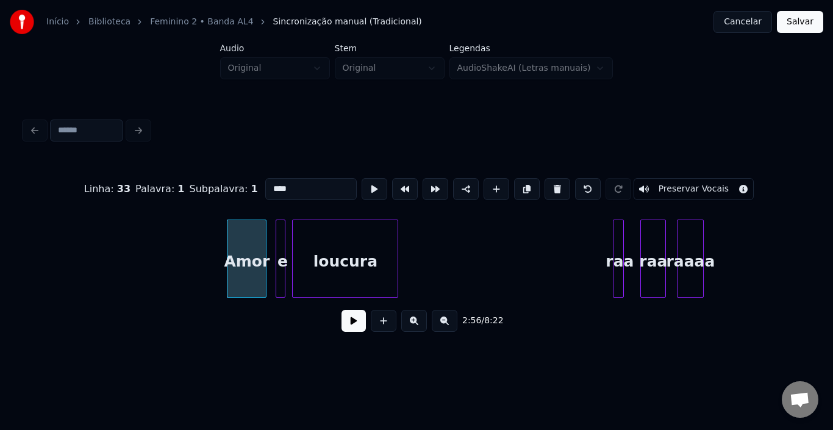
click at [359, 324] on button at bounding box center [354, 321] width 24 height 22
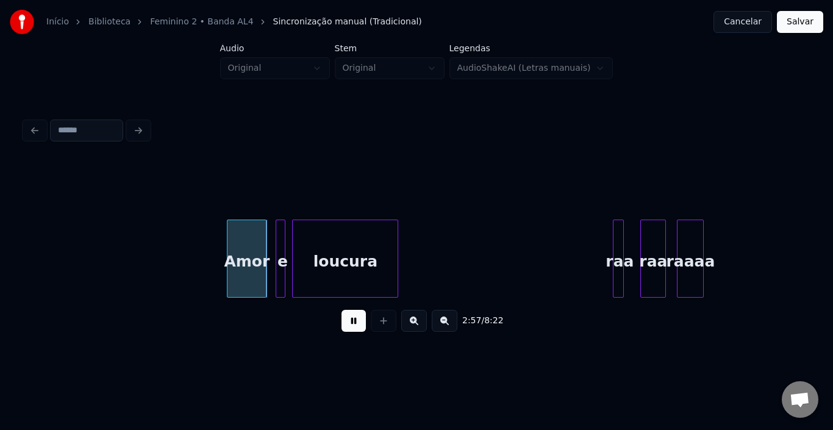
click at [359, 324] on button at bounding box center [354, 321] width 24 height 22
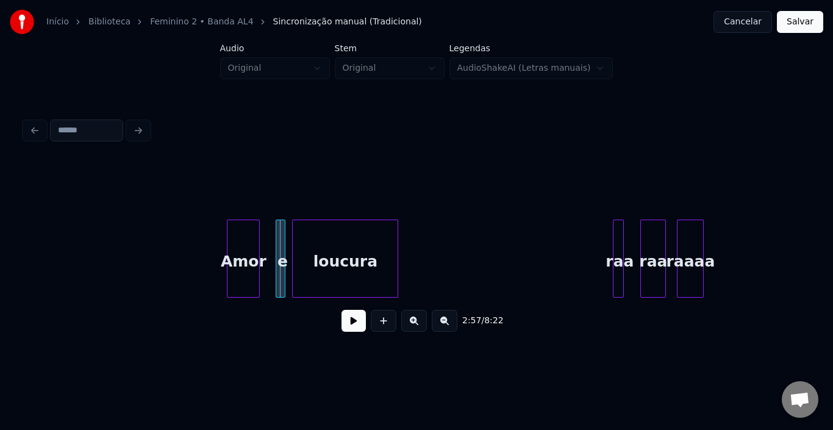
click at [256, 245] on div at bounding box center [258, 258] width 4 height 77
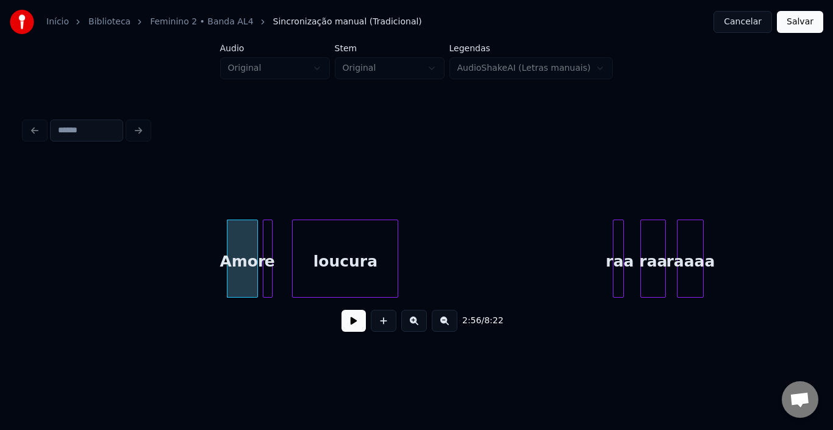
click at [275, 251] on div "e" at bounding box center [270, 261] width 12 height 83
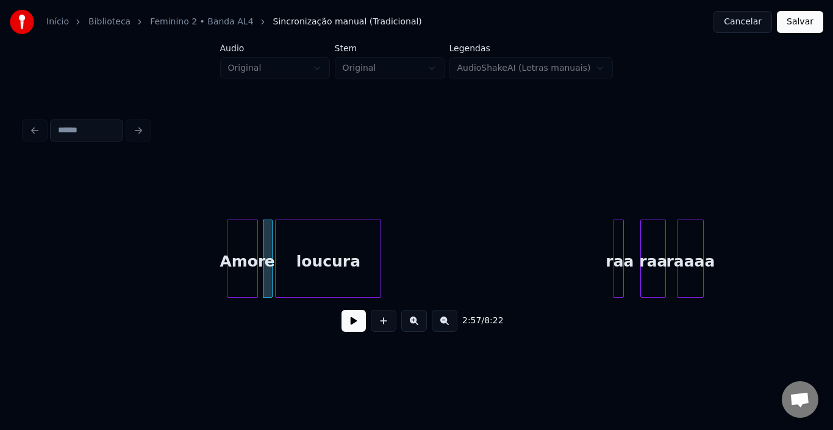
click at [317, 250] on div "loucura" at bounding box center [328, 261] width 105 height 83
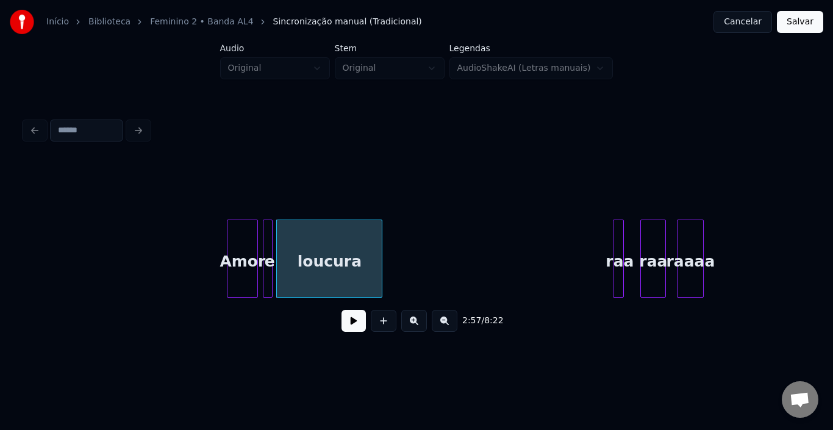
click at [242, 245] on div "Amor" at bounding box center [243, 261] width 30 height 83
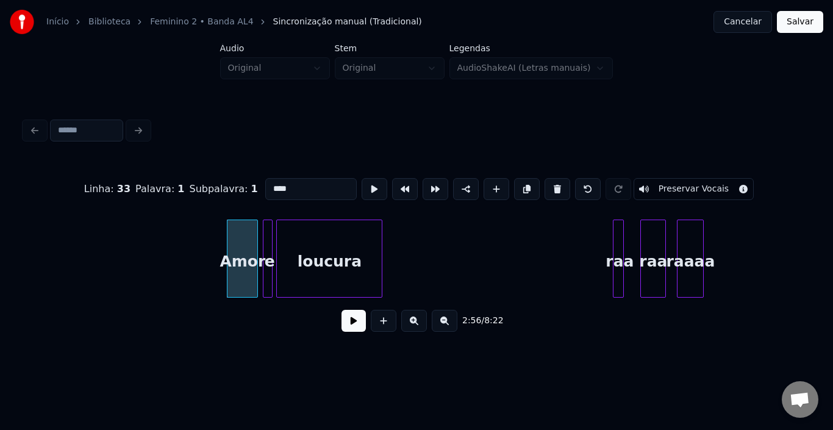
click at [353, 326] on button at bounding box center [354, 321] width 24 height 22
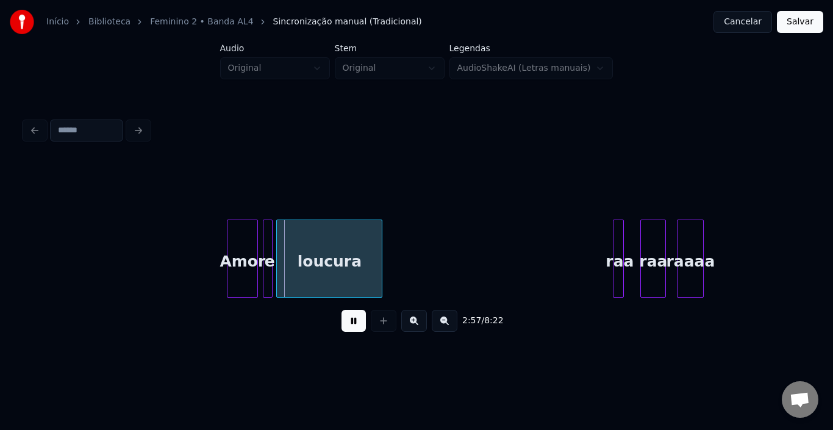
click at [353, 326] on button at bounding box center [354, 321] width 24 height 22
click at [246, 248] on div at bounding box center [247, 258] width 4 height 77
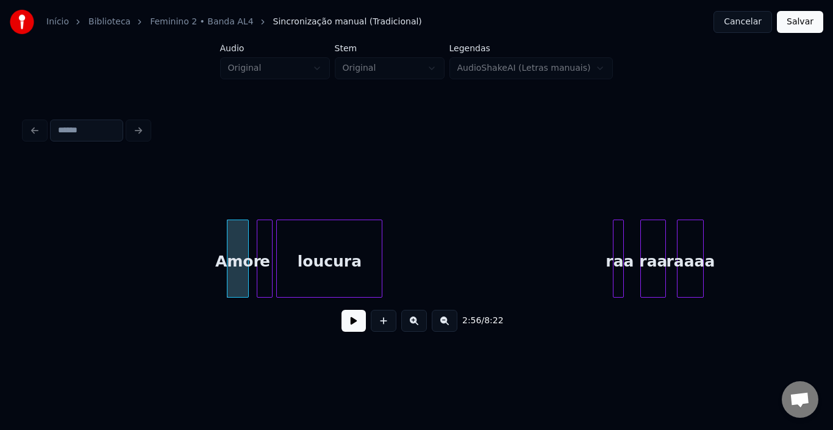
click at [258, 239] on div at bounding box center [259, 258] width 4 height 77
click at [262, 239] on div "e" at bounding box center [261, 261] width 15 height 83
click at [300, 251] on div "loucura" at bounding box center [325, 261] width 105 height 83
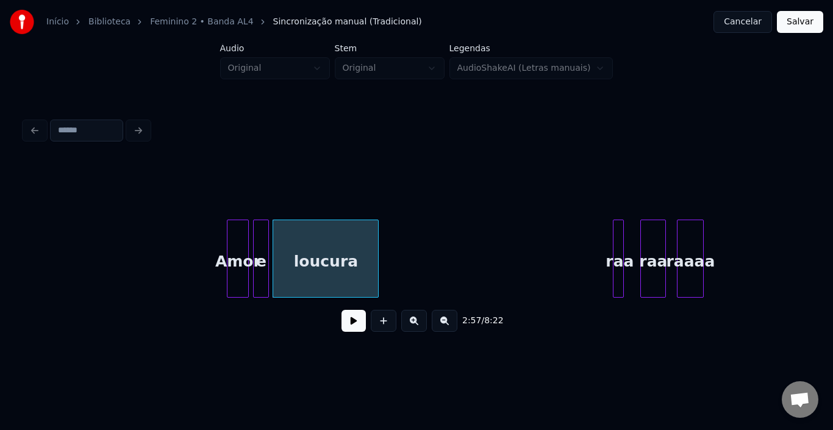
click at [340, 322] on div "2:57 / 8:22" at bounding box center [416, 321] width 765 height 27
click at [353, 330] on button at bounding box center [354, 321] width 24 height 22
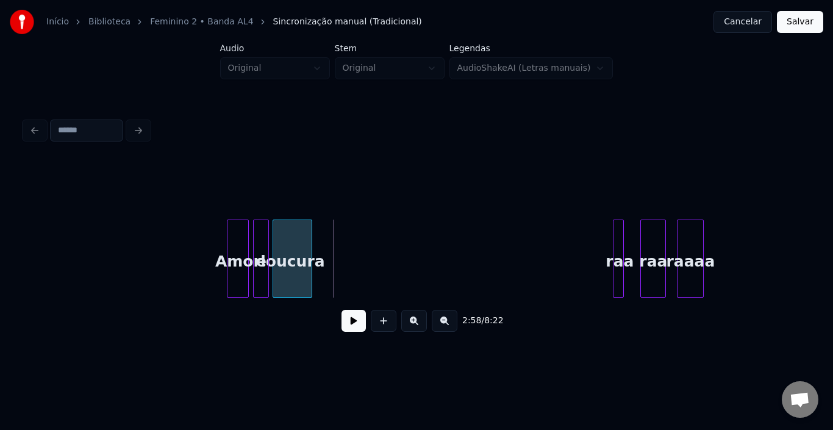
click at [311, 250] on div at bounding box center [310, 258] width 4 height 77
click at [329, 246] on div "raa" at bounding box center [331, 261] width 12 height 83
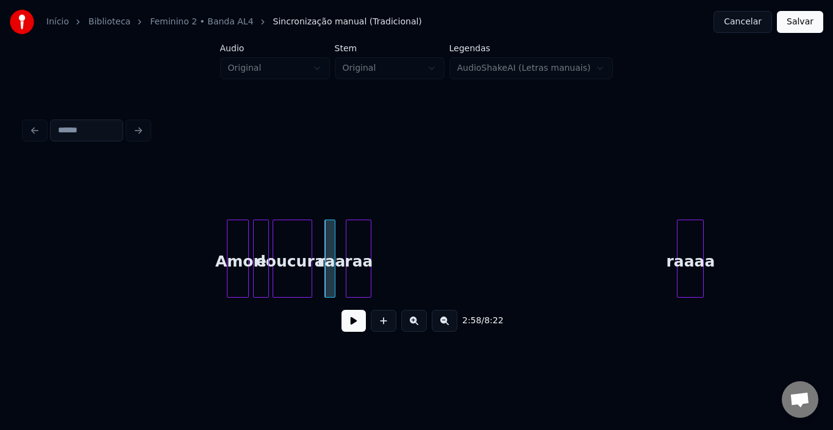
click at [362, 253] on div "raa" at bounding box center [359, 261] width 24 height 83
click at [360, 328] on button at bounding box center [354, 321] width 24 height 22
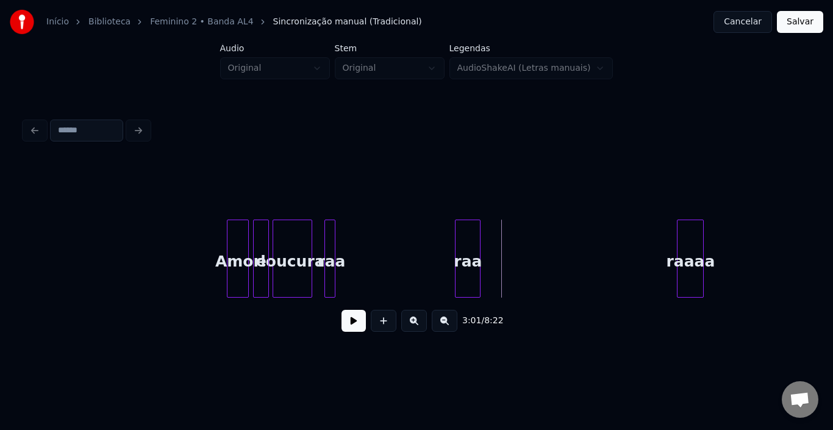
click at [466, 248] on div "raa" at bounding box center [468, 261] width 24 height 83
click at [359, 325] on button at bounding box center [354, 321] width 24 height 22
click at [308, 240] on div at bounding box center [310, 258] width 4 height 77
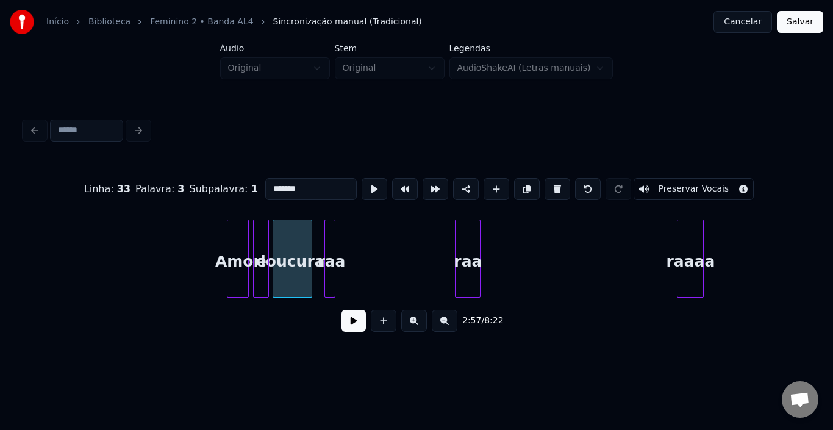
click at [356, 331] on button at bounding box center [354, 321] width 24 height 22
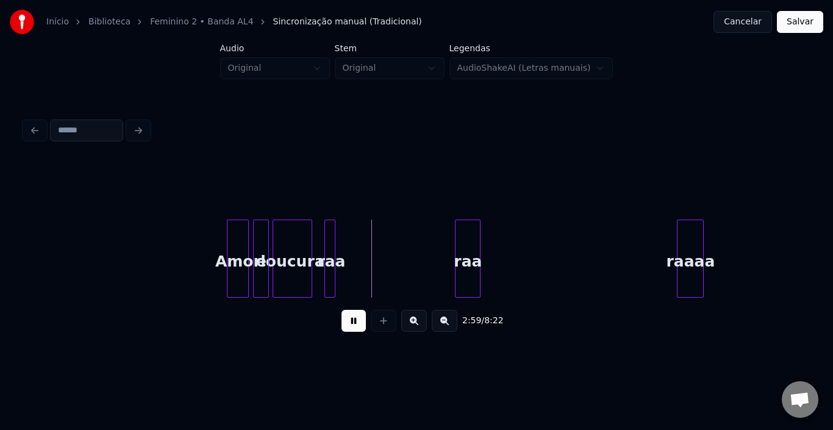
click at [356, 331] on button at bounding box center [354, 321] width 24 height 22
click at [369, 245] on div "raa" at bounding box center [366, 261] width 24 height 83
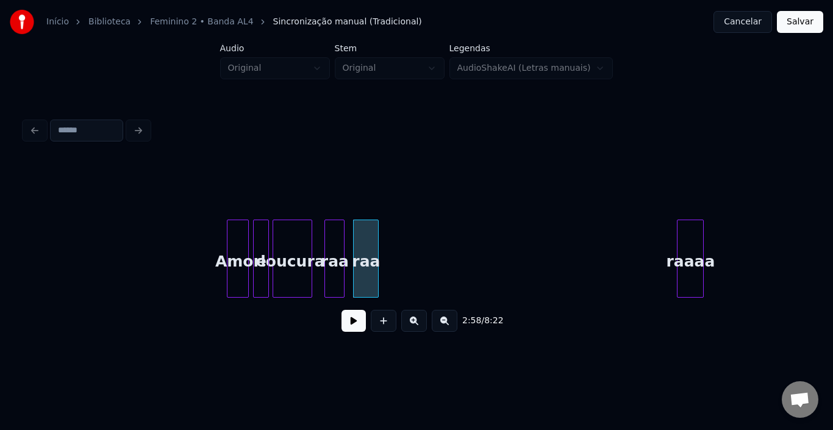
click at [344, 247] on div at bounding box center [342, 258] width 4 height 77
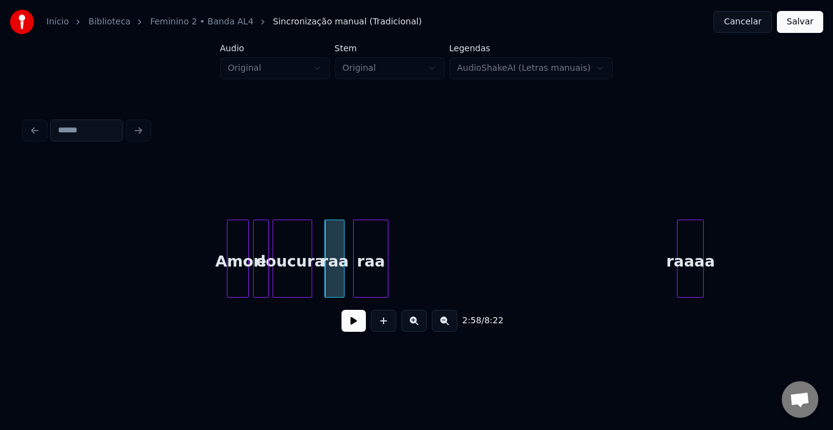
click at [387, 248] on div at bounding box center [386, 258] width 4 height 77
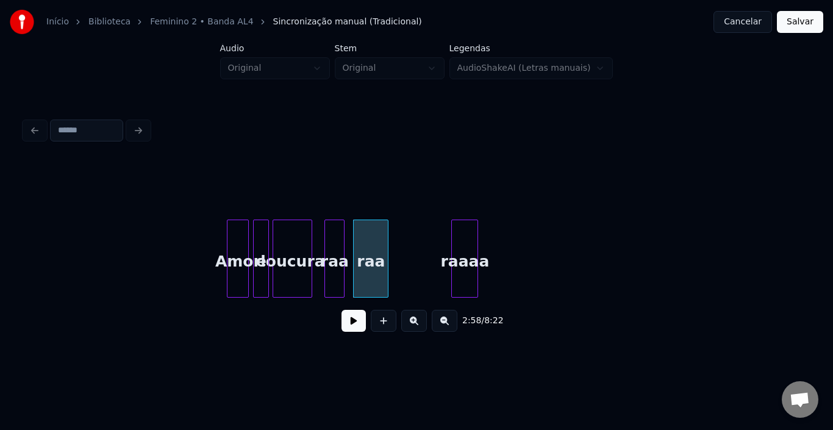
click at [458, 247] on div "raaaa" at bounding box center [465, 261] width 26 height 83
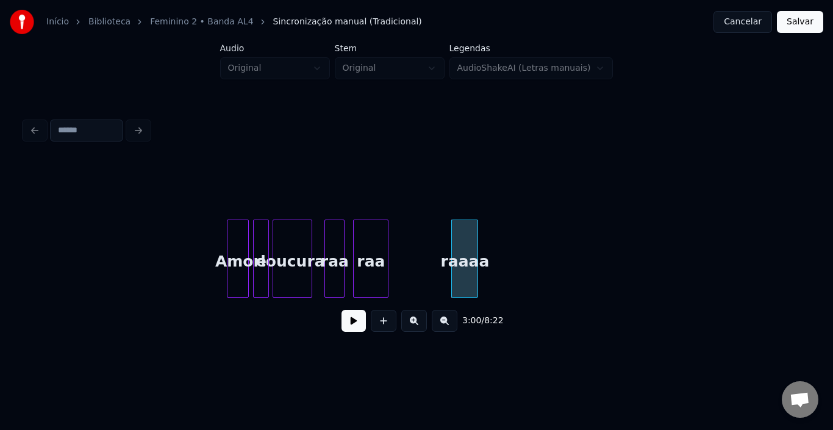
click at [355, 325] on button at bounding box center [354, 321] width 24 height 22
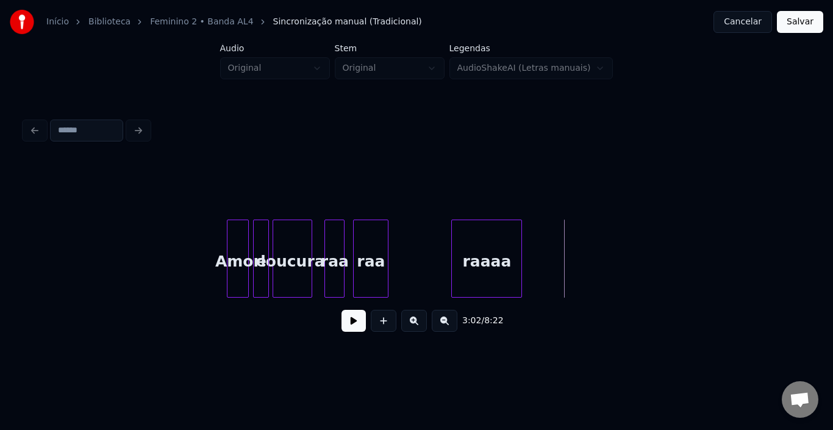
click at [520, 249] on div at bounding box center [520, 258] width 4 height 77
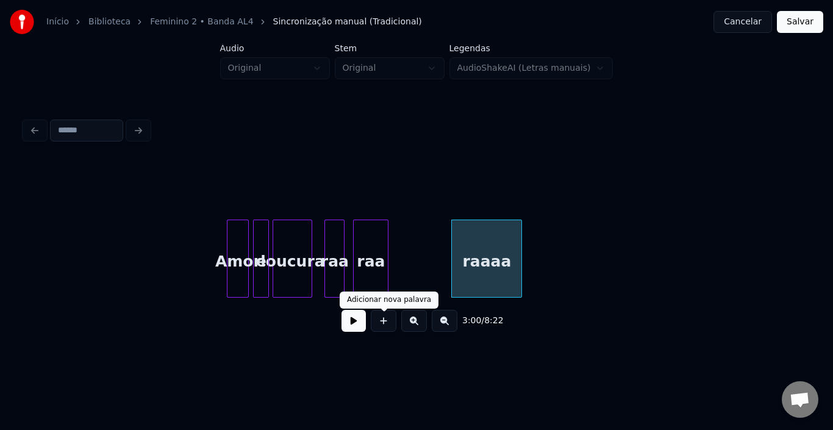
click at [361, 326] on button at bounding box center [354, 321] width 24 height 22
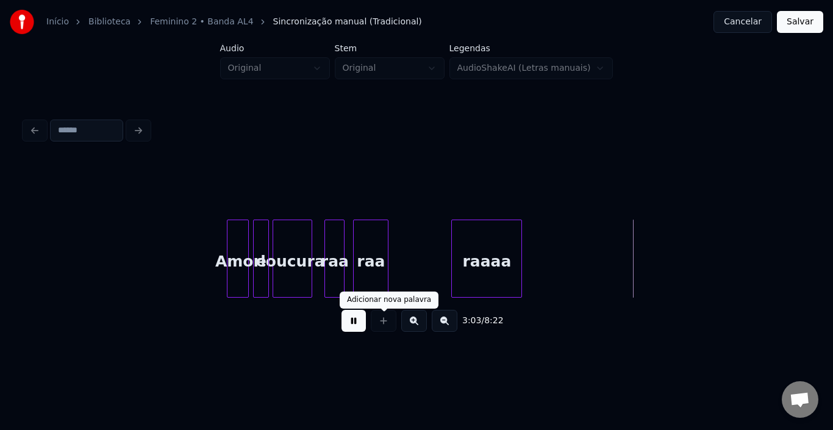
click at [357, 326] on button at bounding box center [354, 321] width 24 height 22
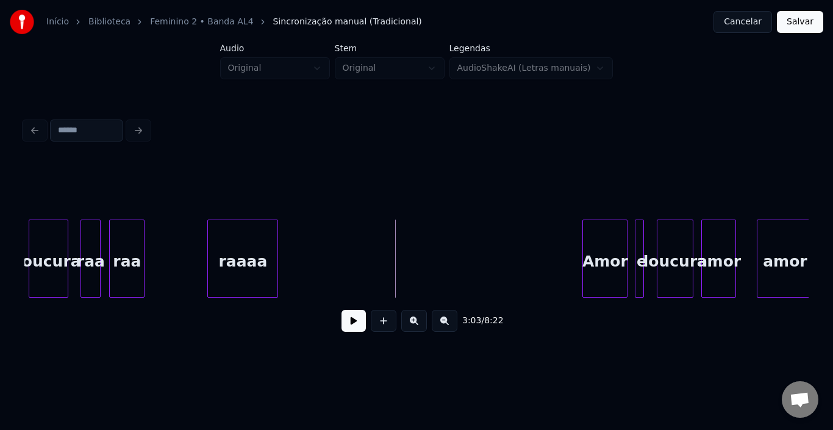
scroll to position [0, 10880]
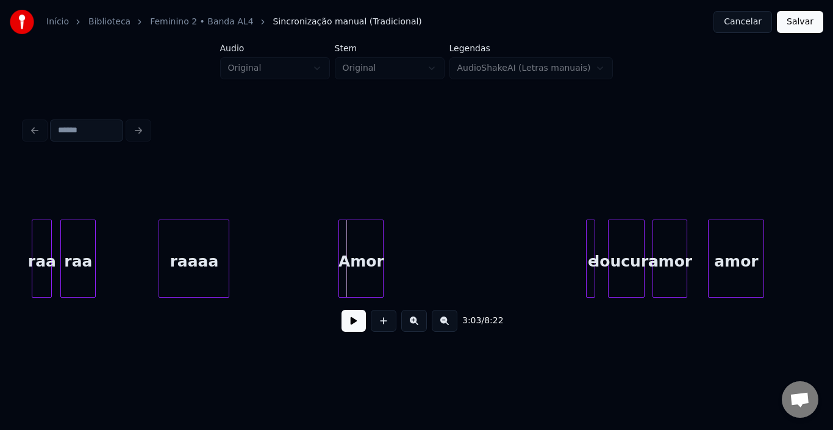
click at [348, 236] on div "Amor" at bounding box center [361, 261] width 44 height 83
click at [351, 244] on div at bounding box center [350, 258] width 4 height 77
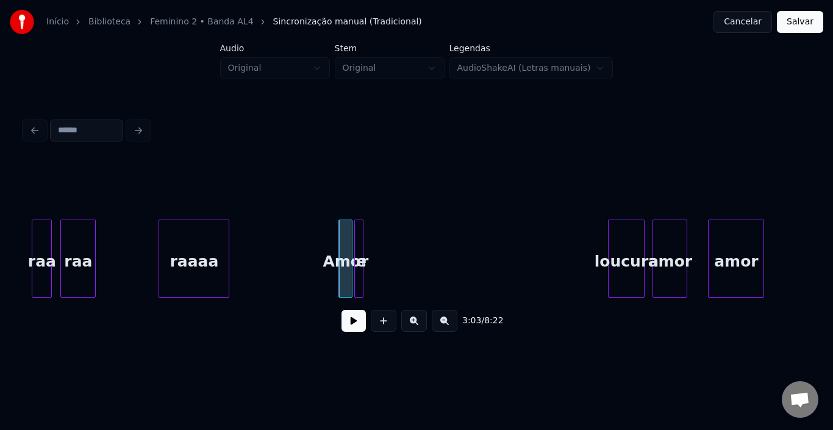
click at [364, 236] on div "e" at bounding box center [361, 261] width 12 height 83
click at [339, 256] on div "Amor" at bounding box center [345, 261] width 13 height 83
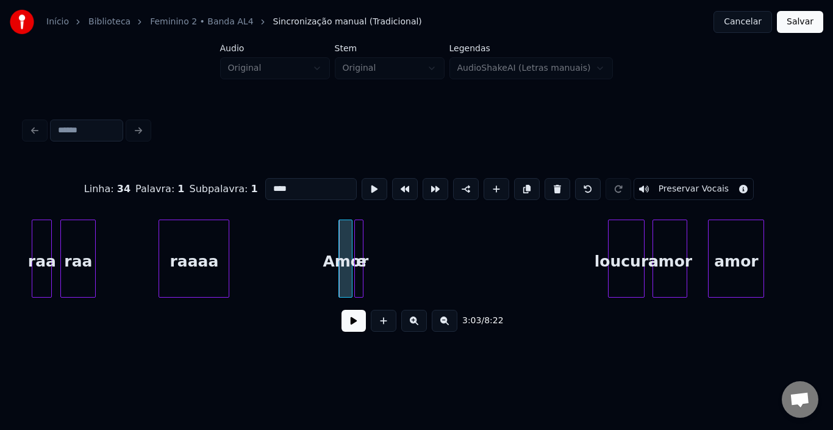
click at [352, 328] on button at bounding box center [354, 321] width 24 height 22
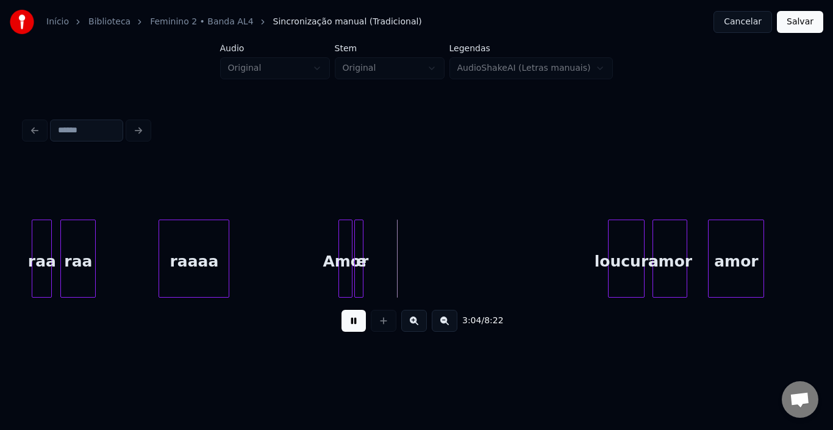
click at [352, 328] on button at bounding box center [354, 321] width 24 height 22
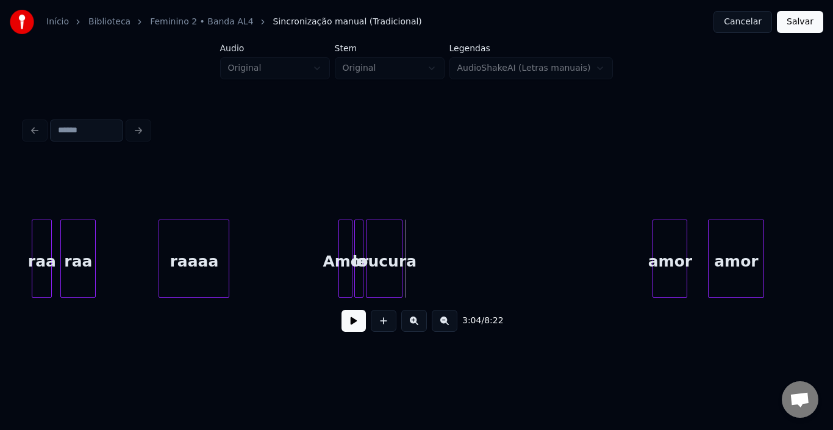
click at [384, 245] on div "loucura" at bounding box center [384, 261] width 35 height 83
click at [347, 331] on button at bounding box center [354, 321] width 24 height 22
click at [418, 240] on div at bounding box center [418, 258] width 4 height 77
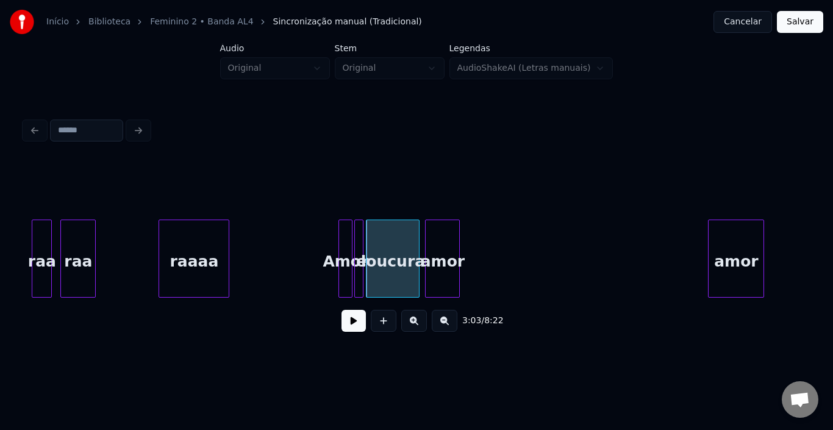
click at [438, 240] on div "amor" at bounding box center [443, 261] width 34 height 83
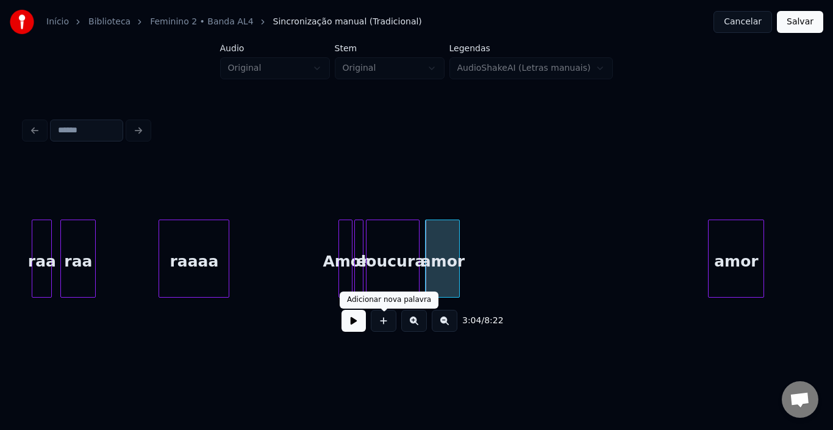
click at [362, 326] on button at bounding box center [354, 321] width 24 height 22
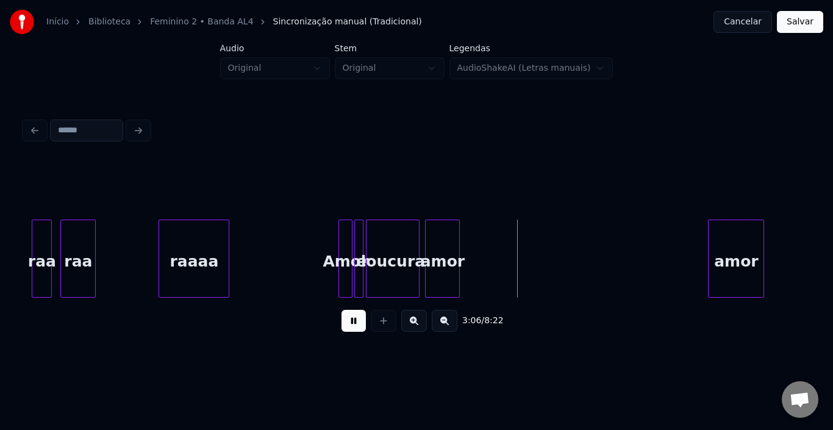
click at [362, 326] on button at bounding box center [354, 321] width 24 height 22
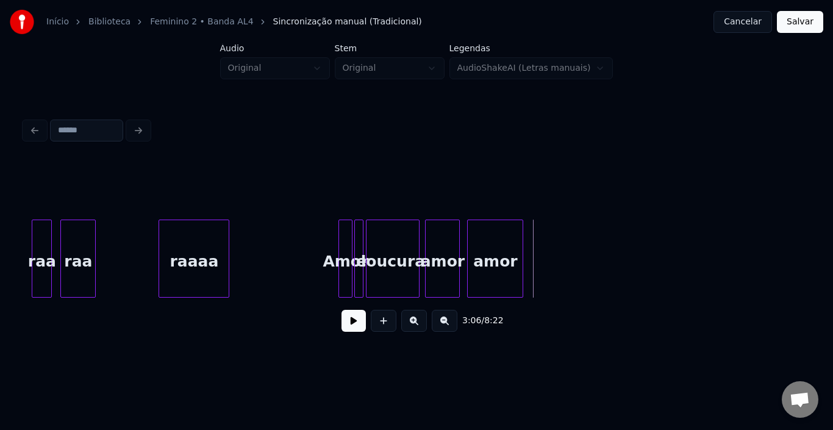
click at [488, 237] on div "amor" at bounding box center [495, 261] width 55 height 83
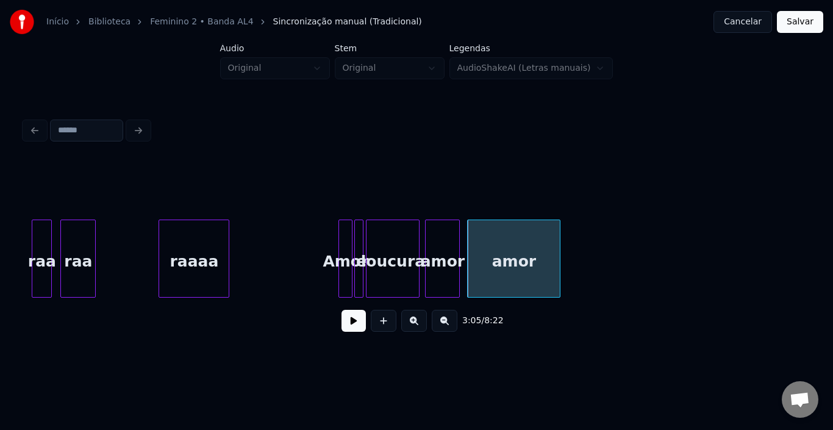
click at [557, 247] on div at bounding box center [558, 258] width 4 height 77
click at [360, 318] on button at bounding box center [354, 321] width 24 height 22
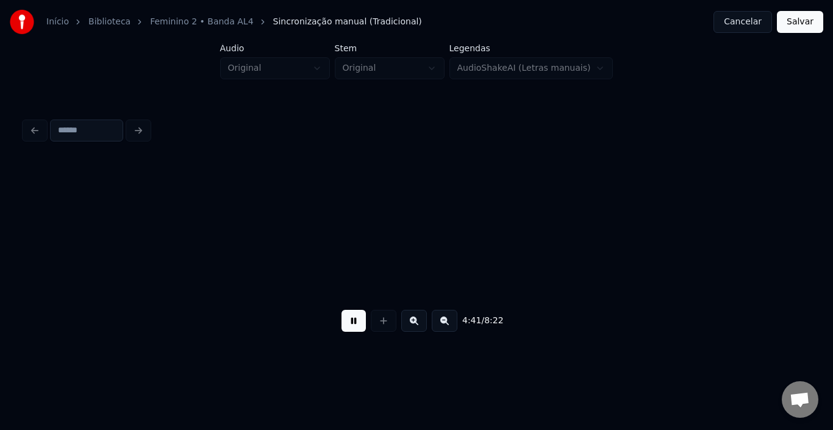
scroll to position [0, 17175]
click at [251, 251] on div at bounding box center [253, 258] width 4 height 77
click at [769, 247] on div "Sei" at bounding box center [777, 261] width 30 height 83
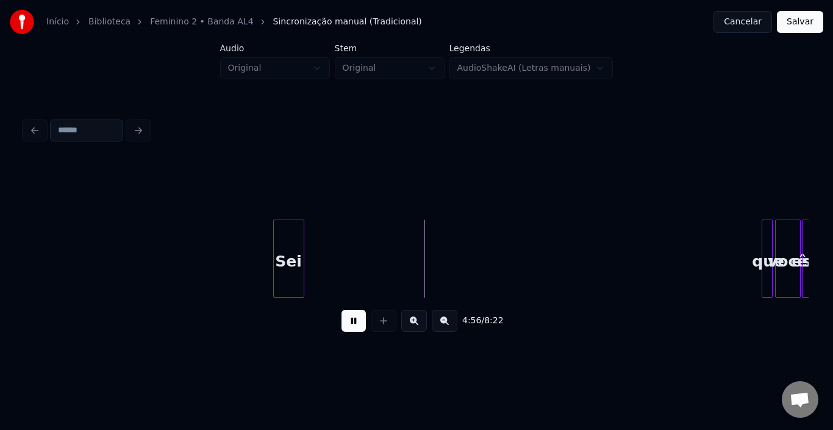
scroll to position [0, 17712]
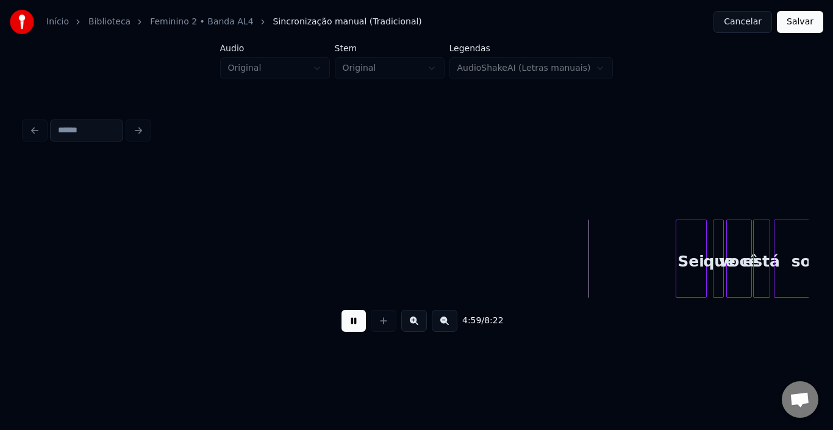
click at [688, 243] on div "Sei" at bounding box center [692, 261] width 30 height 83
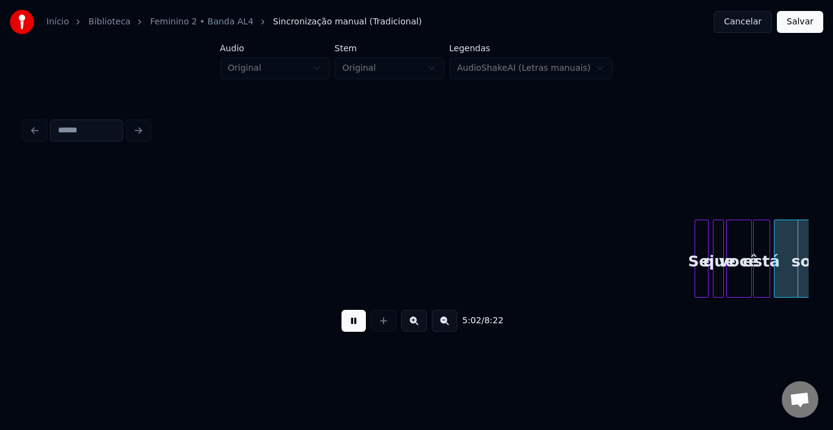
click at [697, 246] on div at bounding box center [698, 258] width 4 height 77
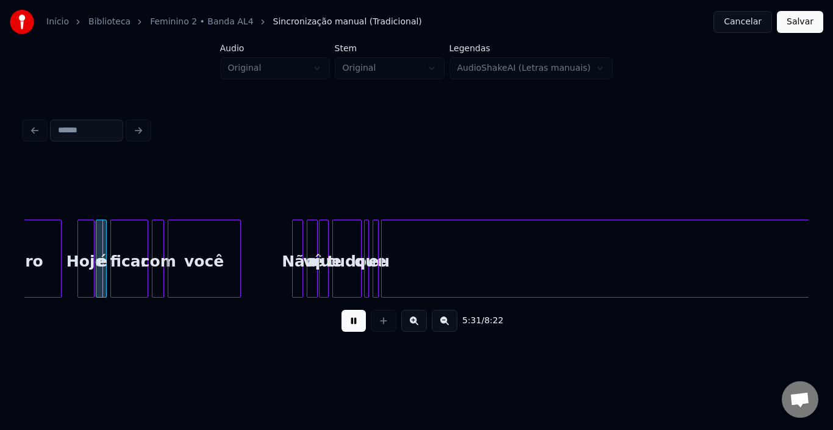
scroll to position [0, 20177]
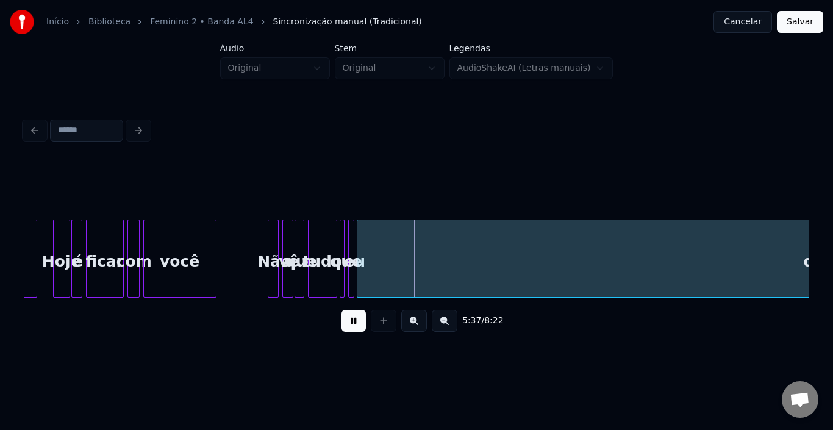
click at [359, 332] on button at bounding box center [354, 321] width 24 height 22
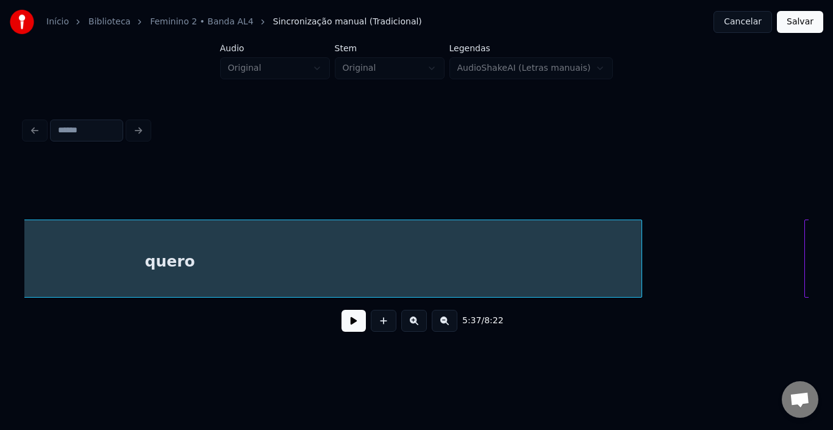
scroll to position [0, 20860]
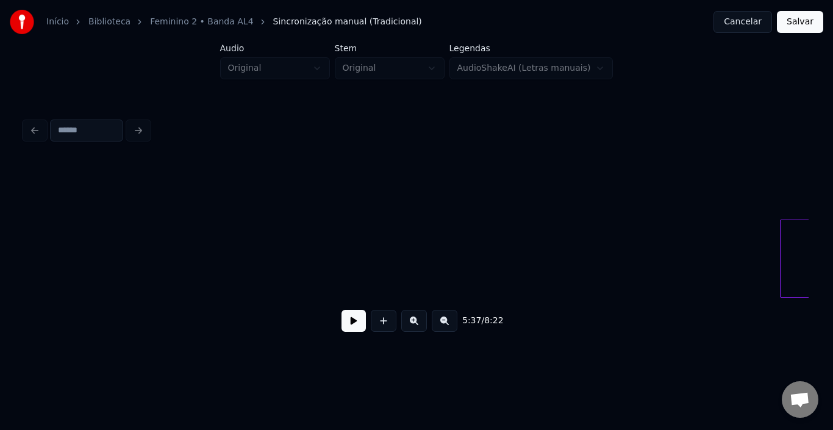
click at [1, 251] on div "Início Biblioteca Feminino 2 • Banda AL4 Sincronização manual (Tradicional) Can…" at bounding box center [416, 178] width 833 height 357
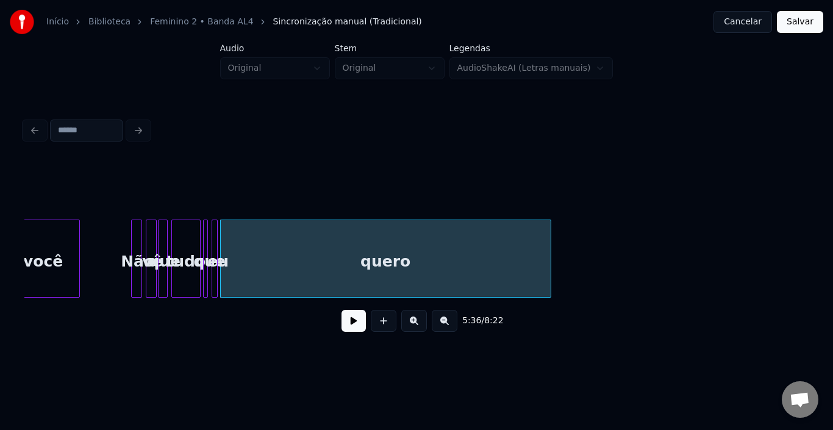
scroll to position [0, 20289]
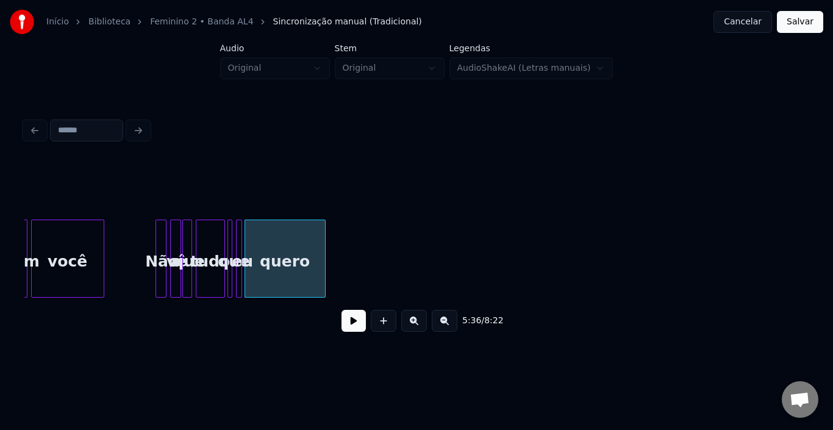
click at [323, 261] on div at bounding box center [324, 258] width 4 height 77
click at [351, 332] on button at bounding box center [354, 321] width 24 height 22
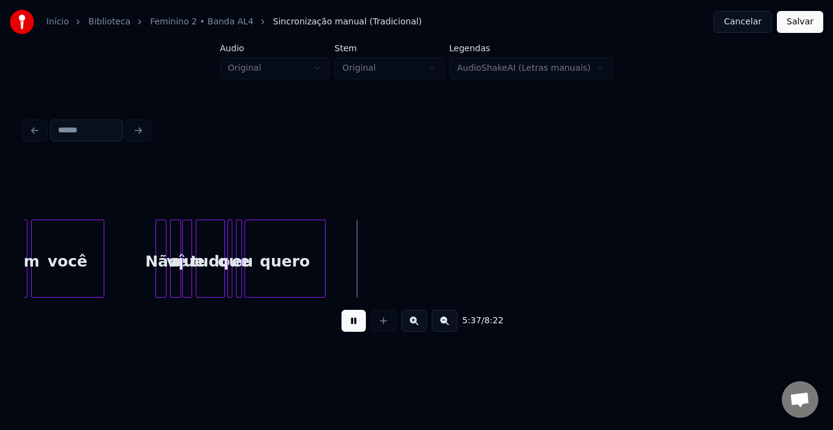
click at [351, 332] on button at bounding box center [354, 321] width 24 height 22
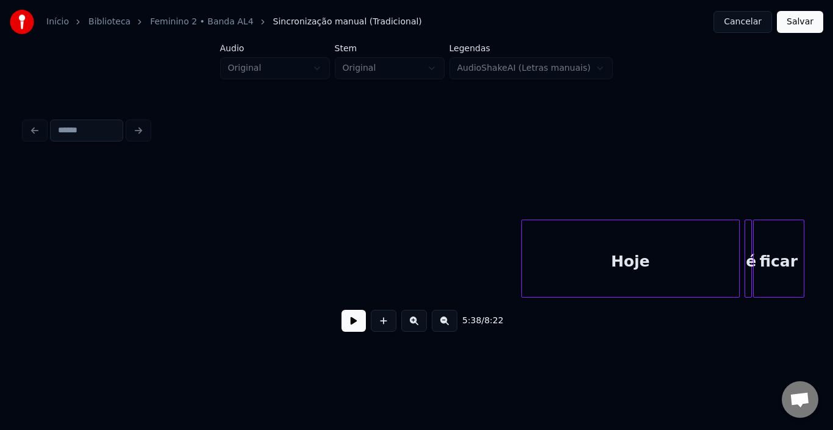
scroll to position [0, 21192]
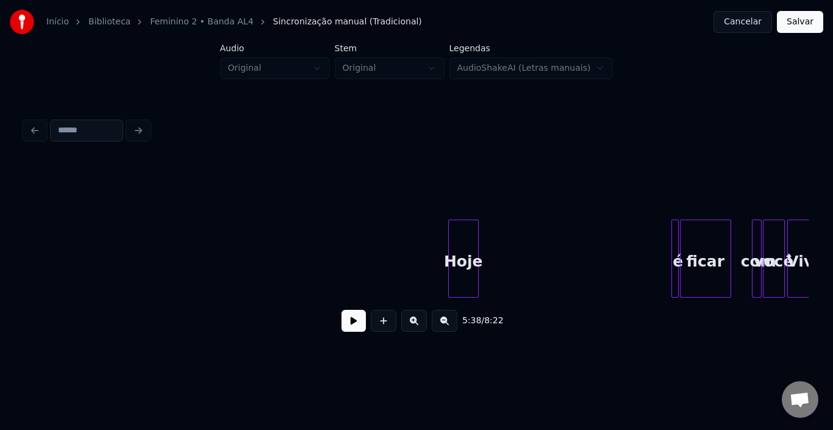
click at [478, 267] on div at bounding box center [477, 258] width 4 height 77
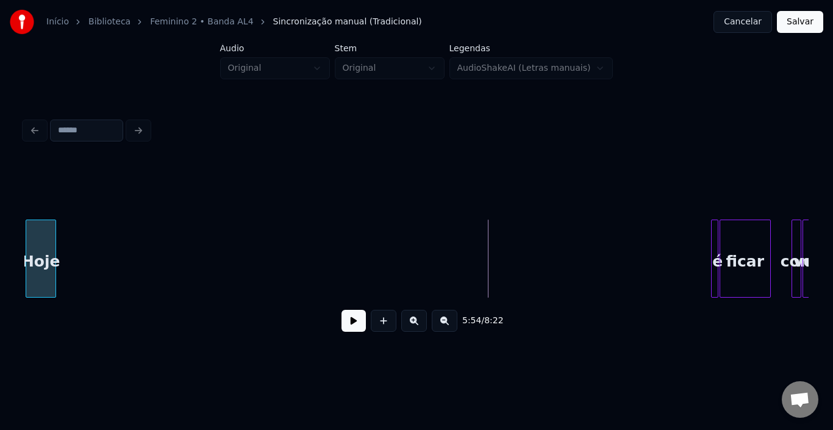
click at [1, 247] on div "Início Biblioteca Feminino 2 • Banda AL4 Sincronização manual (Tradicional) Can…" at bounding box center [416, 178] width 833 height 357
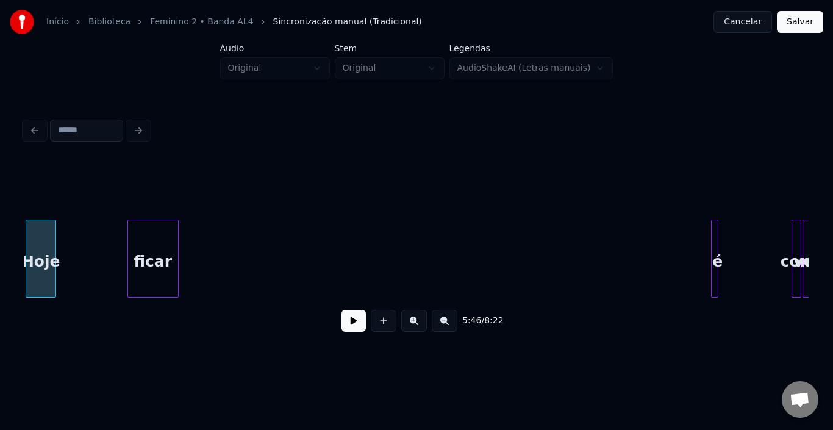
click at [128, 250] on div "ficar" at bounding box center [153, 259] width 51 height 78
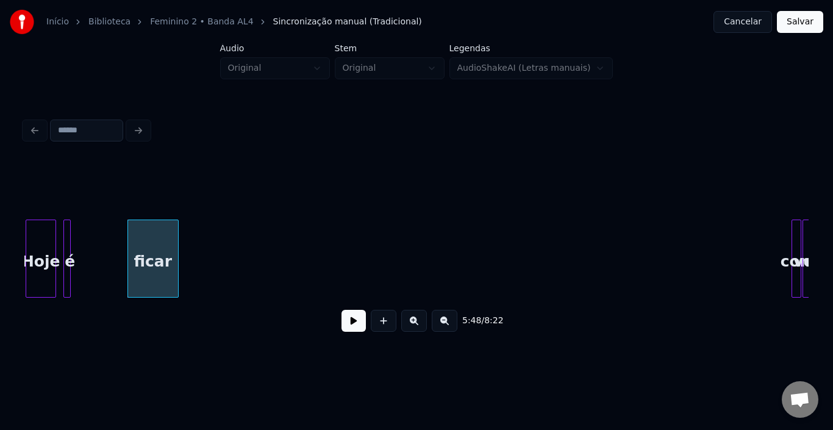
click at [73, 248] on div "é" at bounding box center [70, 261] width 12 height 83
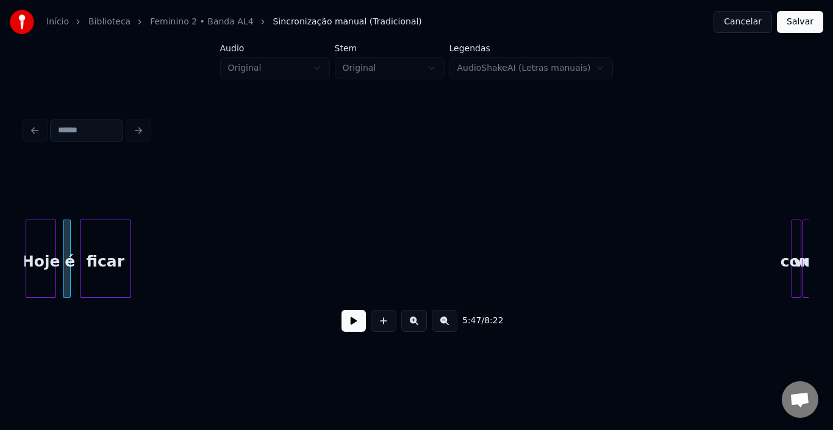
click at [100, 245] on div "ficar" at bounding box center [106, 261] width 50 height 83
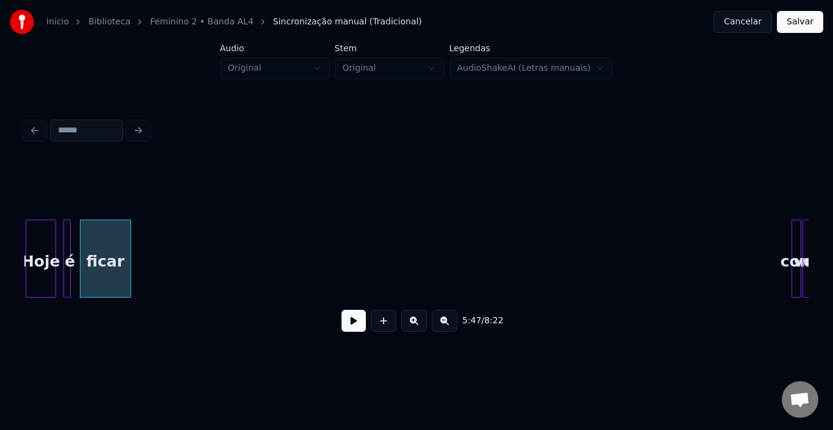
scroll to position [0, 21177]
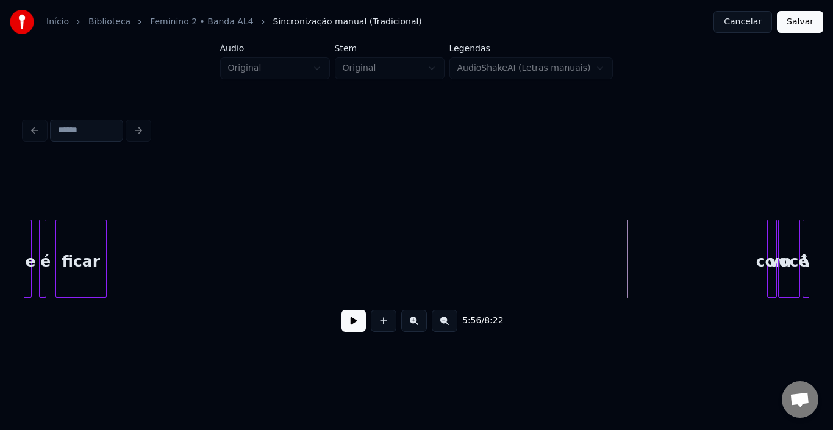
click at [350, 328] on button at bounding box center [354, 321] width 24 height 22
click at [125, 248] on div "com" at bounding box center [122, 261] width 12 height 83
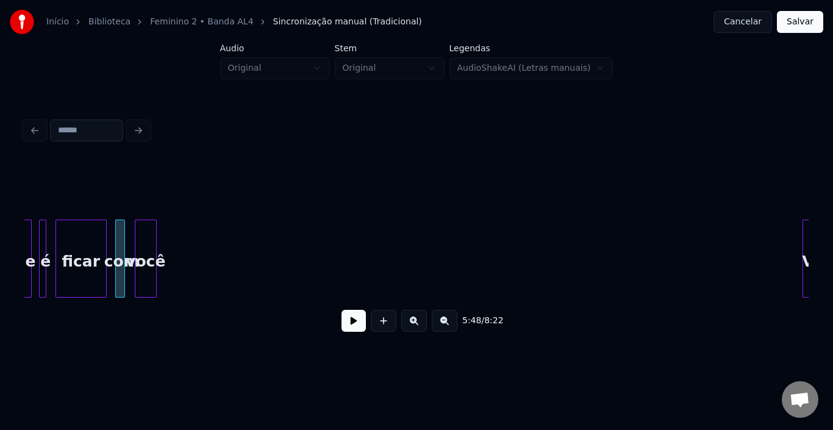
click at [141, 239] on div "você" at bounding box center [145, 261] width 21 height 83
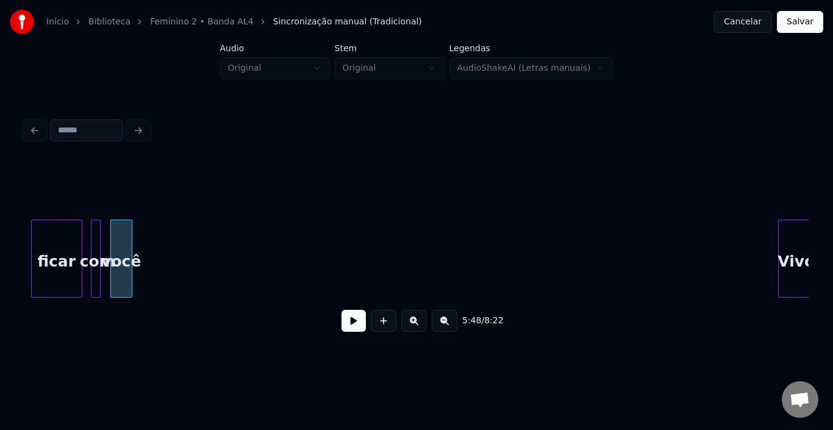
scroll to position [0, 21324]
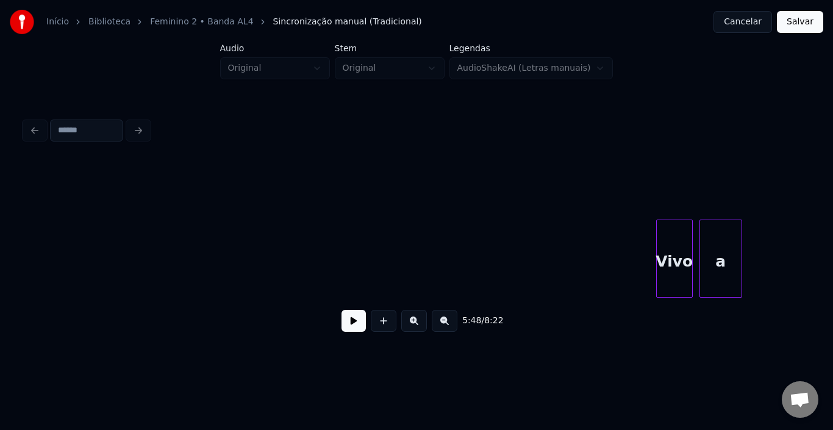
click at [729, 247] on div "a" at bounding box center [720, 261] width 41 height 83
click at [365, 320] on div "5:59 / 8:22" at bounding box center [416, 321] width 765 height 27
click at [353, 327] on button at bounding box center [354, 321] width 24 height 22
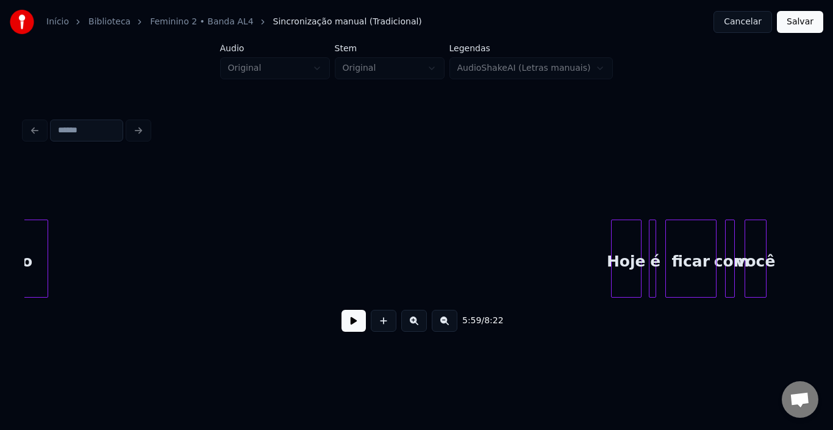
scroll to position [0, 20543]
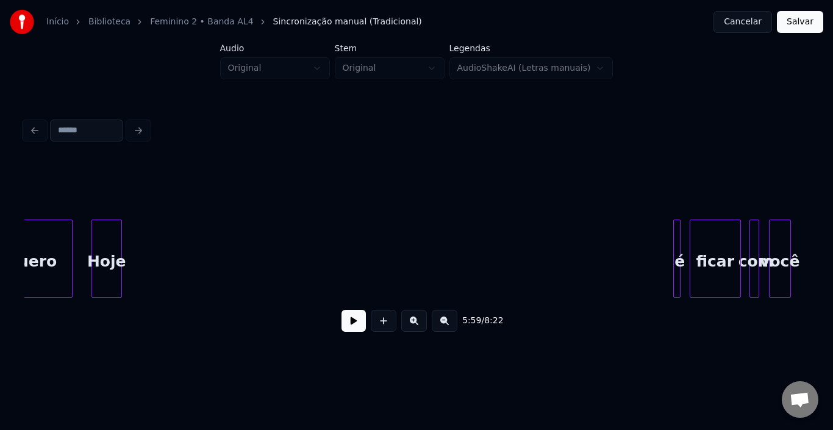
click at [105, 264] on div "Hoje" at bounding box center [106, 261] width 29 height 83
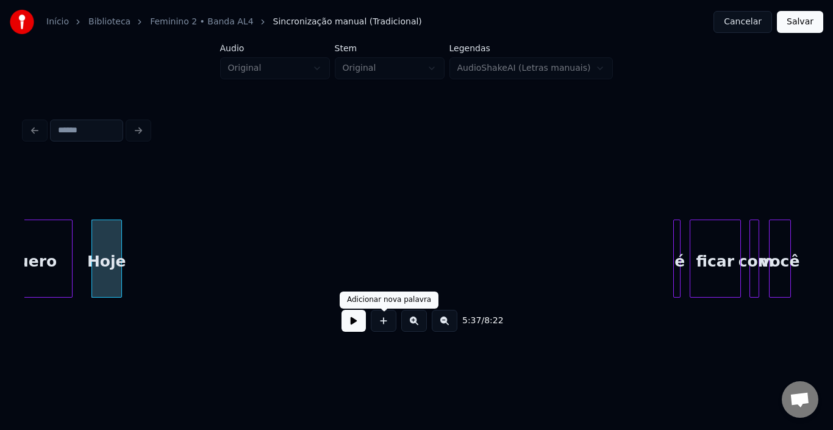
click at [356, 323] on button at bounding box center [354, 321] width 24 height 22
click at [354, 324] on button at bounding box center [354, 321] width 24 height 22
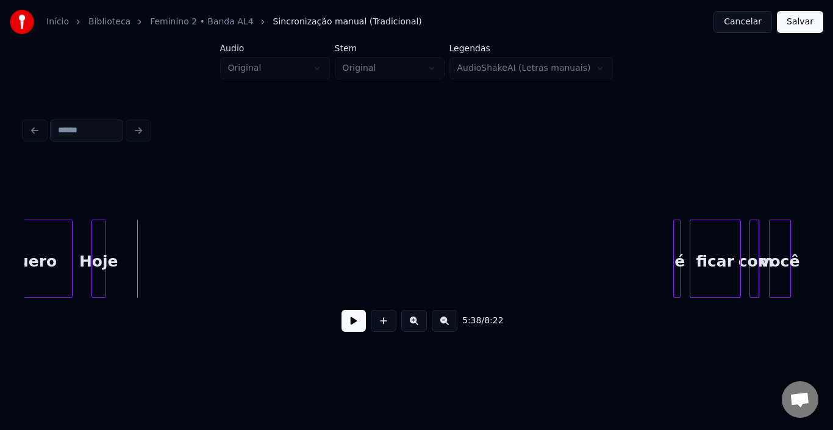
click at [104, 243] on div at bounding box center [104, 258] width 4 height 77
click at [118, 243] on div "é" at bounding box center [116, 261] width 12 height 83
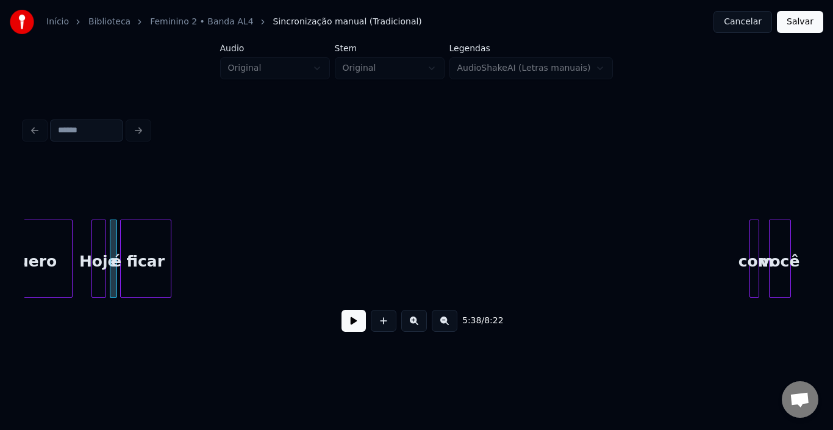
click at [154, 250] on div "ficar" at bounding box center [146, 261] width 50 height 83
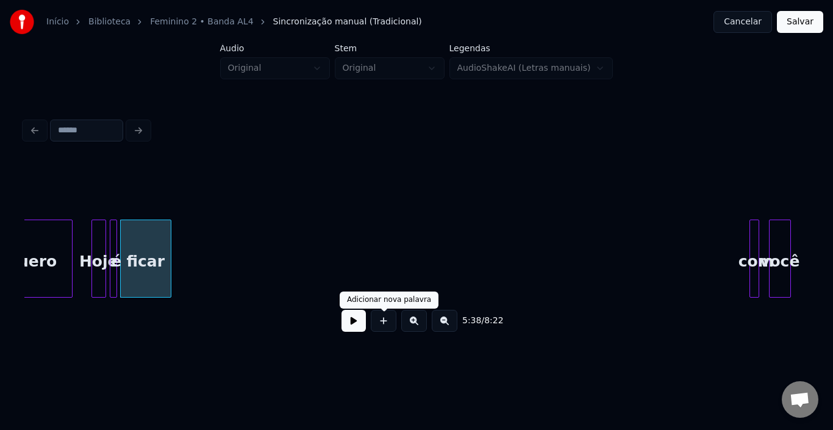
click at [348, 328] on button at bounding box center [354, 321] width 24 height 22
click at [351, 328] on button at bounding box center [354, 321] width 24 height 22
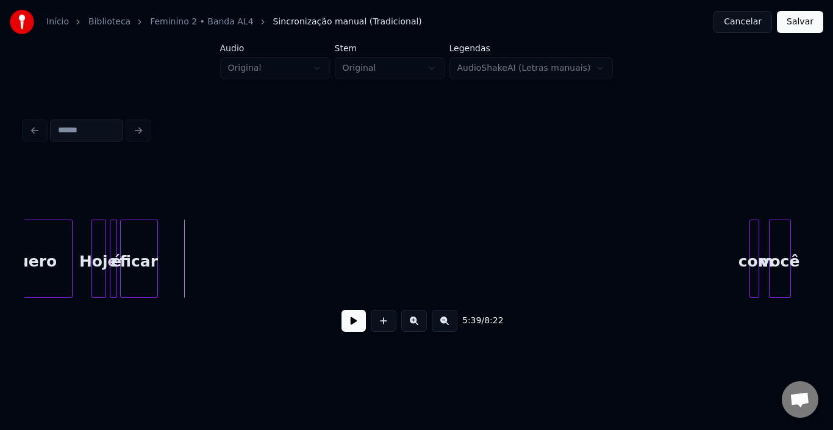
click at [156, 247] on div at bounding box center [156, 258] width 4 height 77
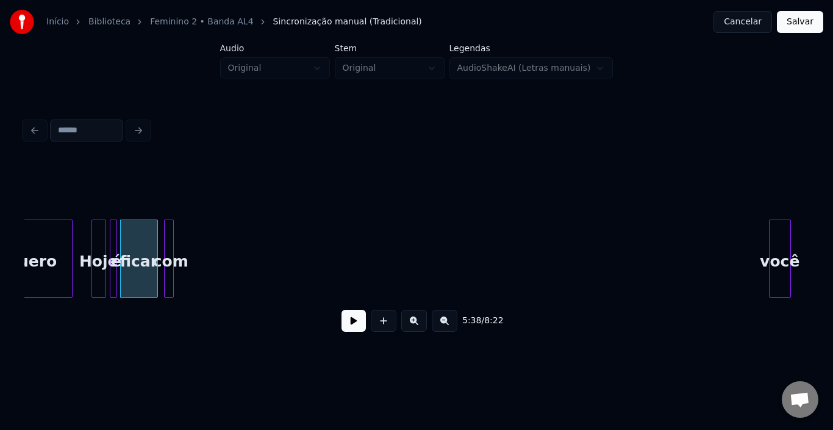
click at [177, 246] on div "com" at bounding box center [171, 261] width 12 height 83
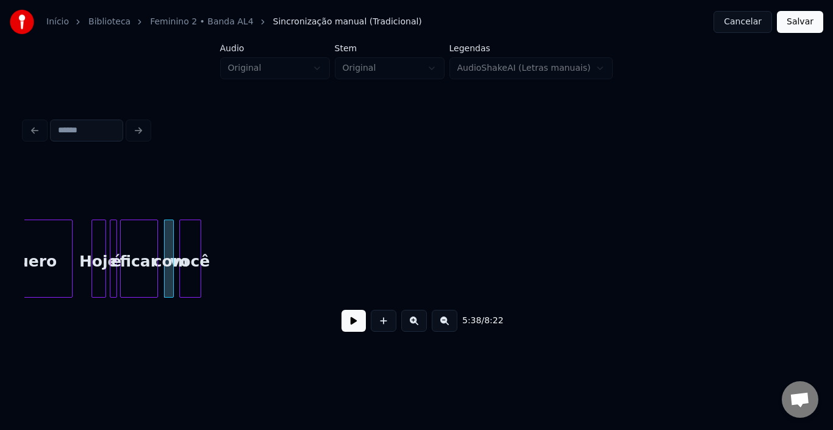
click at [187, 248] on div "você" at bounding box center [190, 261] width 21 height 83
click at [347, 323] on button at bounding box center [354, 321] width 24 height 22
click at [347, 324] on button at bounding box center [354, 321] width 24 height 22
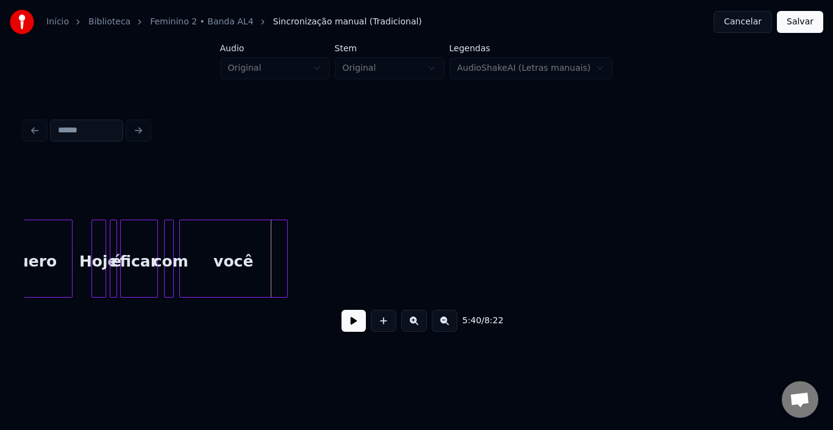
click at [287, 245] on div at bounding box center [286, 258] width 4 height 77
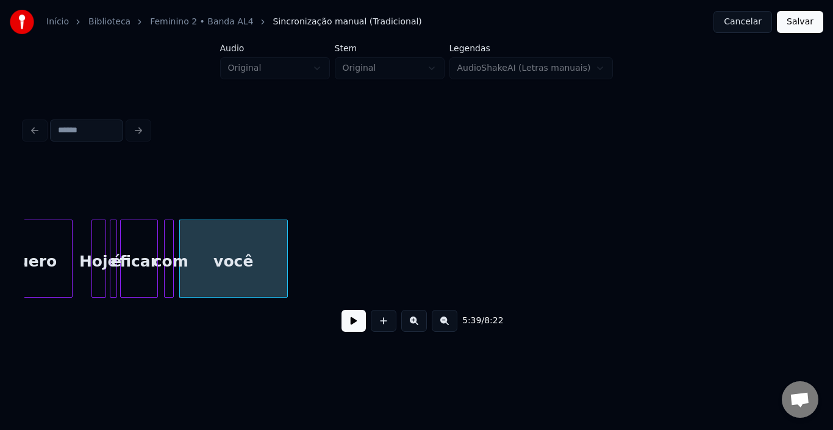
click at [356, 320] on button at bounding box center [354, 321] width 24 height 22
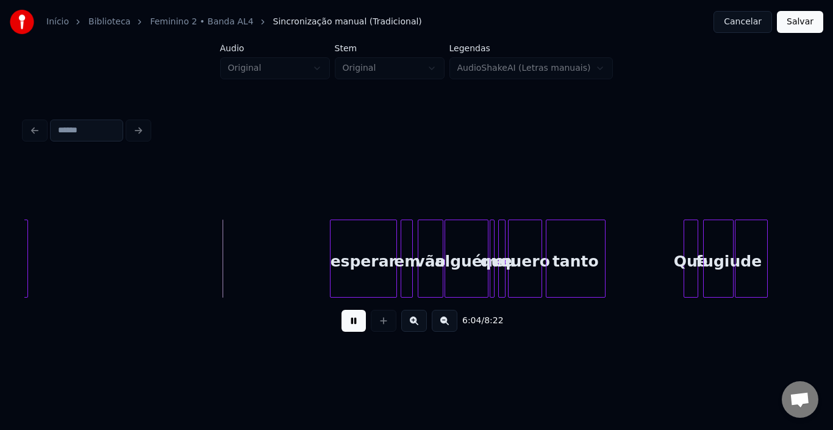
scroll to position [0, 21966]
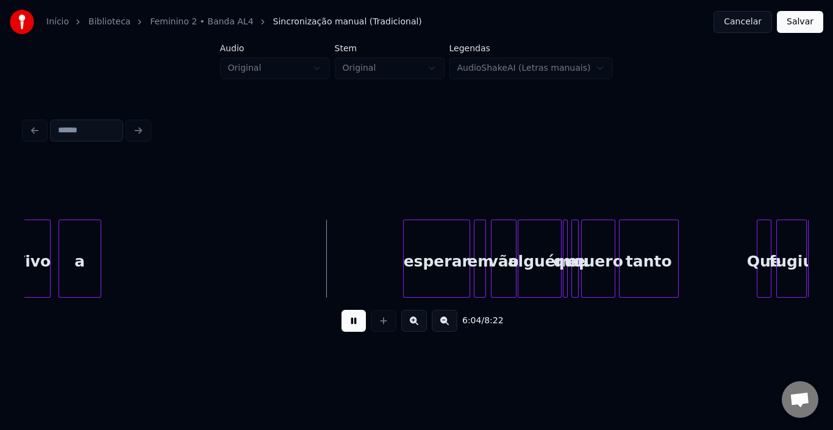
click at [356, 326] on button at bounding box center [354, 321] width 24 height 22
click at [98, 245] on div "a" at bounding box center [97, 259] width 7 height 78
click at [376, 252] on div "a" at bounding box center [376, 261] width 12 height 83
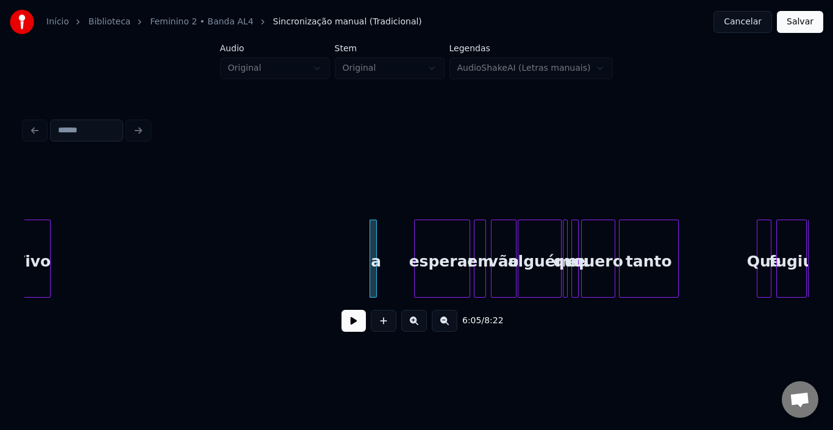
click at [416, 247] on div at bounding box center [417, 258] width 4 height 77
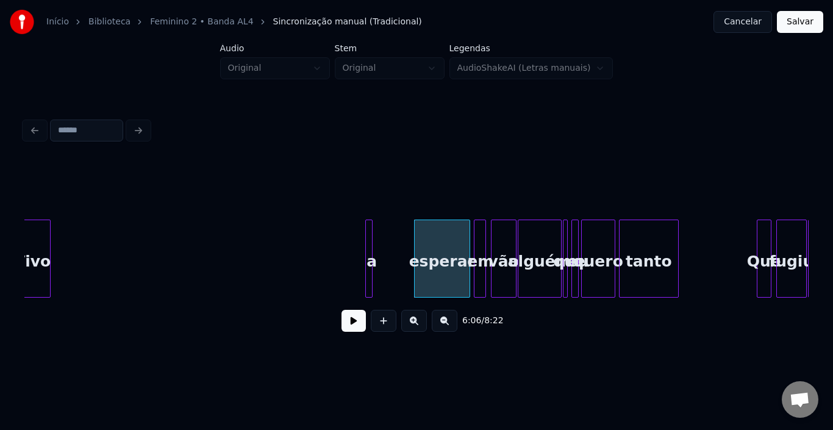
click at [372, 248] on div "a" at bounding box center [372, 261] width 12 height 83
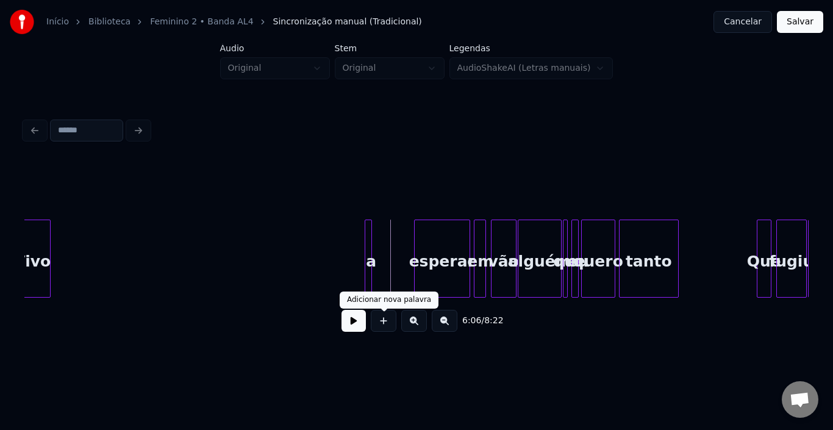
click at [350, 326] on button at bounding box center [354, 321] width 24 height 22
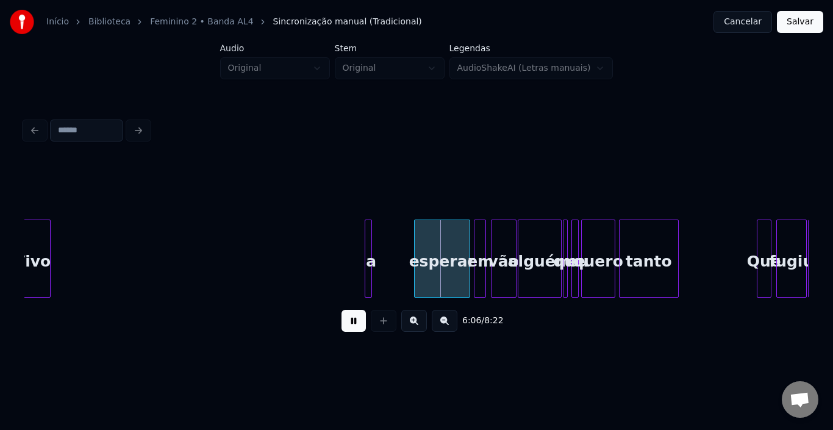
click at [350, 326] on button at bounding box center [354, 321] width 24 height 22
click at [422, 246] on div at bounding box center [424, 258] width 4 height 77
click at [419, 248] on div "a" at bounding box center [417, 261] width 12 height 83
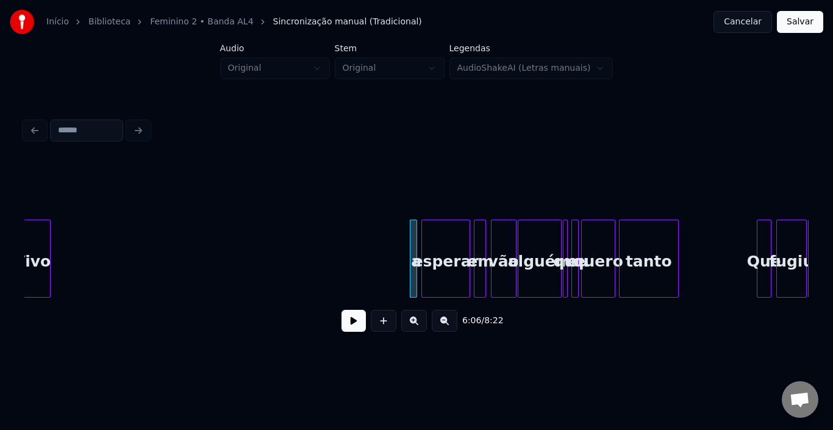
scroll to position [0, 21965]
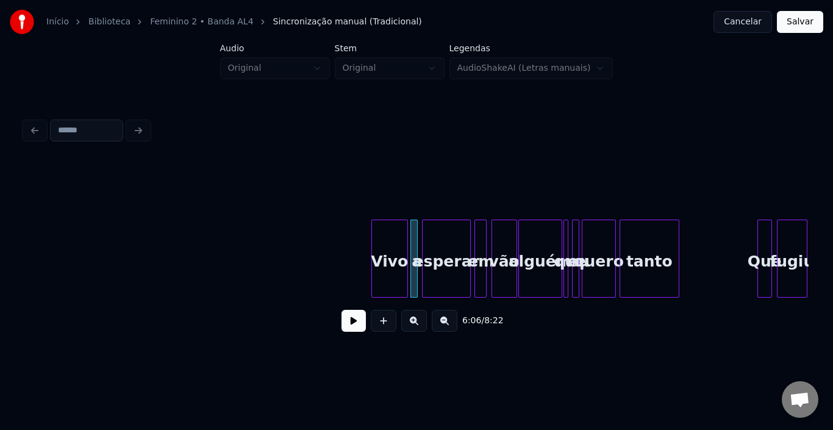
click at [396, 246] on div "Vivo" at bounding box center [389, 261] width 35 height 83
click at [395, 243] on div at bounding box center [396, 258] width 4 height 77
click at [357, 322] on button at bounding box center [354, 321] width 24 height 22
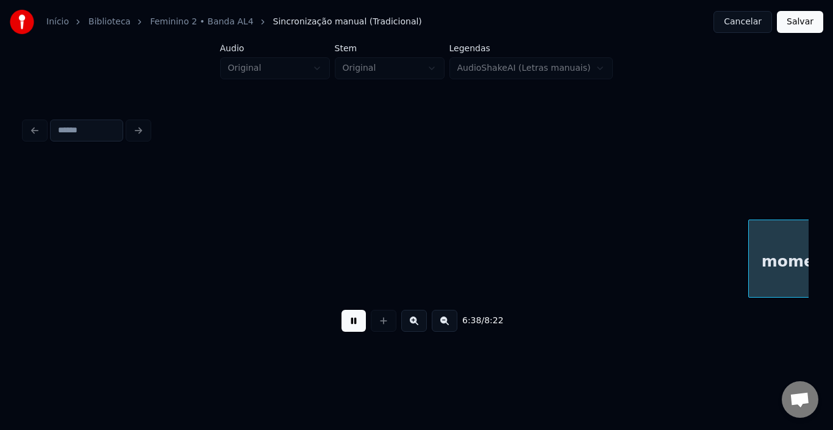
scroll to position [0, 24321]
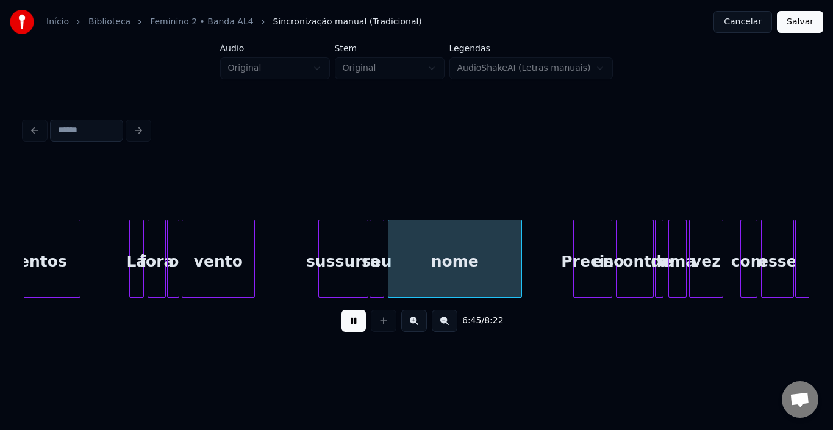
click at [344, 324] on button at bounding box center [354, 321] width 24 height 22
click at [495, 262] on div at bounding box center [494, 258] width 4 height 77
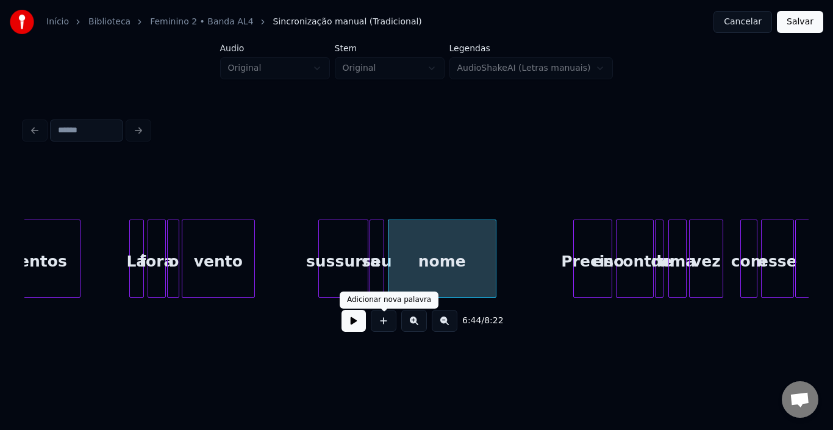
click at [352, 326] on button at bounding box center [354, 321] width 24 height 22
click at [574, 249] on div "Preciso" at bounding box center [593, 261] width 38 height 83
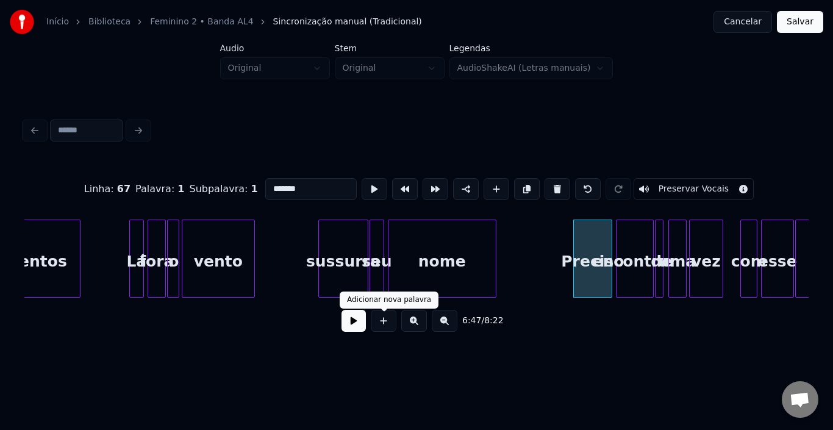
click at [357, 325] on button at bounding box center [354, 321] width 24 height 22
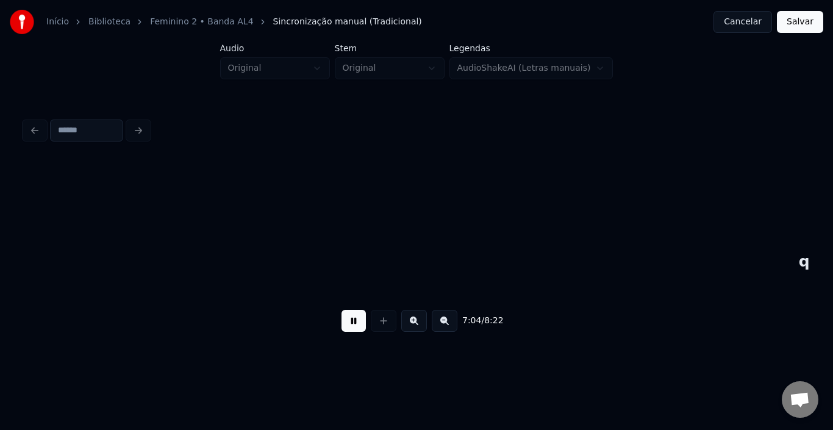
scroll to position [0, 25892]
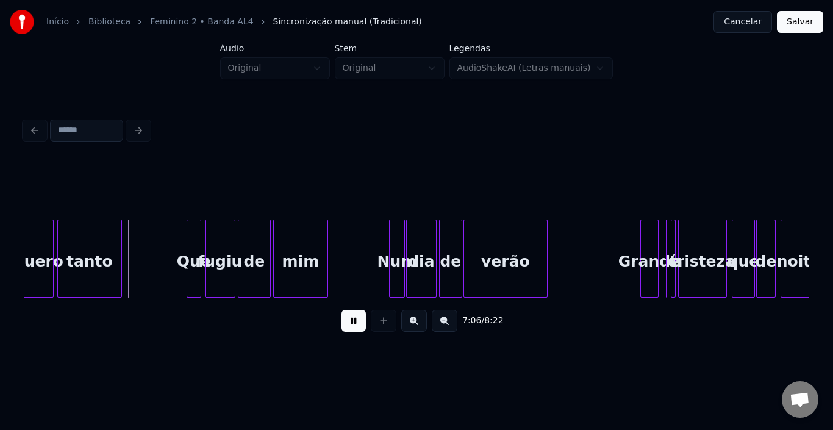
click at [641, 258] on div "Grande" at bounding box center [649, 261] width 17 height 83
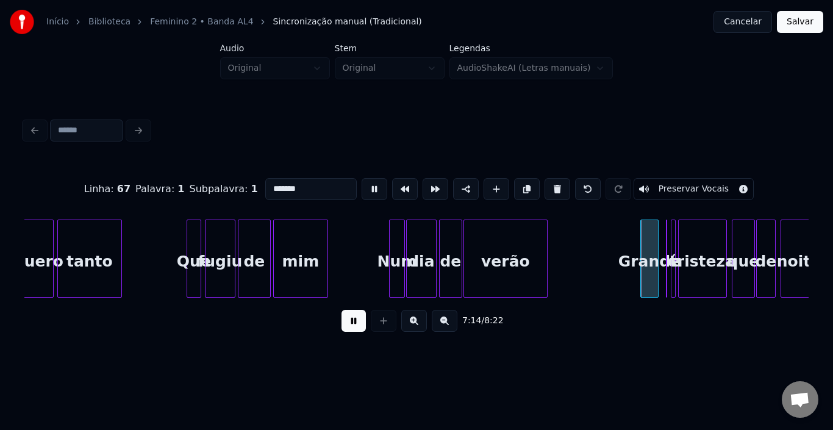
type input "******"
click at [641, 253] on div "Grande" at bounding box center [649, 261] width 17 height 83
click at [358, 320] on button at bounding box center [354, 321] width 24 height 22
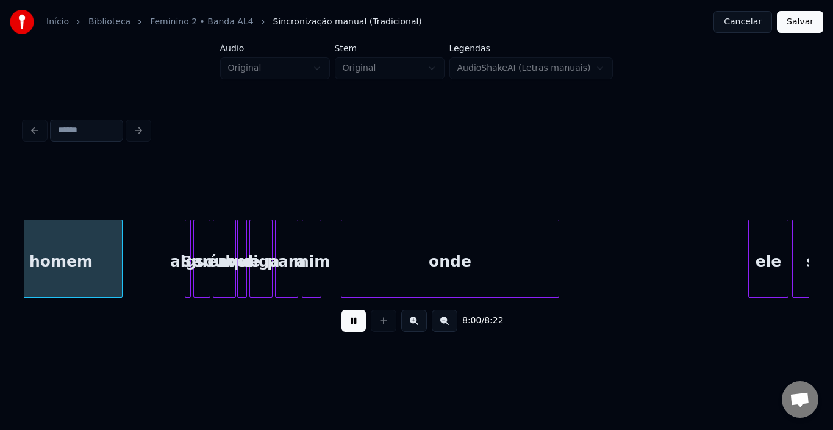
scroll to position [0, 29289]
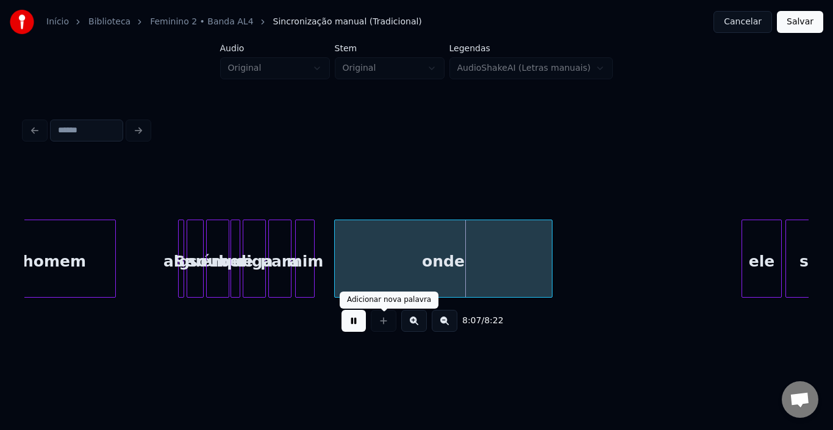
click at [356, 325] on button at bounding box center [354, 321] width 24 height 22
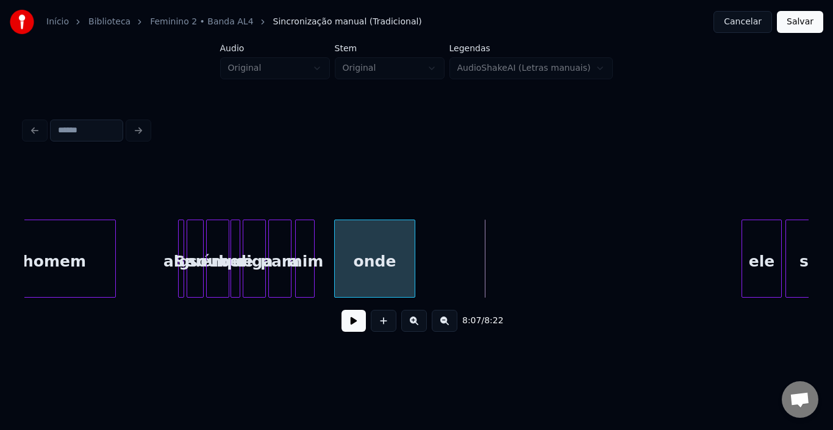
click at [414, 257] on div at bounding box center [413, 258] width 4 height 77
click at [351, 332] on button at bounding box center [354, 321] width 24 height 22
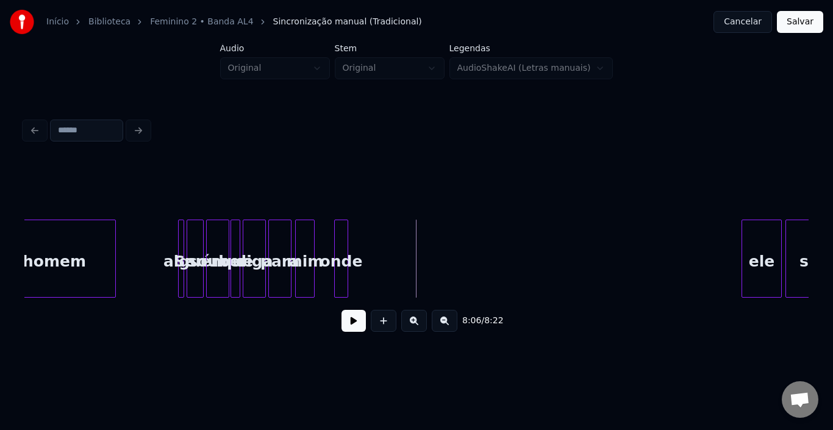
click at [347, 256] on div at bounding box center [346, 258] width 4 height 77
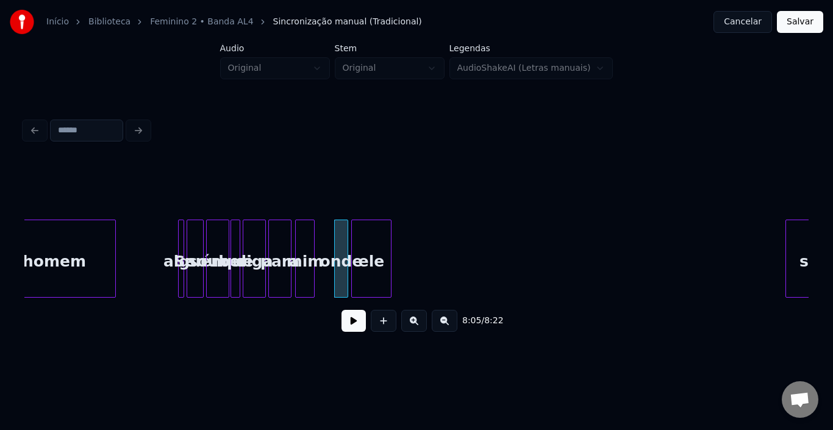
click at [362, 240] on div "ele" at bounding box center [371, 261] width 39 height 83
click at [369, 245] on div at bounding box center [367, 258] width 4 height 77
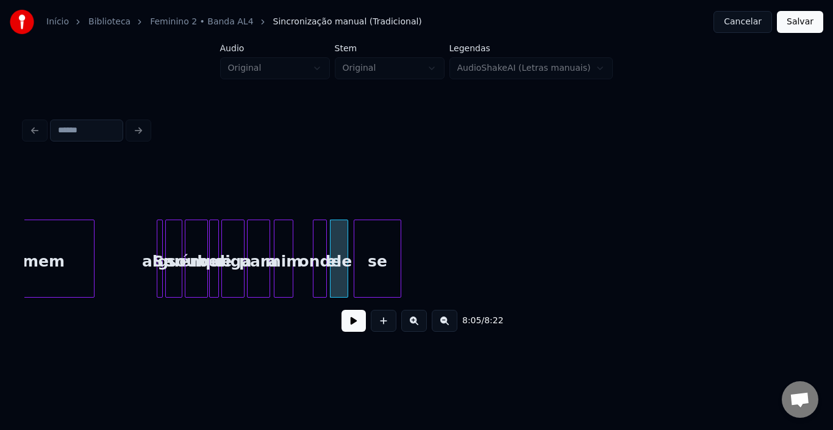
click at [384, 257] on div "se" at bounding box center [377, 261] width 46 height 83
click at [369, 248] on div at bounding box center [369, 258] width 4 height 77
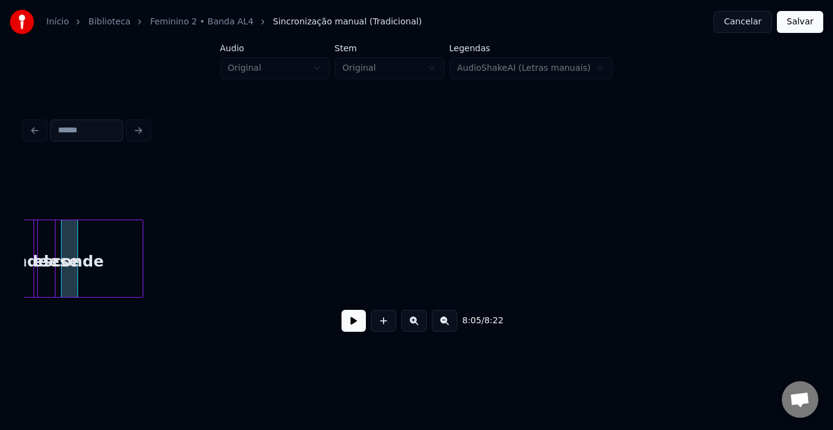
scroll to position [0, 29572]
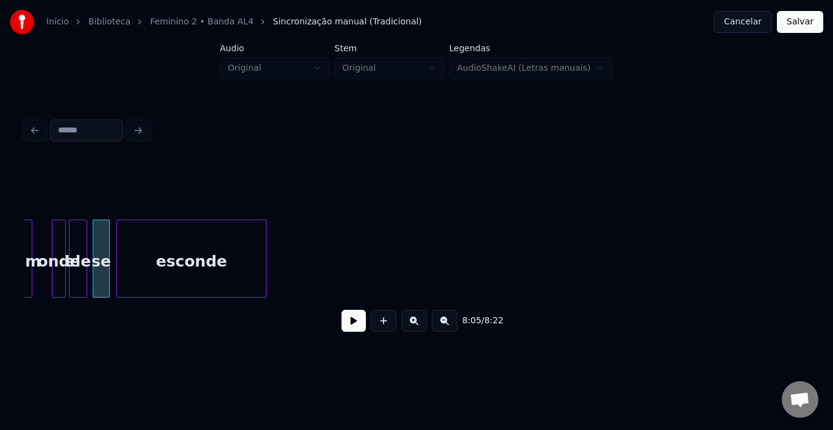
click at [176, 257] on div "esconde" at bounding box center [191, 261] width 149 height 83
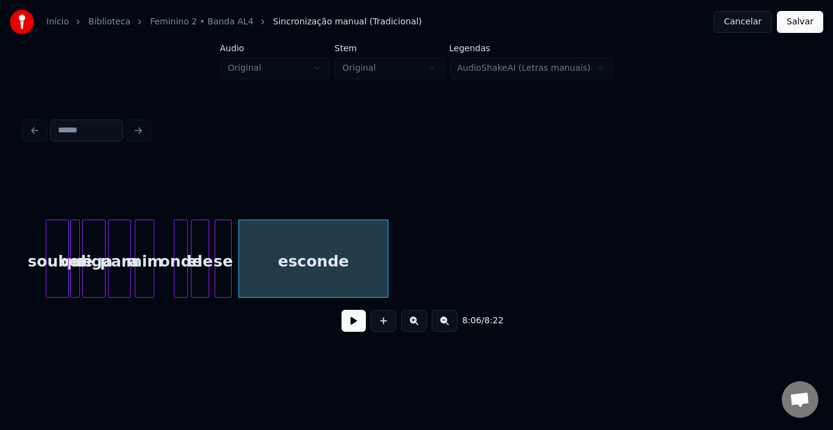
scroll to position [0, 29401]
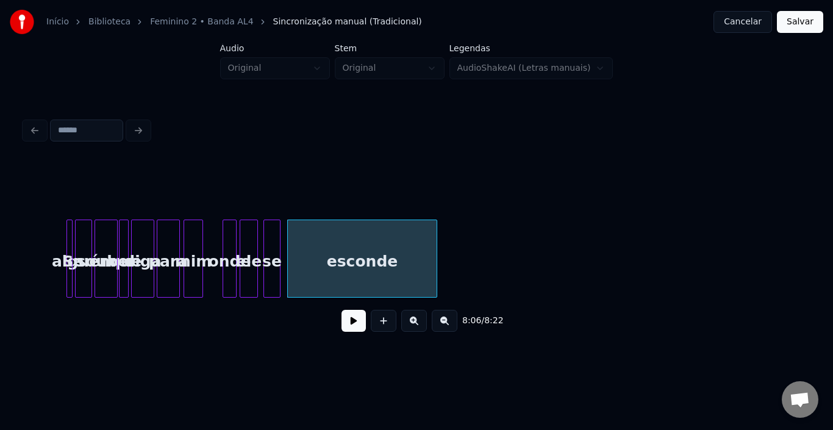
click at [223, 250] on div "onde" at bounding box center [229, 261] width 13 height 83
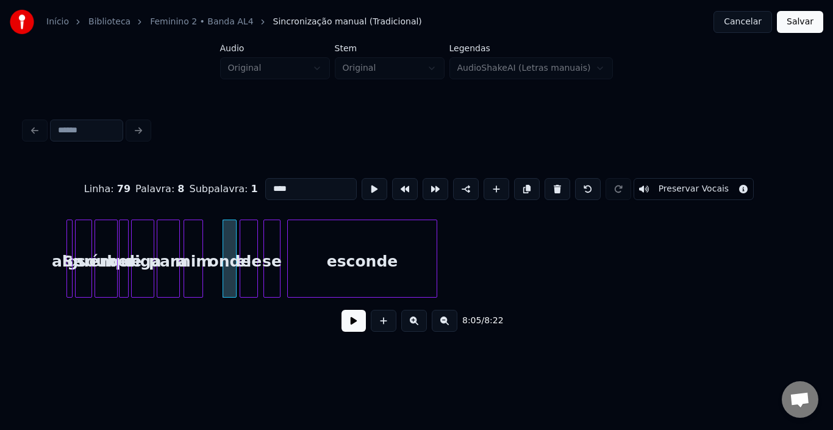
click at [221, 206] on div "Linha : 79 [GEOGRAPHIC_DATA] : 8 Subpalavra : 1 **** Preservar Vocais" at bounding box center [416, 189] width 785 height 61
click at [369, 328] on div at bounding box center [384, 321] width 31 height 22
click at [352, 328] on button at bounding box center [354, 321] width 24 height 22
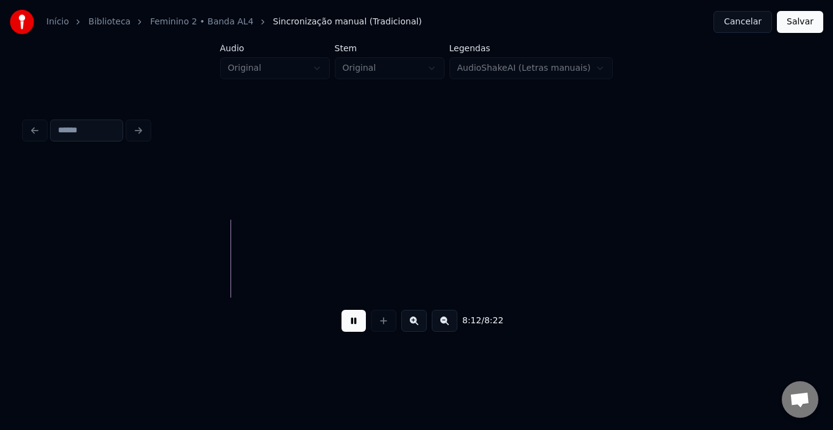
scroll to position [0, 29890]
drag, startPoint x: 799, startPoint y: 18, endPoint x: 756, endPoint y: 82, distance: 77.8
click at [799, 24] on button "Salvar" at bounding box center [800, 22] width 46 height 22
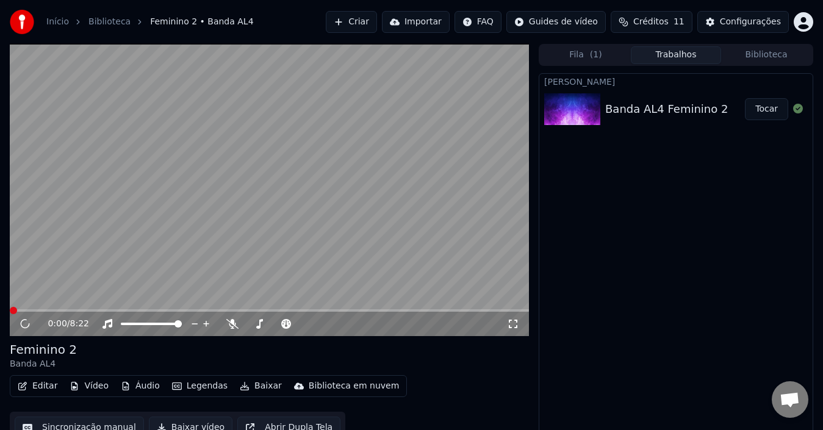
click at [40, 386] on button "Editar" at bounding box center [37, 386] width 49 height 17
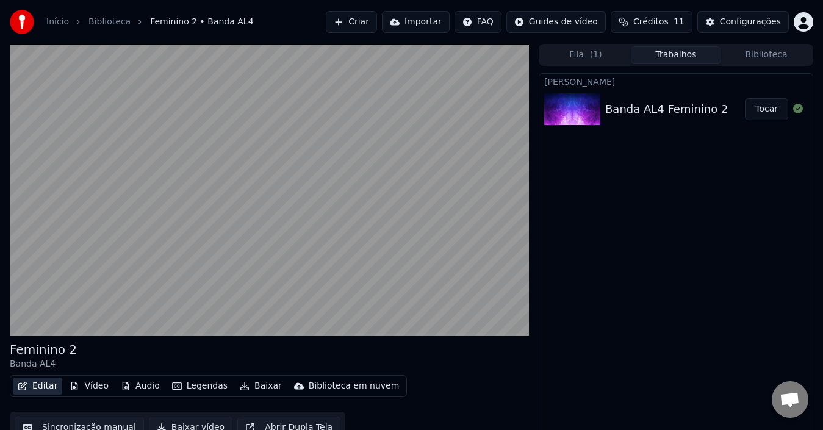
click at [40, 386] on button "Editar" at bounding box center [37, 386] width 49 height 17
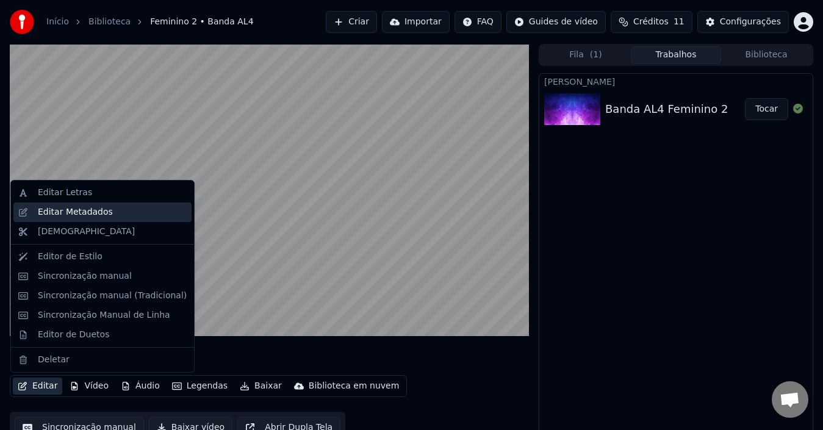
click at [67, 215] on div "Editar Metadados" at bounding box center [75, 212] width 75 height 12
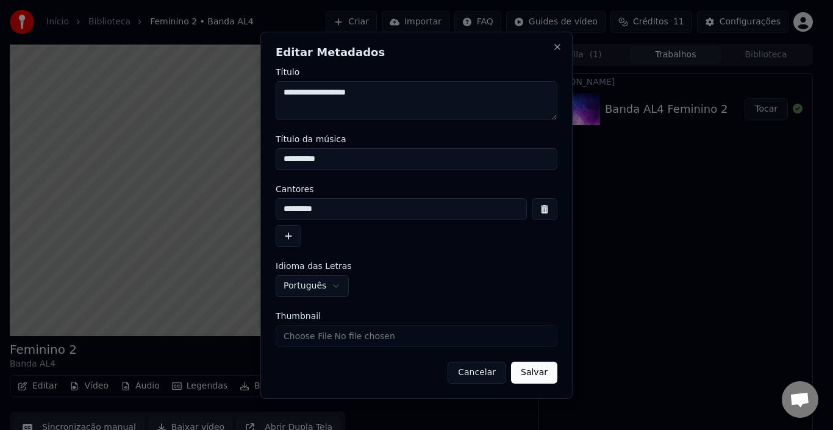
click at [362, 92] on textarea "**********" at bounding box center [417, 100] width 282 height 39
type textarea "**********"
click at [320, 160] on input "**********" at bounding box center [417, 159] width 282 height 22
click at [113, 158] on body "**********" at bounding box center [411, 215] width 823 height 430
paste input
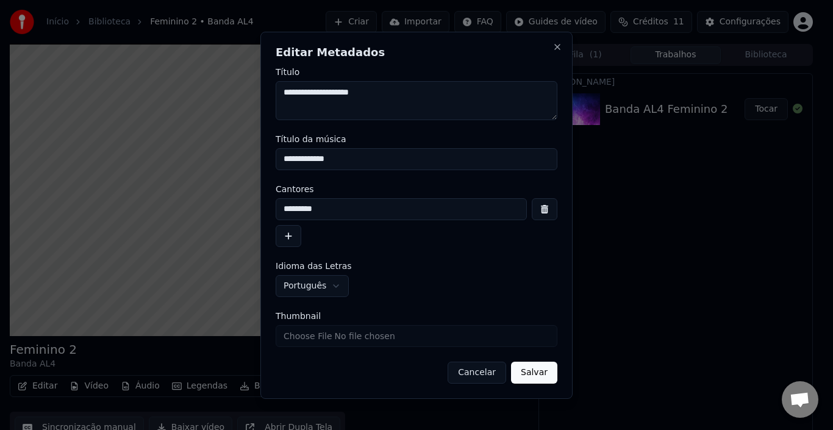
click at [343, 162] on input "**********" at bounding box center [417, 159] width 282 height 22
paste input "**********"
paste input "*******"
paste input "**********"
type input "**********"
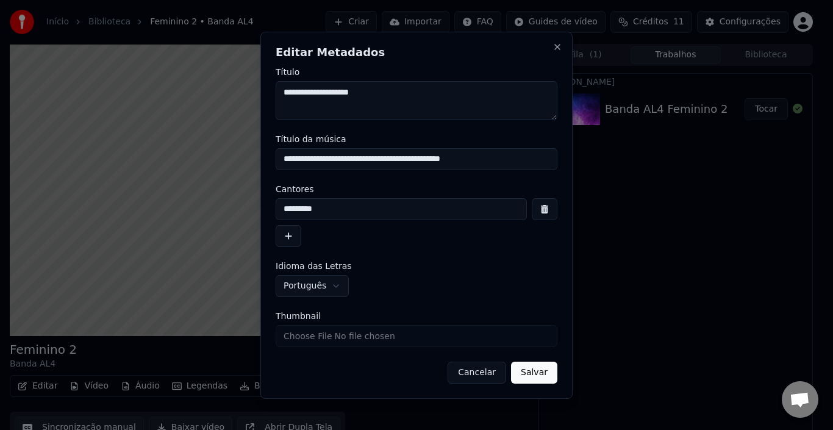
click at [535, 373] on button "Salvar" at bounding box center [534, 373] width 46 height 22
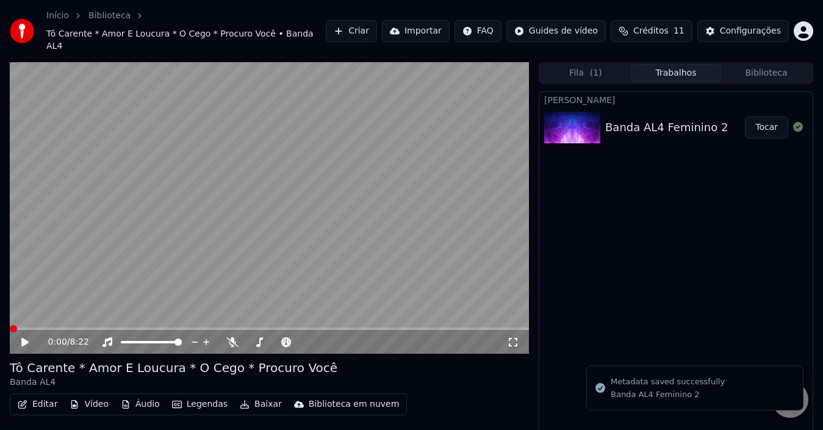
click at [41, 396] on button "Editar" at bounding box center [37, 404] width 49 height 17
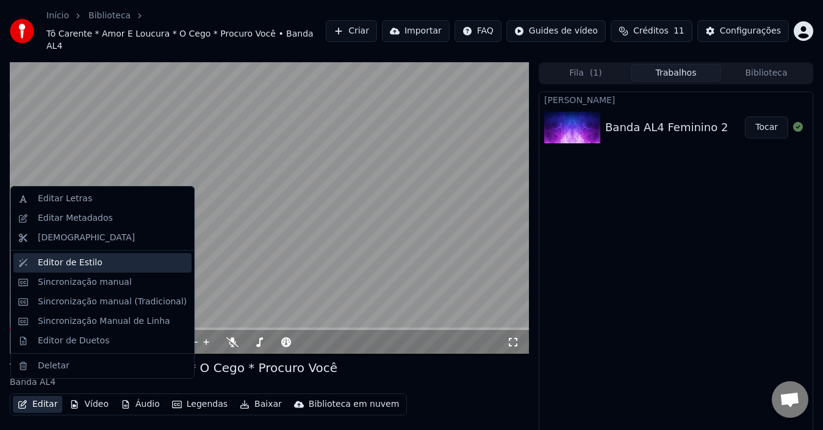
click at [74, 260] on div "Editor de Estilo" at bounding box center [70, 263] width 65 height 12
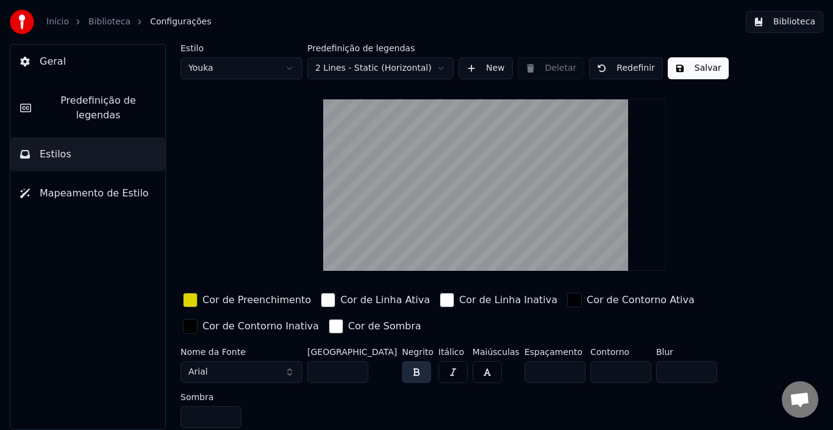
click at [281, 71] on html "Início Biblioteca Configurações Biblioteca Geral Predefinição de legendas Estil…" at bounding box center [416, 215] width 833 height 430
click at [230, 64] on html "Início Biblioteca Configurações Biblioteca Geral Predefinição de legendas Estil…" at bounding box center [416, 215] width 833 height 430
click at [229, 70] on html "Início Biblioteca Configurações Biblioteca Geral Predefinição de legendas Estil…" at bounding box center [416, 215] width 833 height 430
click at [337, 375] on input "**" at bounding box center [338, 372] width 61 height 22
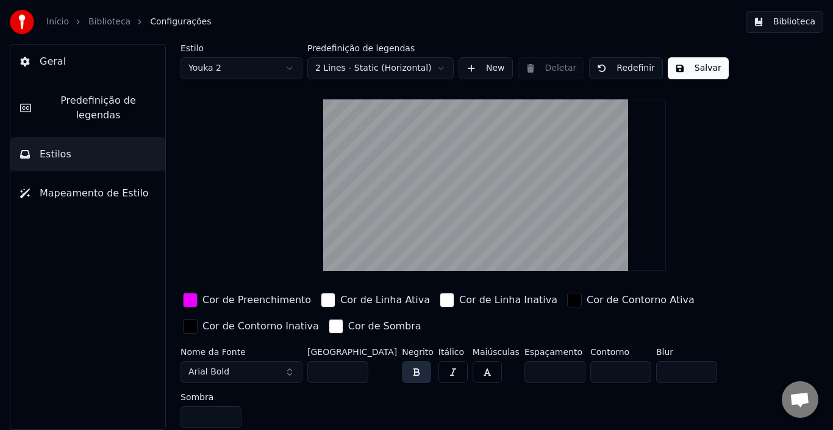
drag, startPoint x: 337, startPoint y: 375, endPoint x: 307, endPoint y: 375, distance: 29.9
click at [307, 375] on div "Nome da Fonte Arial Bold Tamanho da Fonte ** Negrito Itálico Maiúsculas Espaçam…" at bounding box center [472, 390] width 583 height 85
type input "***"
click at [251, 377] on button "Arial Bold" at bounding box center [242, 372] width 122 height 22
click at [342, 376] on input "***" at bounding box center [338, 372] width 61 height 22
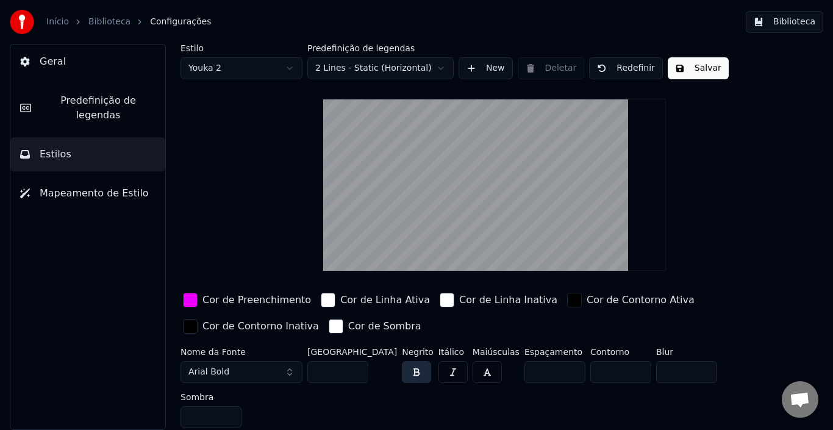
click at [687, 71] on button "Salvar" at bounding box center [698, 68] width 61 height 22
click at [106, 22] on link "Biblioteca" at bounding box center [109, 22] width 42 height 12
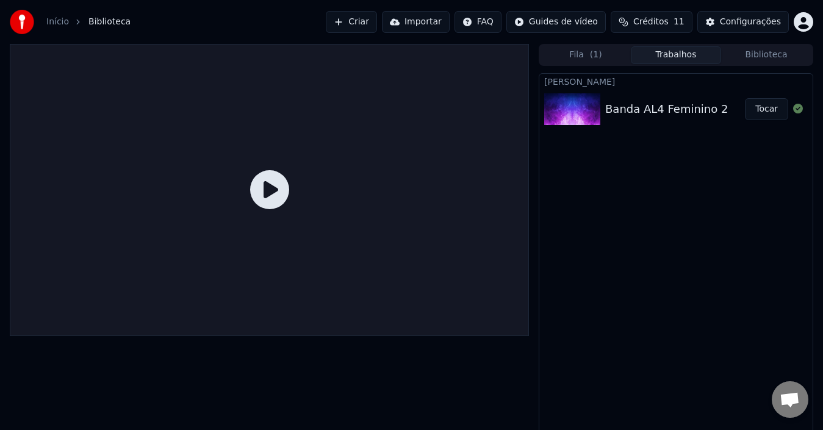
click at [763, 110] on button "Tocar" at bounding box center [766, 109] width 43 height 22
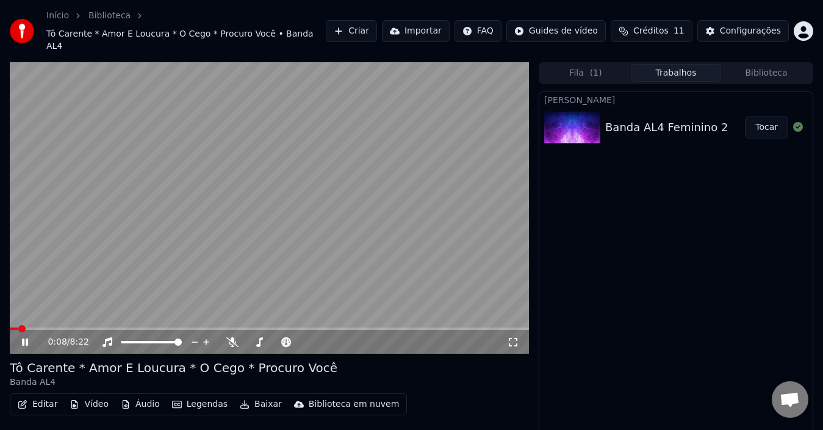
click at [43, 396] on button "Editar" at bounding box center [37, 404] width 49 height 17
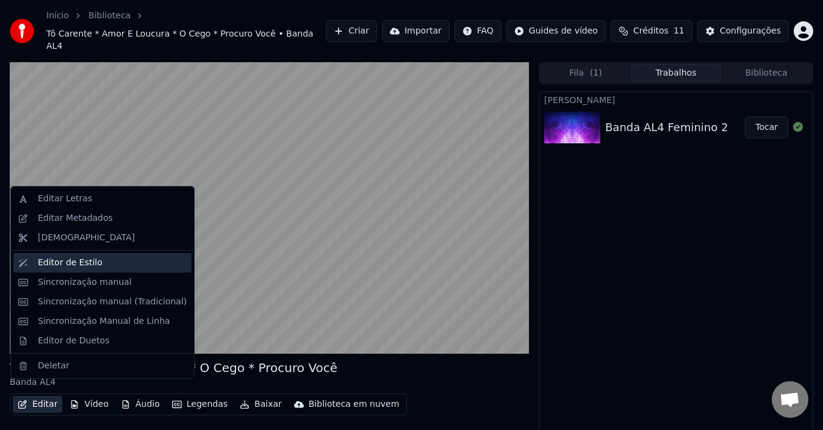
click at [96, 262] on div "Editor de Estilo" at bounding box center [112, 263] width 149 height 12
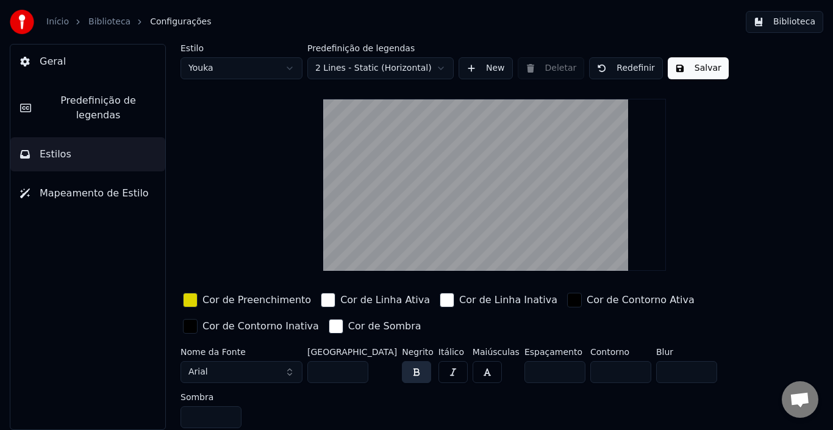
click at [263, 69] on html "Início Biblioteca Configurações Biblioteca Geral Predefinição de legendas Estil…" at bounding box center [416, 215] width 833 height 430
click at [672, 68] on button "Salvar" at bounding box center [698, 68] width 61 height 22
